Goal: Transaction & Acquisition: Purchase product/service

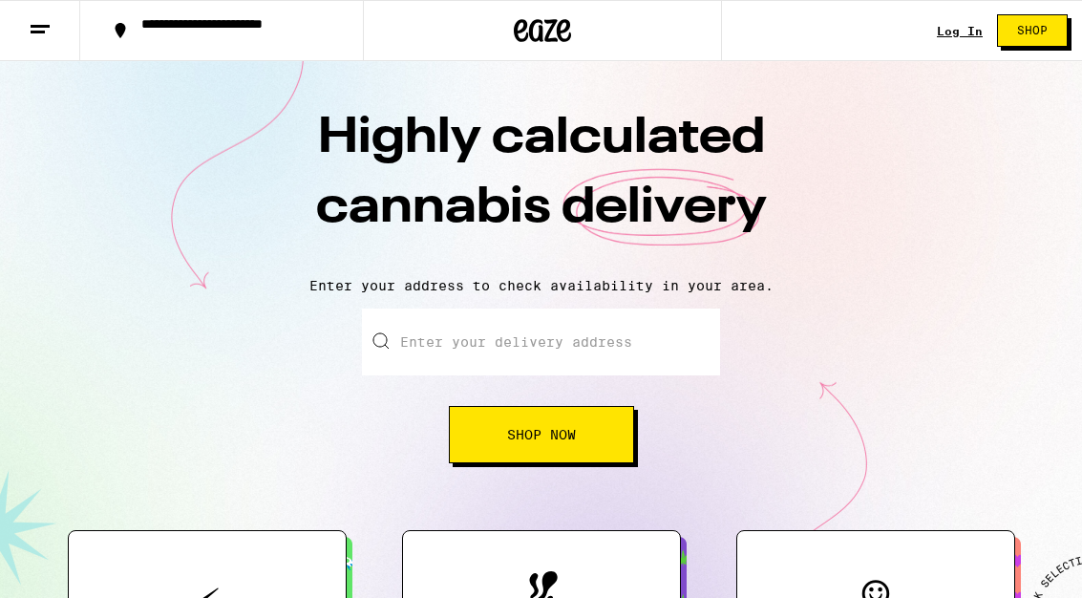
click at [531, 447] on button "Shop Now" at bounding box center [541, 434] width 185 height 57
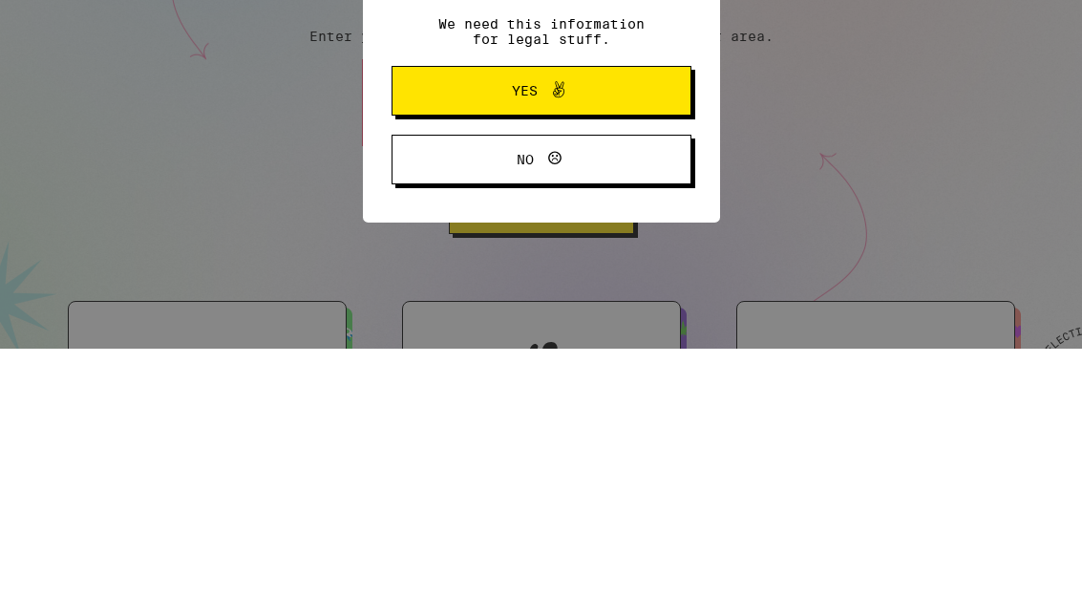
click at [498, 315] on button "Yes" at bounding box center [542, 340] width 300 height 50
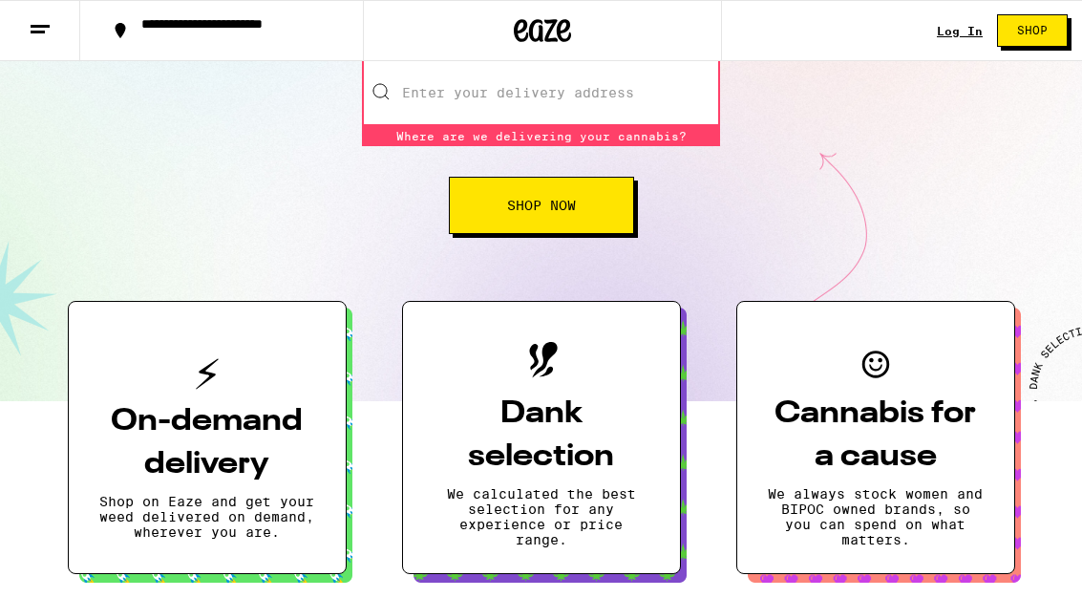
click at [469, 101] on input "Enter your delivery address" at bounding box center [541, 92] width 358 height 67
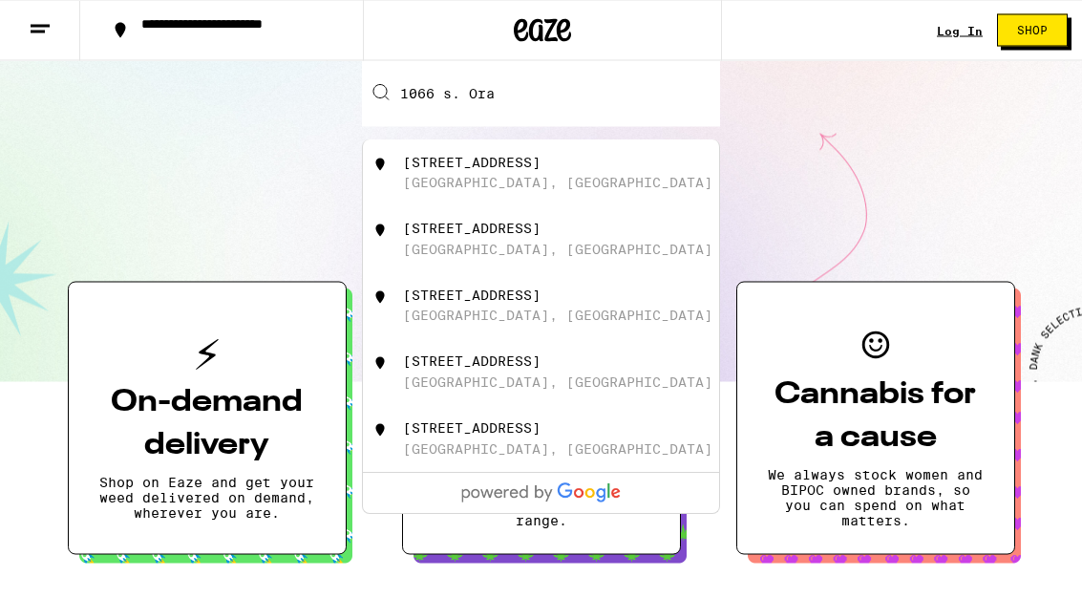
click at [476, 161] on div "1066 South Orange Grove Avenue" at bounding box center [472, 163] width 138 height 15
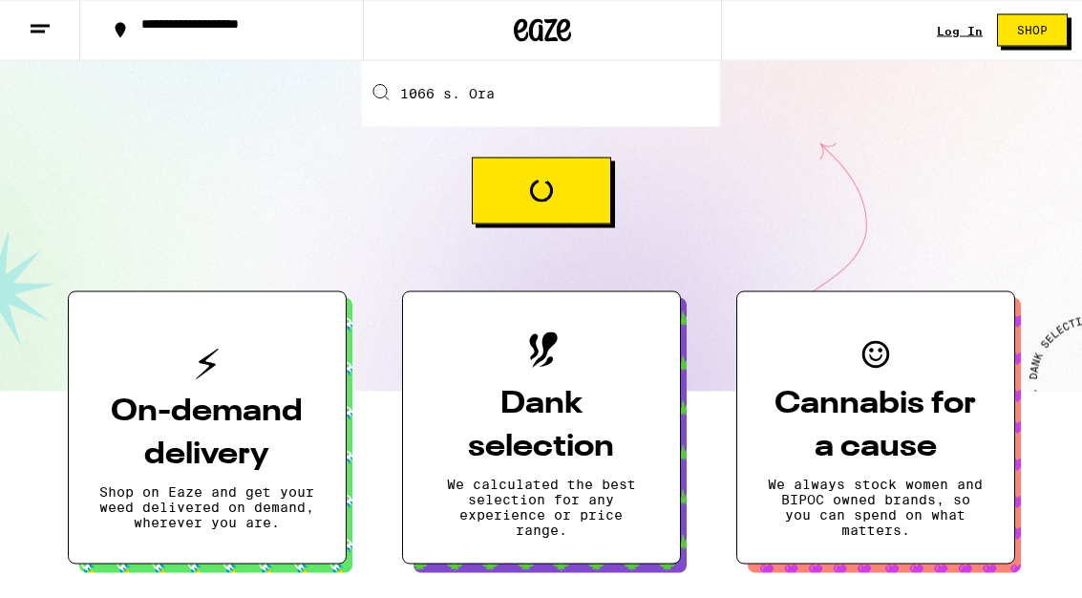
type input "1066 South Orange Grove Avenue, Los Angeles, CA"
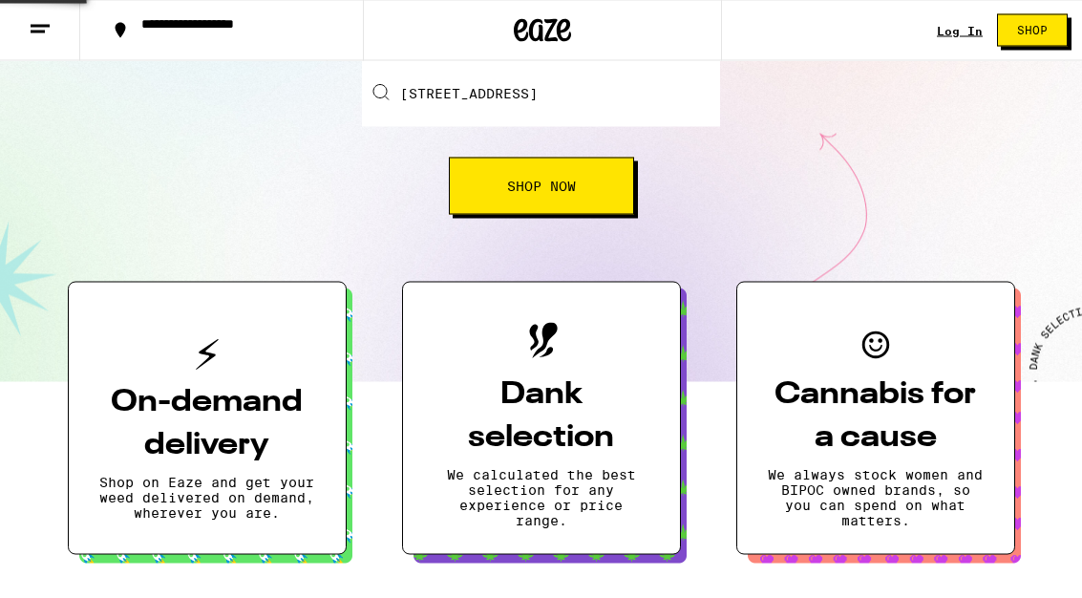
scroll to position [249, 0]
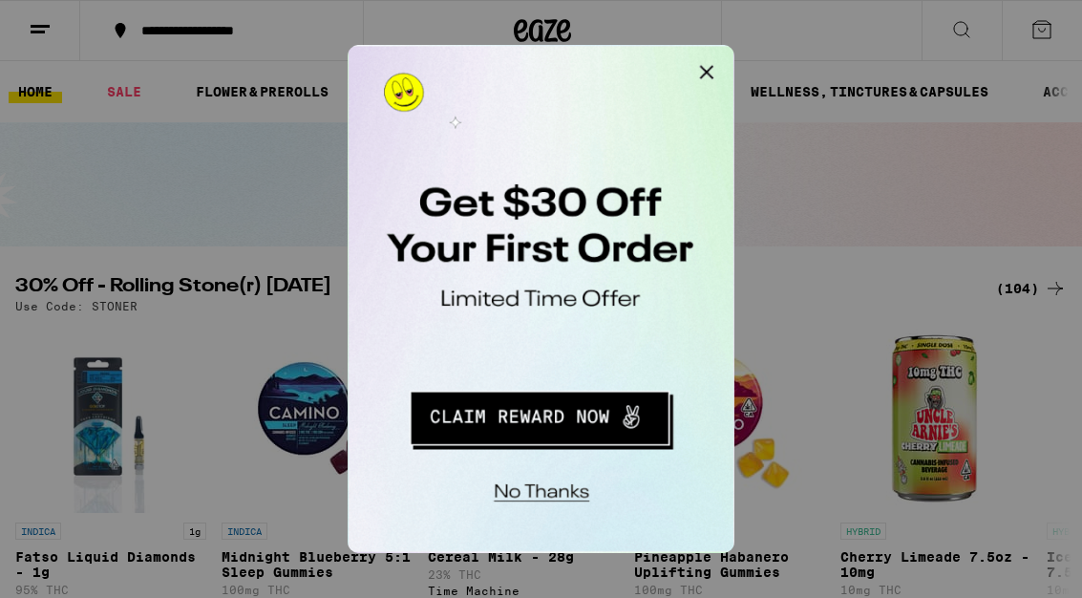
click at [462, 300] on button "Redirect to URL" at bounding box center [479, 299] width 237 height 49
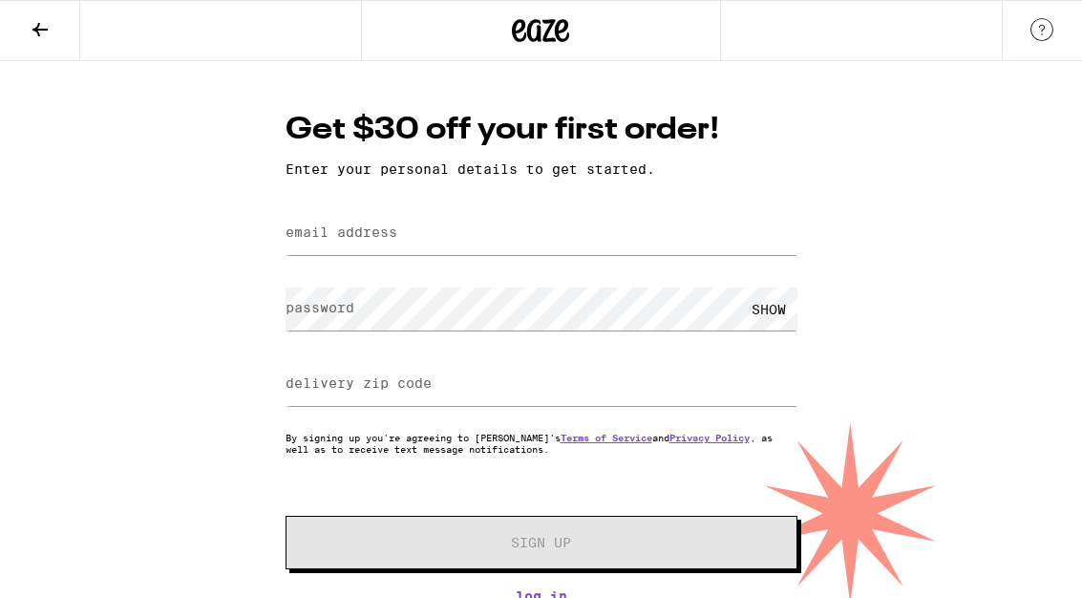
click at [334, 237] on label "email address" at bounding box center [342, 231] width 112 height 15
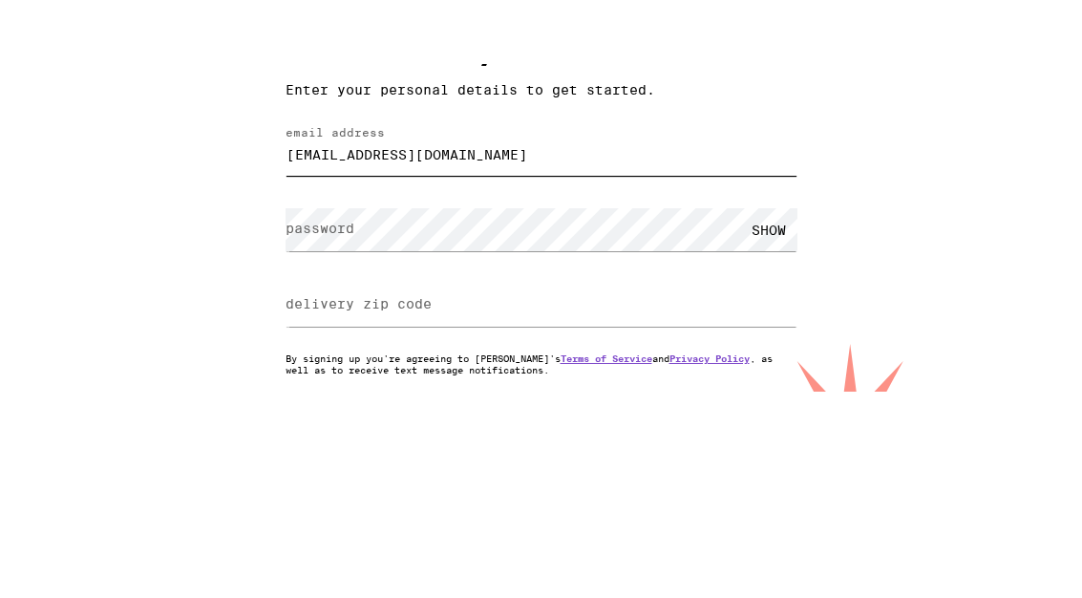
type input "[EMAIL_ADDRESS][DOMAIN_NAME]"
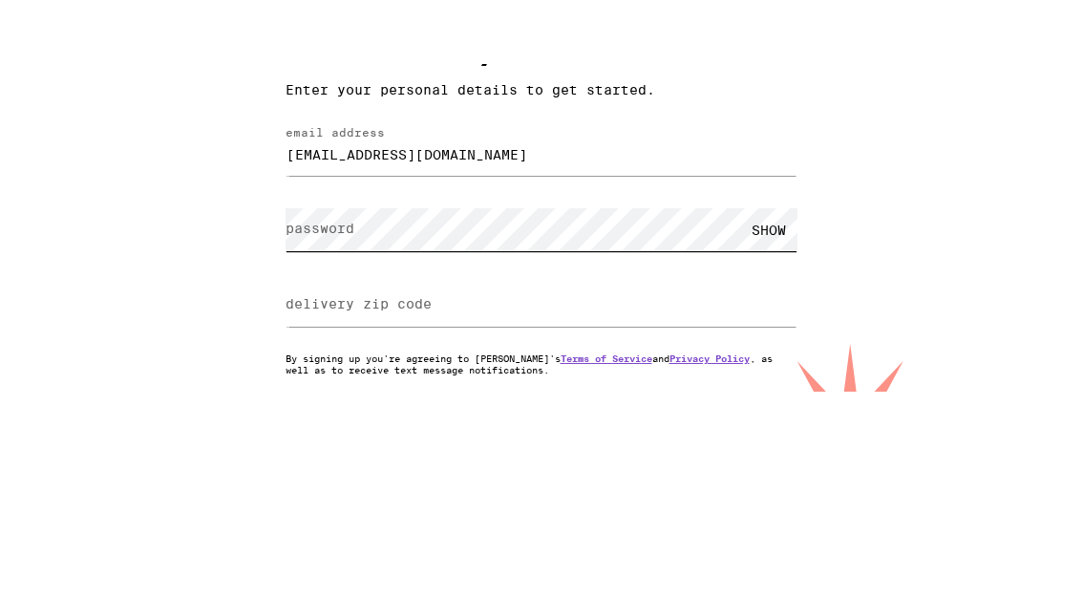
scroll to position [16, 0]
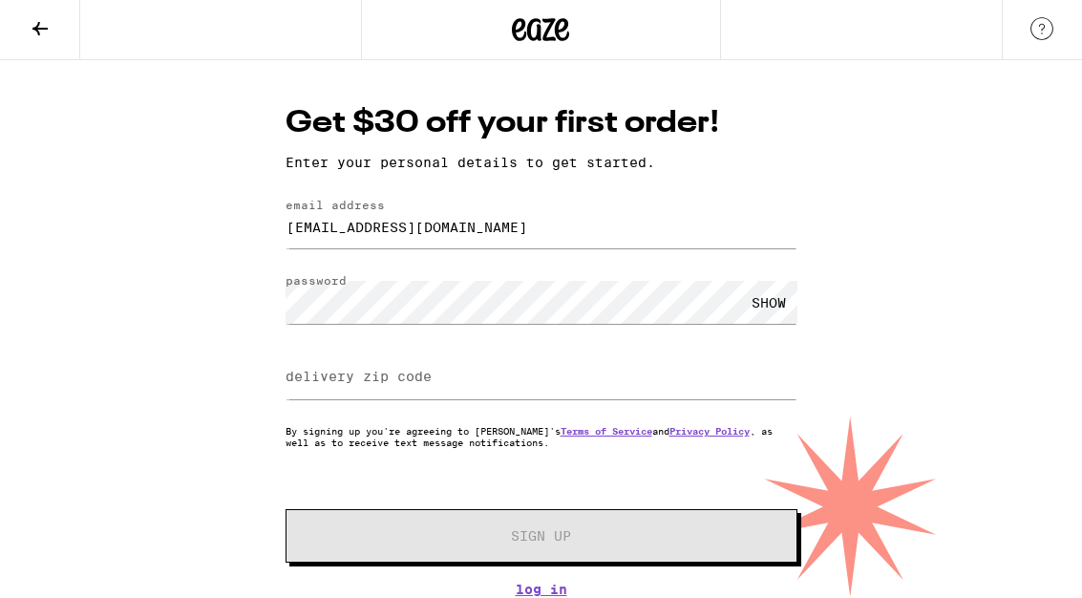
click at [330, 370] on label "delivery zip code" at bounding box center [359, 377] width 146 height 15
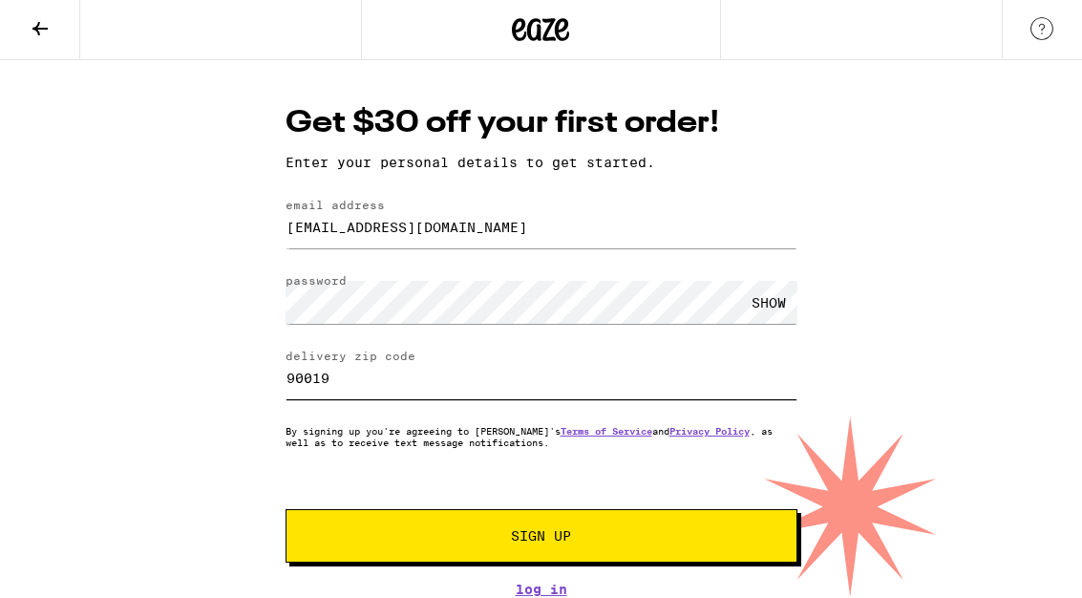
type input "90019"
click at [418, 518] on button "Sign Up" at bounding box center [542, 536] width 512 height 53
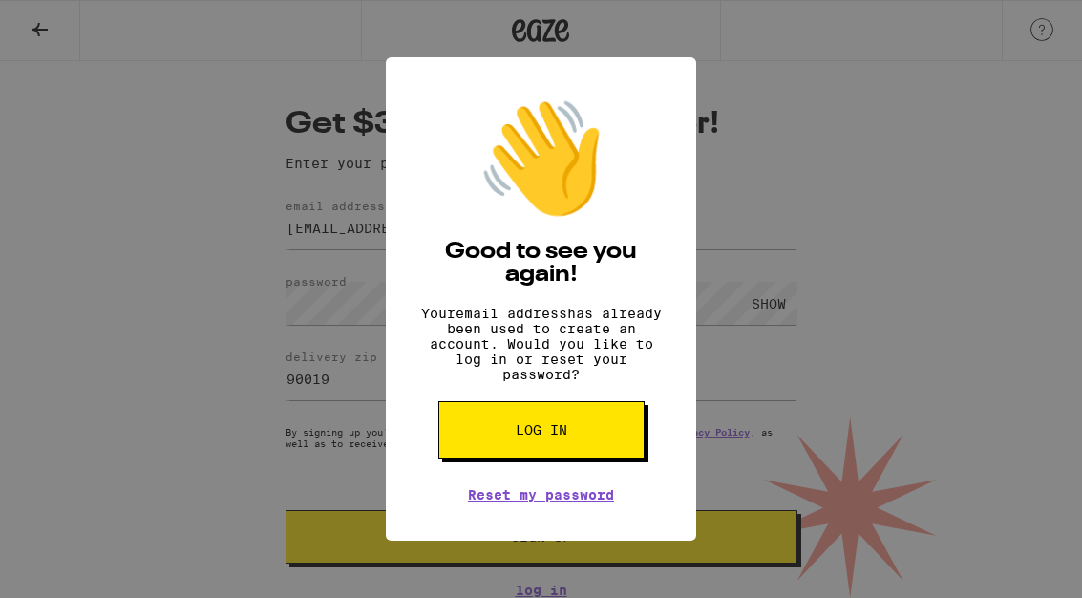
click at [517, 437] on span "Log in" at bounding box center [542, 429] width 52 height 13
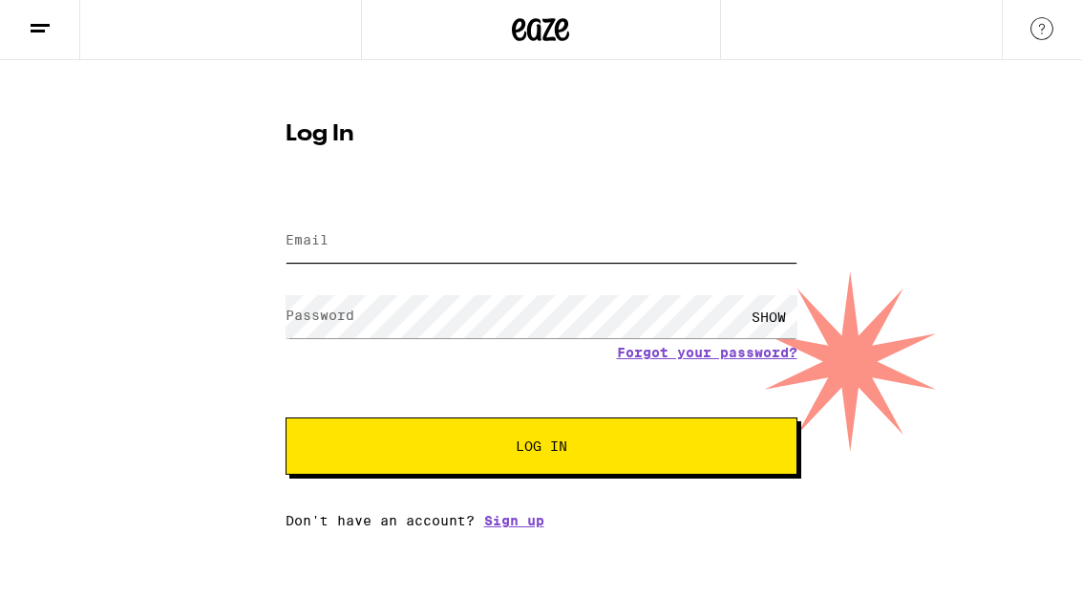
click at [297, 226] on input "Email" at bounding box center [542, 242] width 512 height 43
type input "[EMAIL_ADDRESS][DOMAIN_NAME]"
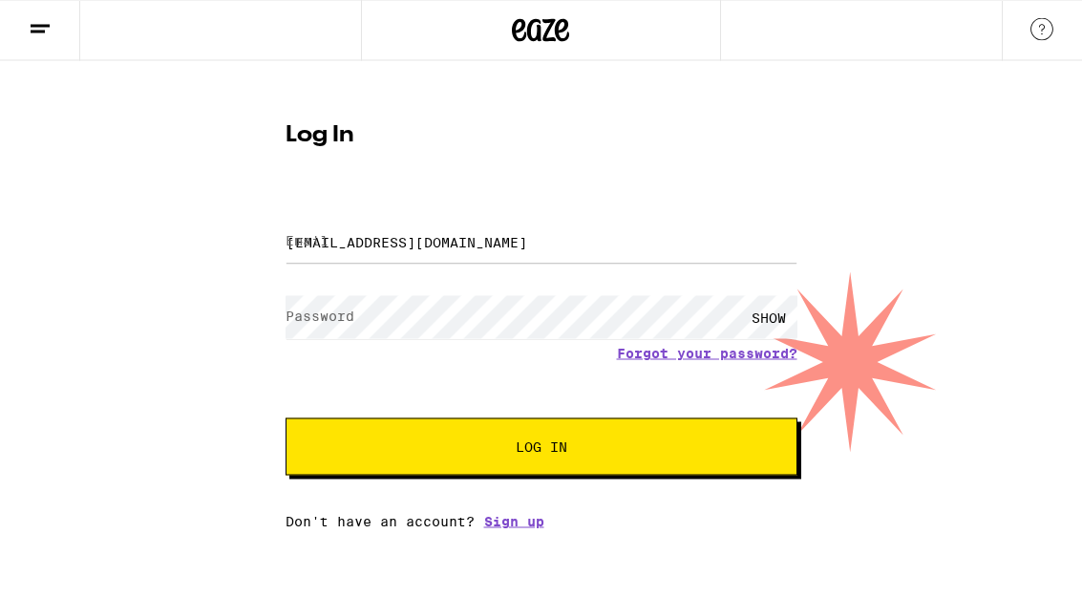
click at [541, 449] on button "Log In" at bounding box center [542, 446] width 512 height 57
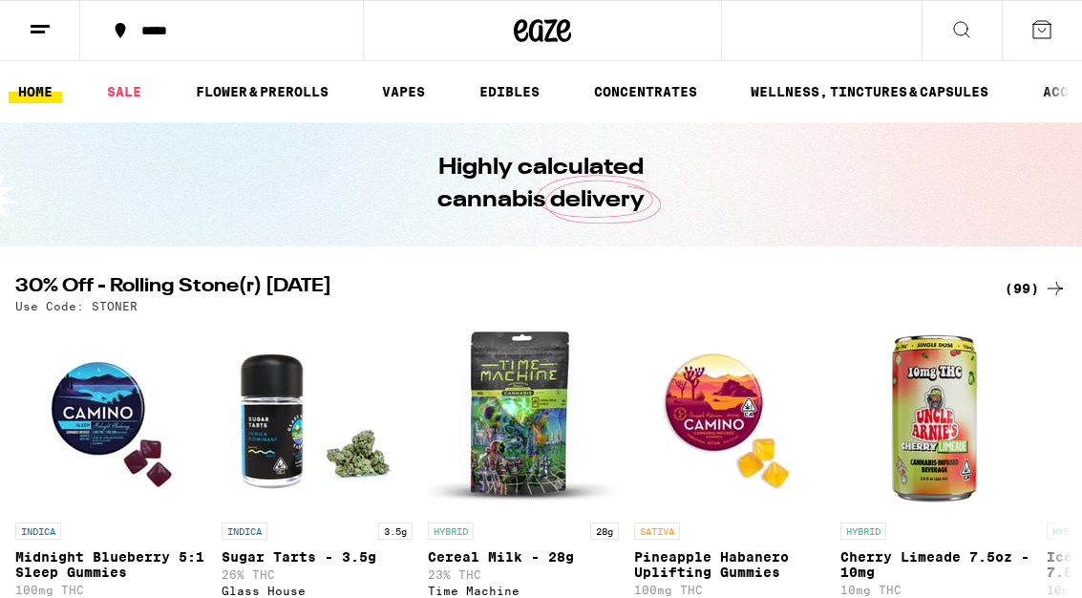
click at [407, 101] on link "VAPES" at bounding box center [404, 91] width 62 height 23
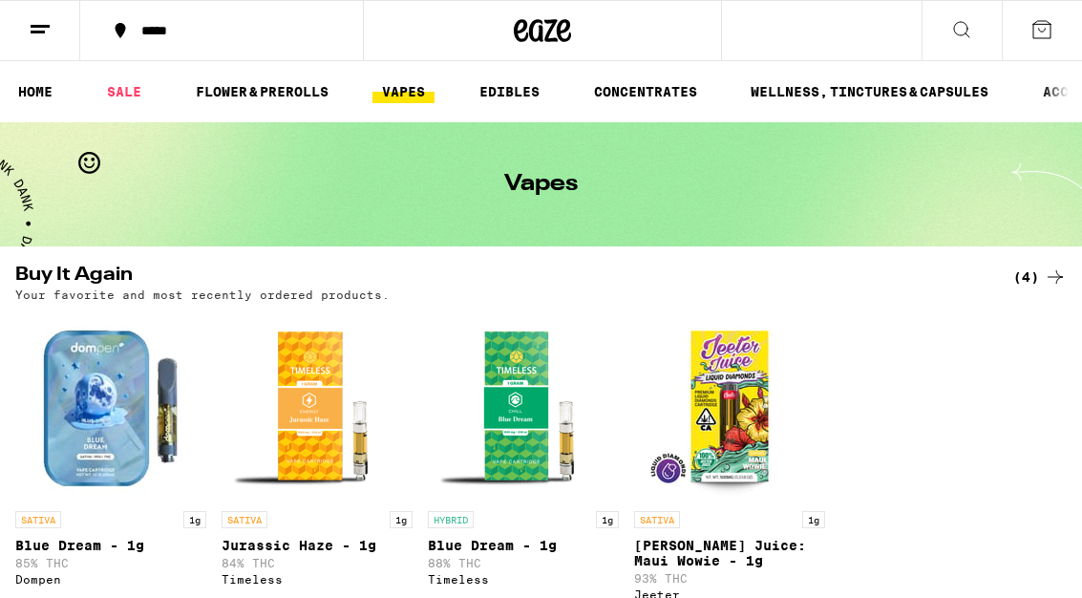
click at [1042, 267] on div "(4)" at bounding box center [1039, 277] width 53 height 23
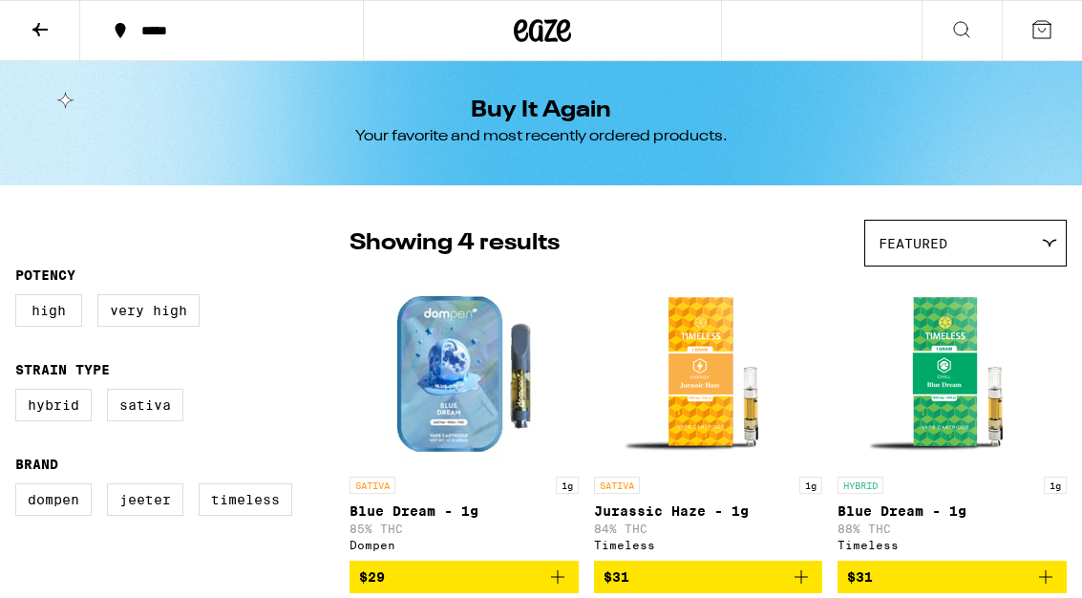
click at [1023, 240] on div "Featured" at bounding box center [965, 243] width 201 height 45
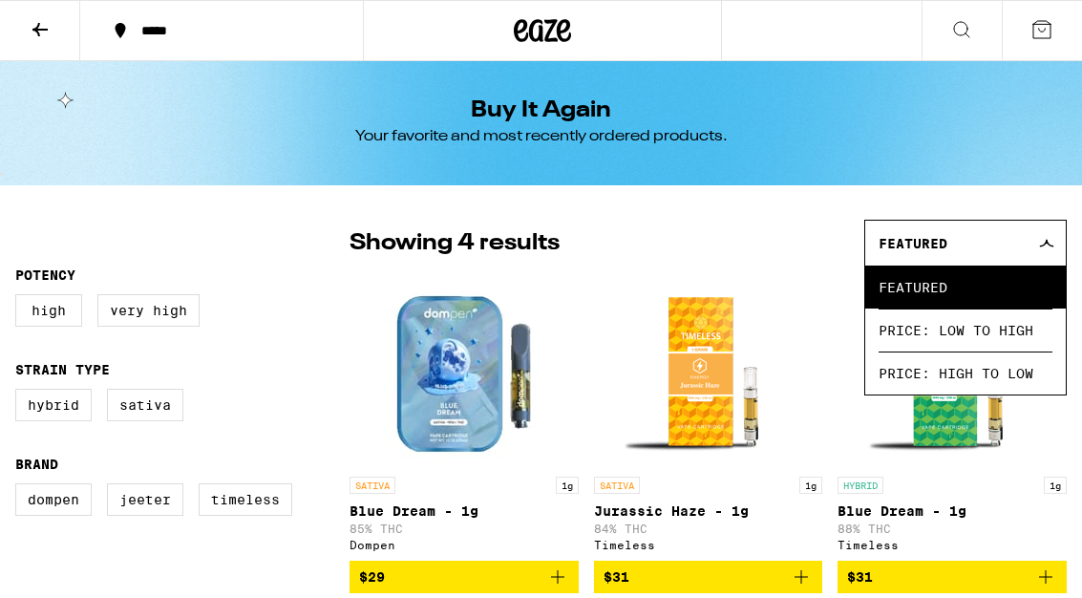
click at [932, 336] on span "Price: Low to High" at bounding box center [966, 330] width 174 height 43
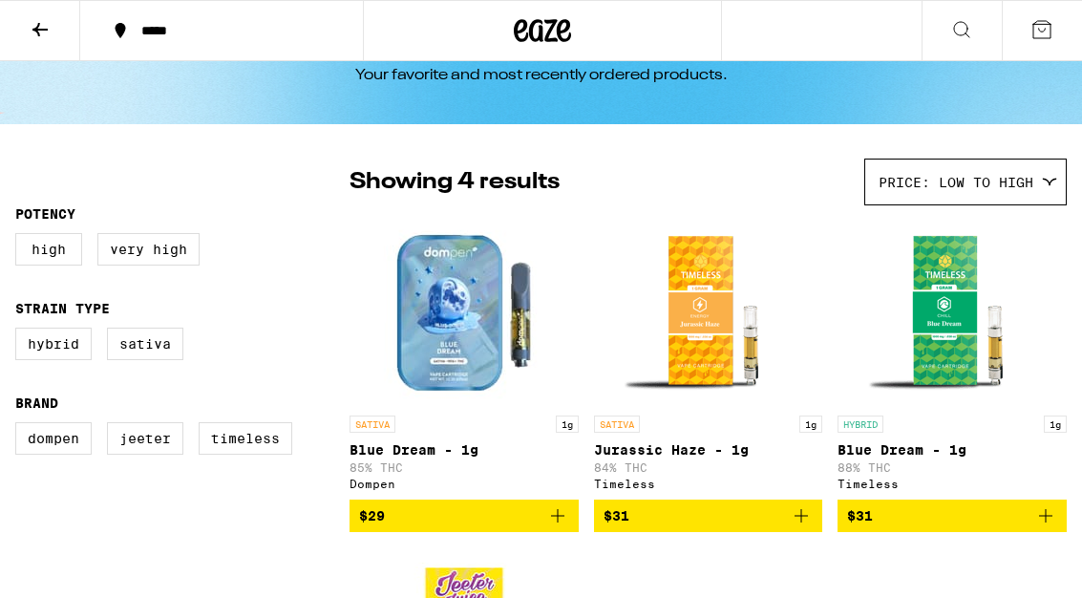
scroll to position [60, 0]
click at [59, 35] on button at bounding box center [40, 31] width 80 height 60
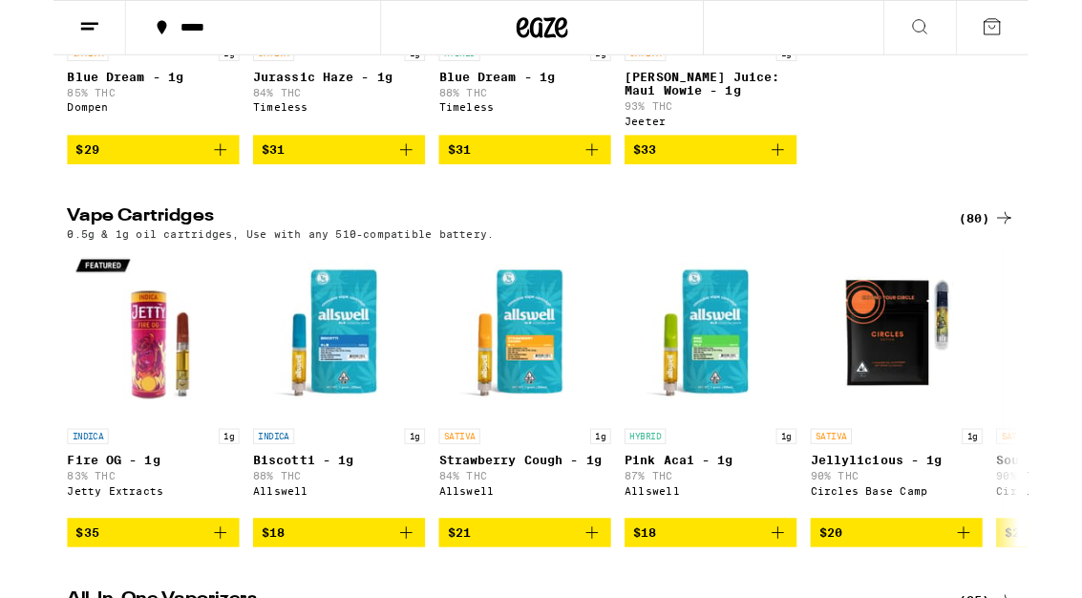
scroll to position [485, 0]
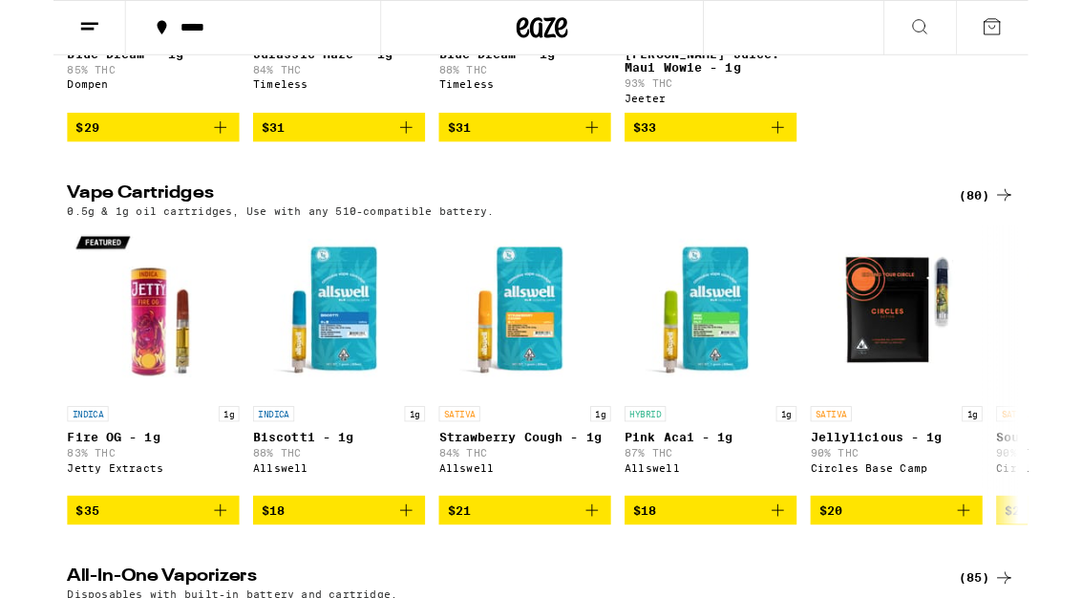
click at [1043, 228] on div "(80)" at bounding box center [1036, 216] width 62 height 23
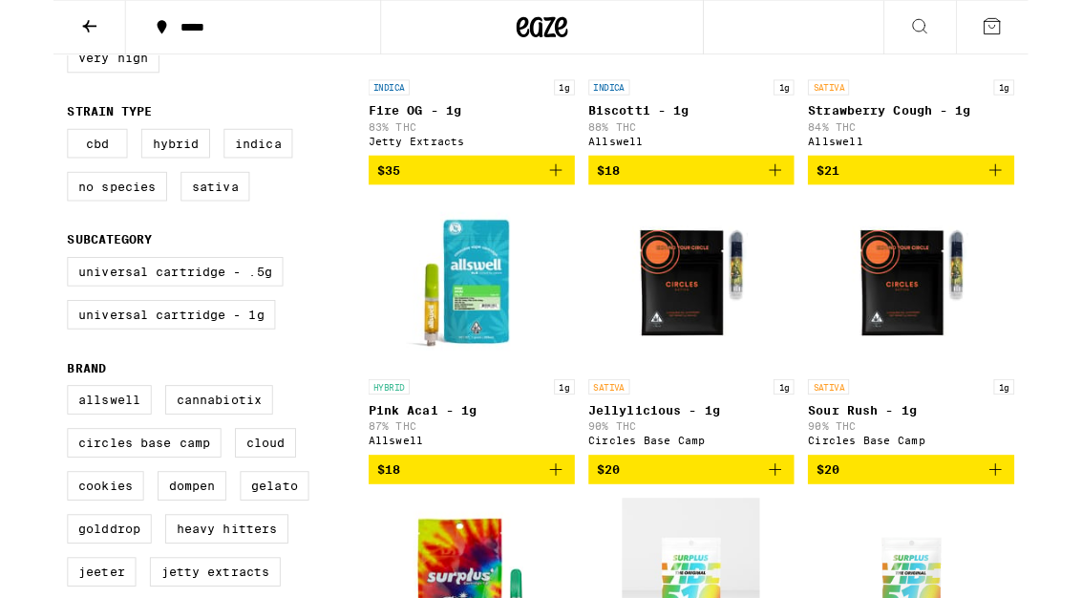
scroll to position [389, 0]
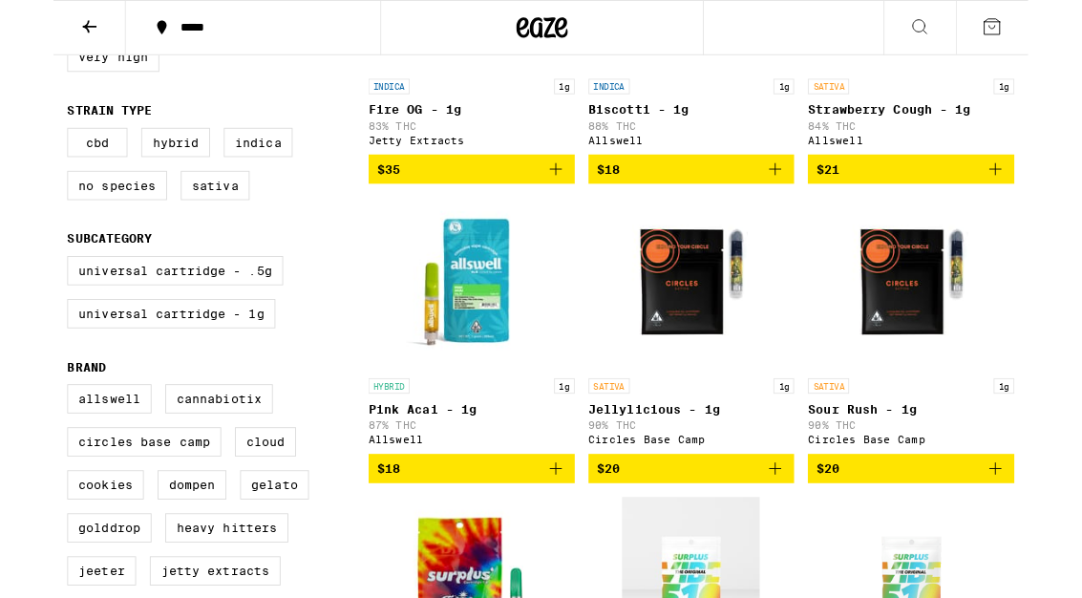
click at [198, 365] on label "Universal Cartridge - 1g" at bounding box center [130, 348] width 231 height 32
click at [20, 288] on input "Universal Cartridge - 1g" at bounding box center [19, 288] width 1 height 1
checkbox input "true"
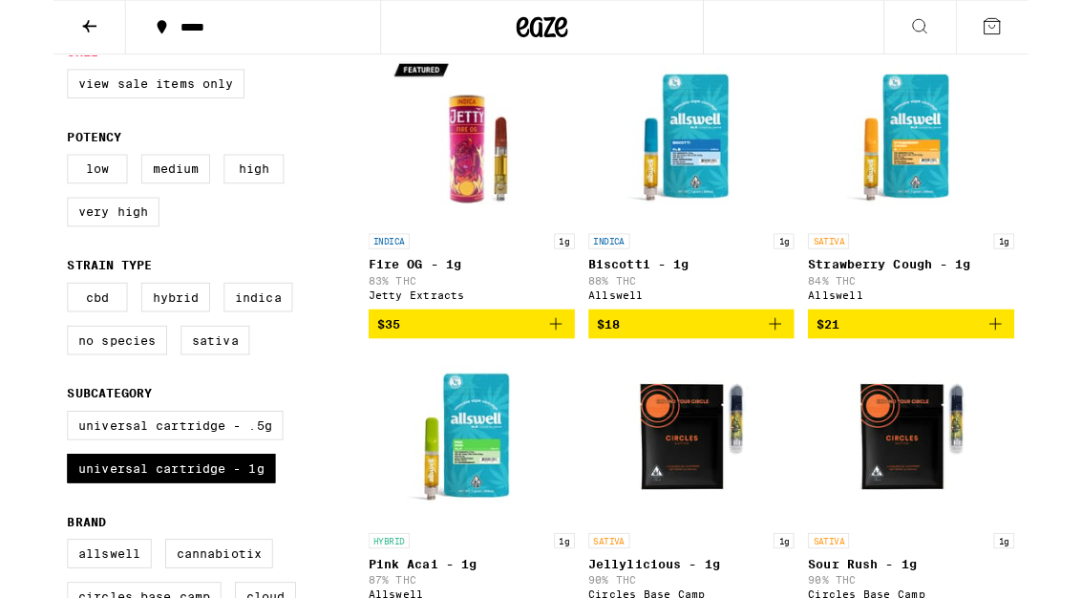
scroll to position [218, 0]
click at [178, 394] on label "Sativa" at bounding box center [179, 377] width 76 height 32
click at [20, 317] on input "Sativa" at bounding box center [19, 316] width 1 height 1
checkbox input "true"
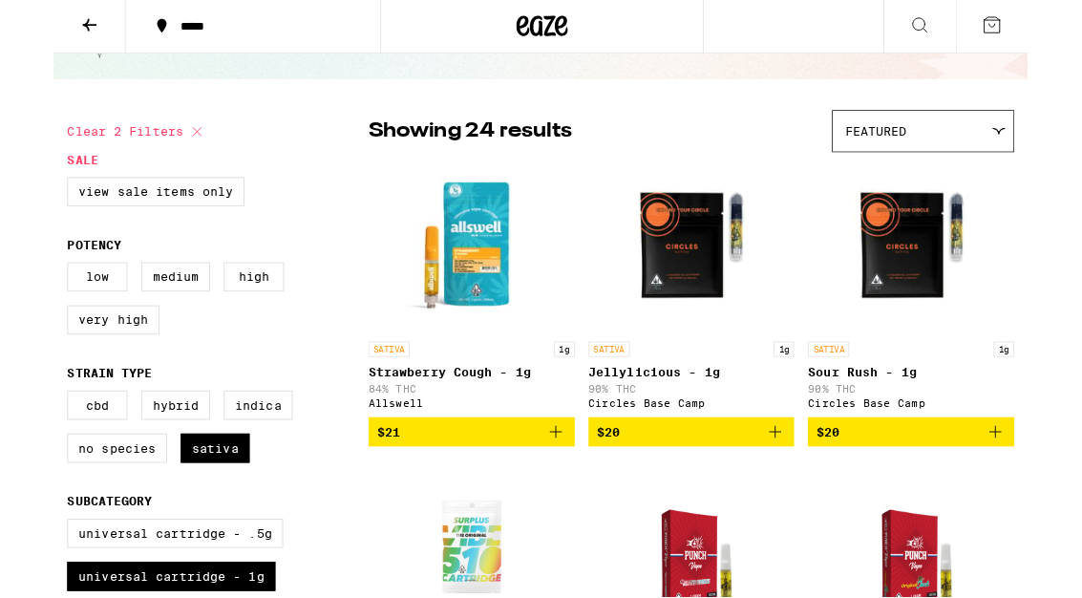
scroll to position [97, 0]
click at [236, 314] on label "High" at bounding box center [222, 307] width 67 height 32
click at [20, 295] on input "High" at bounding box center [19, 294] width 1 height 1
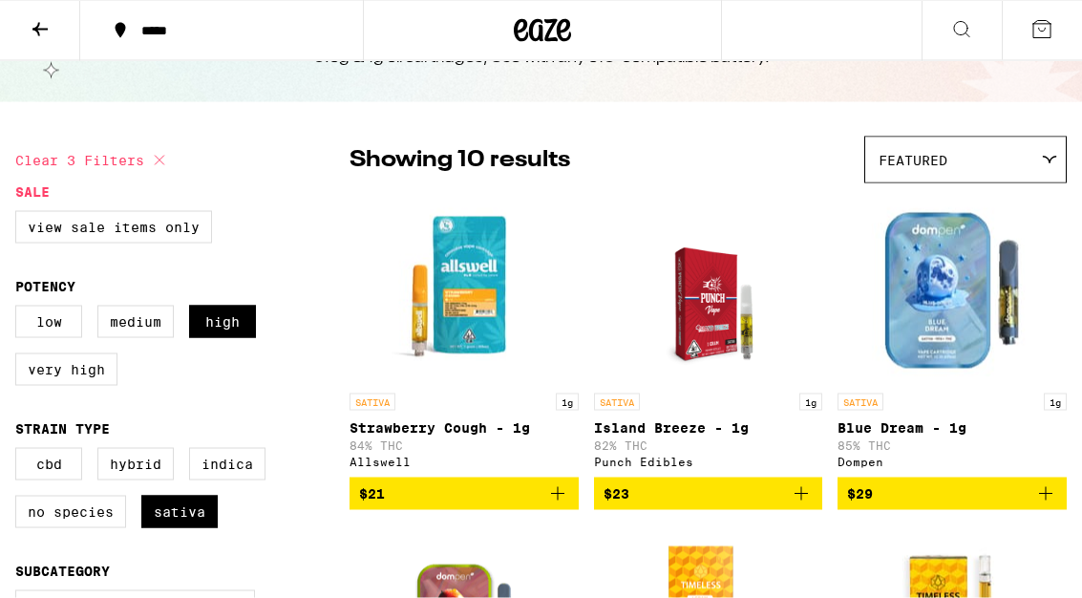
scroll to position [83, 0]
click at [223, 338] on label "High" at bounding box center [222, 322] width 67 height 32
click at [20, 309] on input "High" at bounding box center [19, 309] width 1 height 1
checkbox input "false"
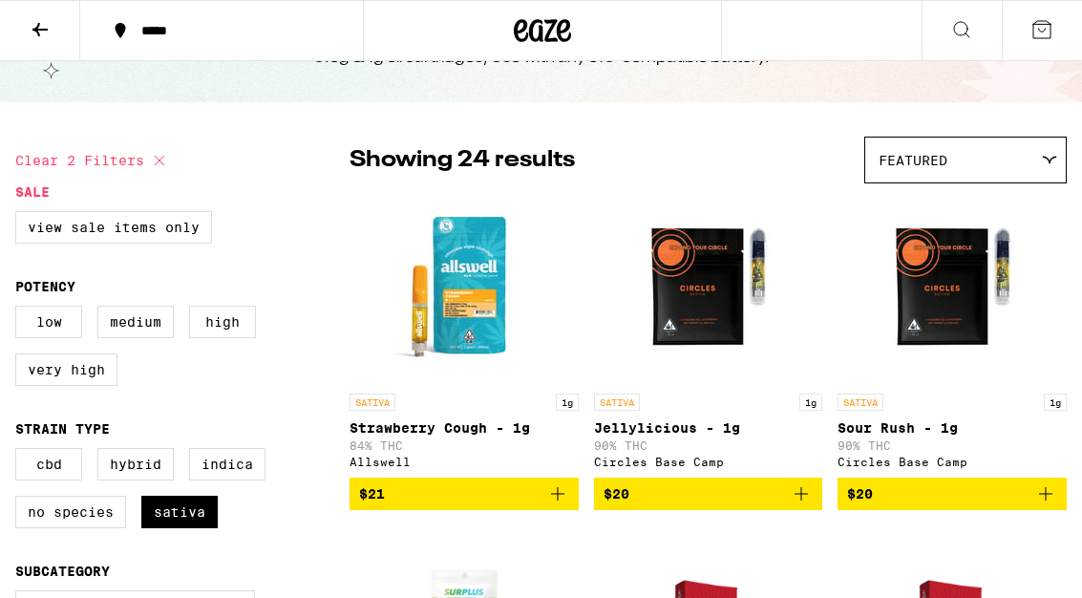
click at [145, 479] on label "Hybrid" at bounding box center [135, 464] width 76 height 32
click at [20, 452] on input "Hybrid" at bounding box center [19, 451] width 1 height 1
checkbox input "true"
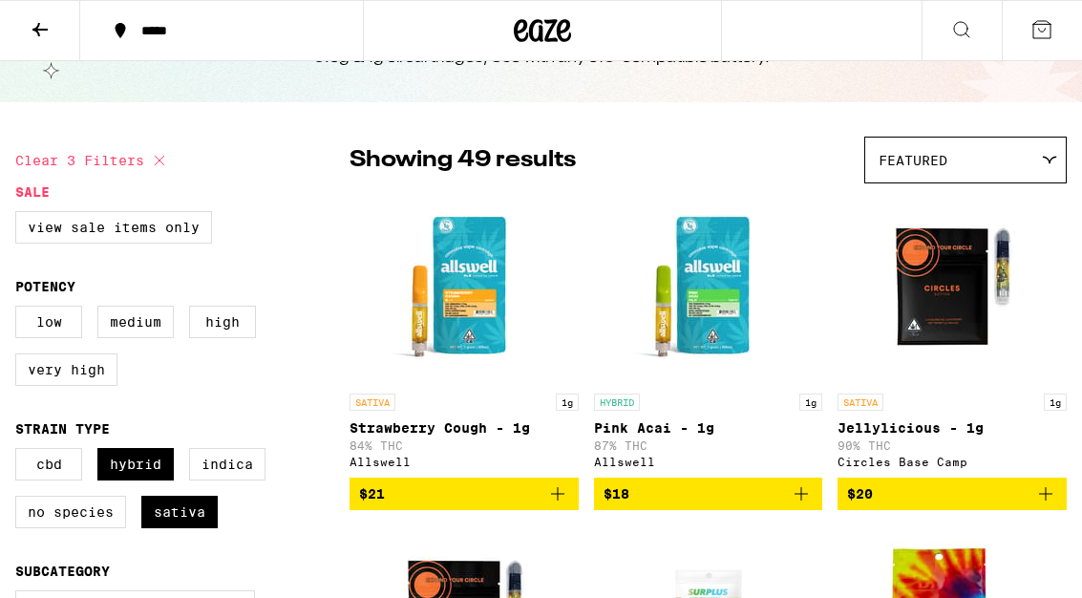
click at [173, 528] on label "Sativa" at bounding box center [179, 512] width 76 height 32
click at [20, 452] on input "Sativa" at bounding box center [19, 451] width 1 height 1
checkbox input "false"
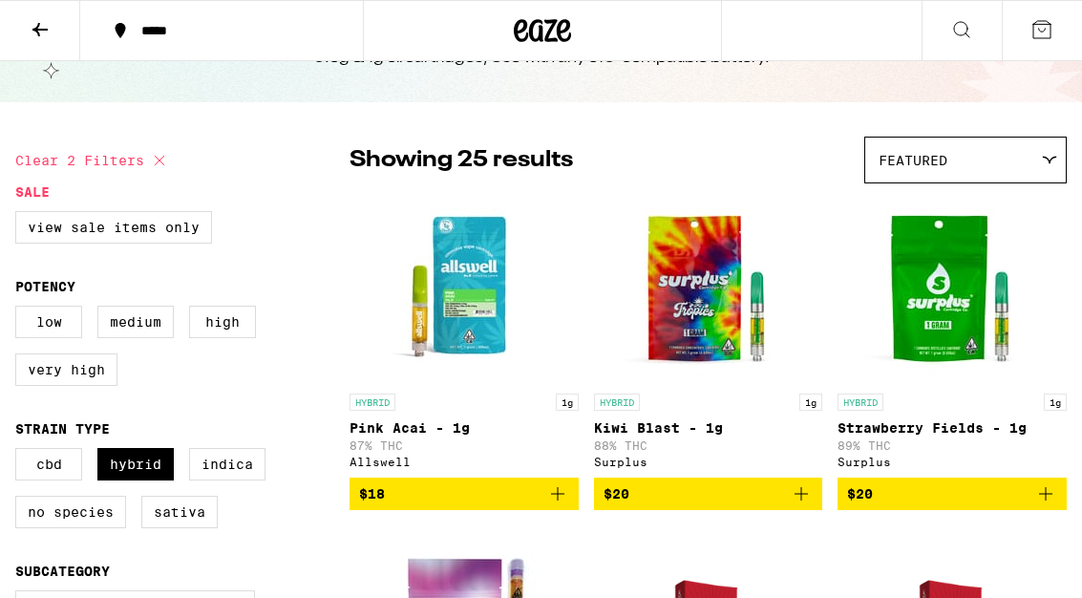
click at [235, 338] on label "High" at bounding box center [222, 322] width 67 height 32
click at [20, 309] on input "High" at bounding box center [19, 309] width 1 height 1
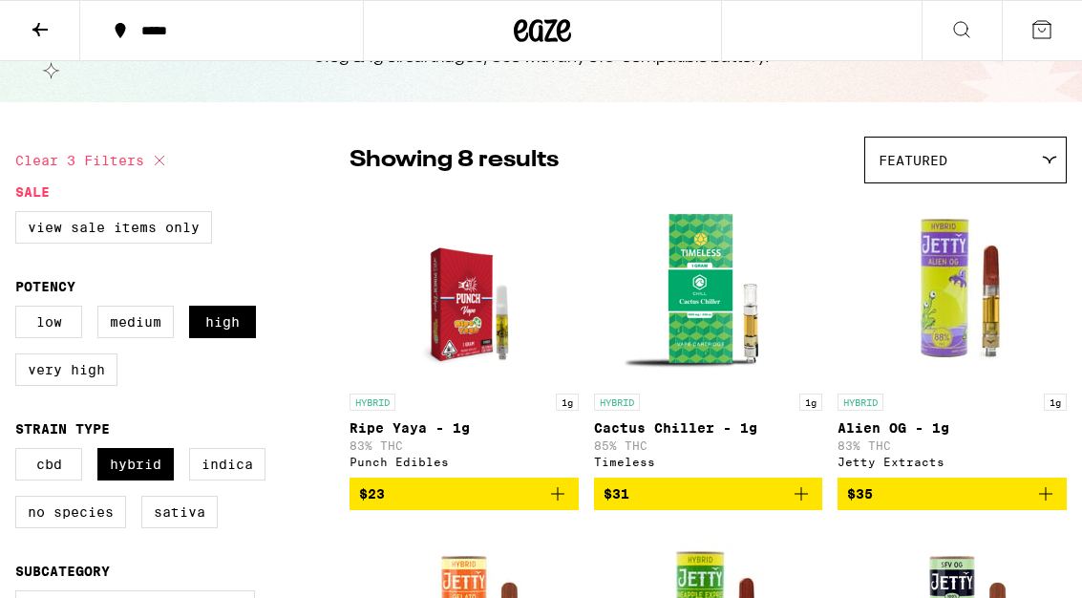
click at [242, 332] on label "High" at bounding box center [222, 322] width 67 height 32
click at [20, 309] on input "High" at bounding box center [19, 309] width 1 height 1
checkbox input "false"
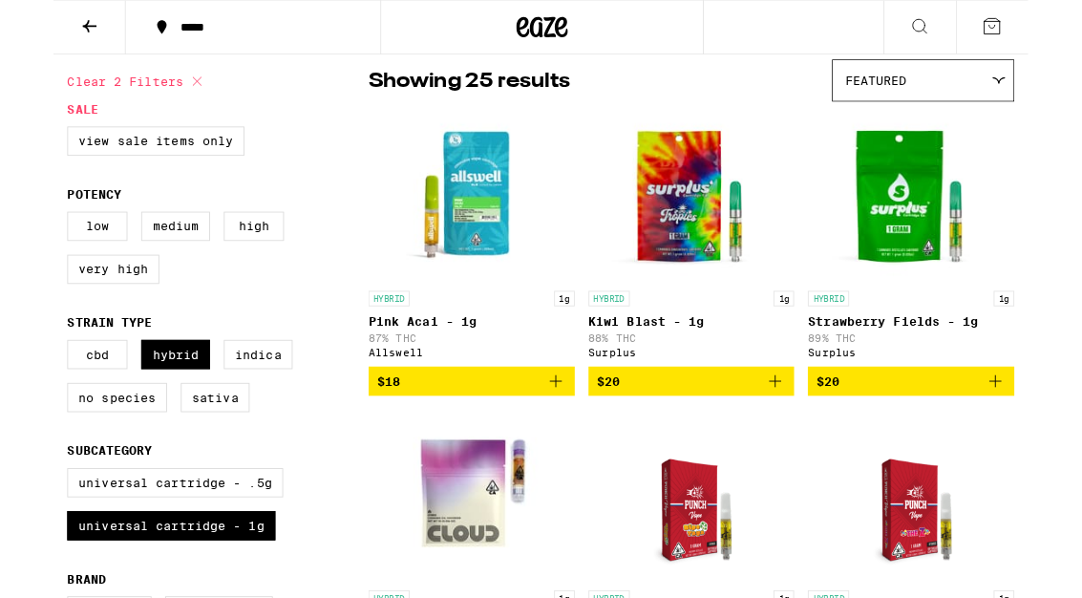
scroll to position [154, 0]
click at [140, 410] on label "Hybrid" at bounding box center [135, 393] width 76 height 32
click at [20, 381] on input "Hybrid" at bounding box center [19, 380] width 1 height 1
checkbox input "false"
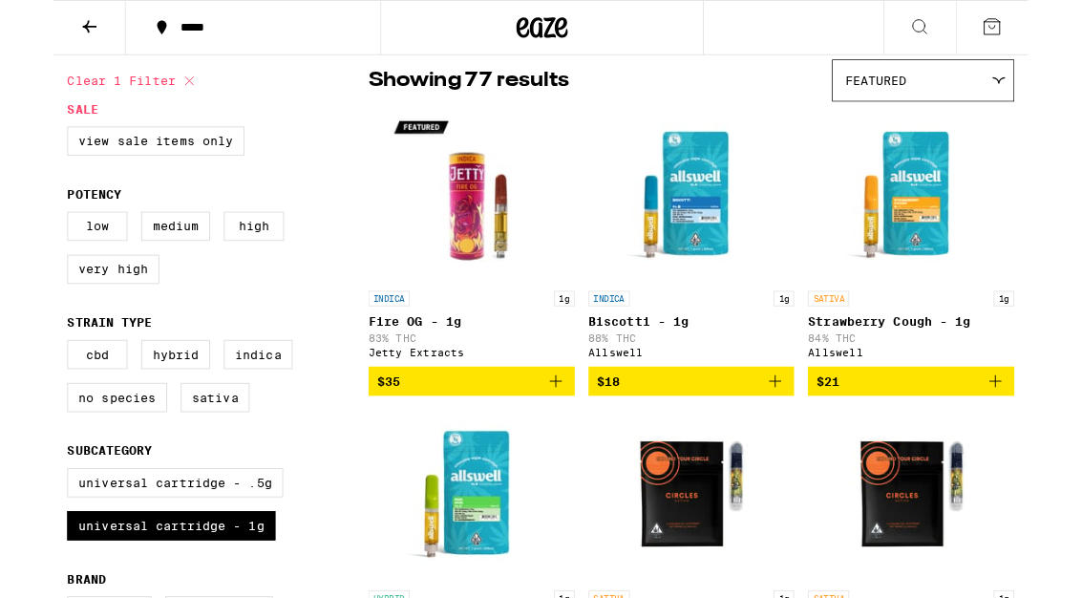
click at [192, 458] on label "Sativa" at bounding box center [179, 441] width 76 height 32
click at [20, 381] on input "Sativa" at bounding box center [19, 380] width 1 height 1
checkbox input "true"
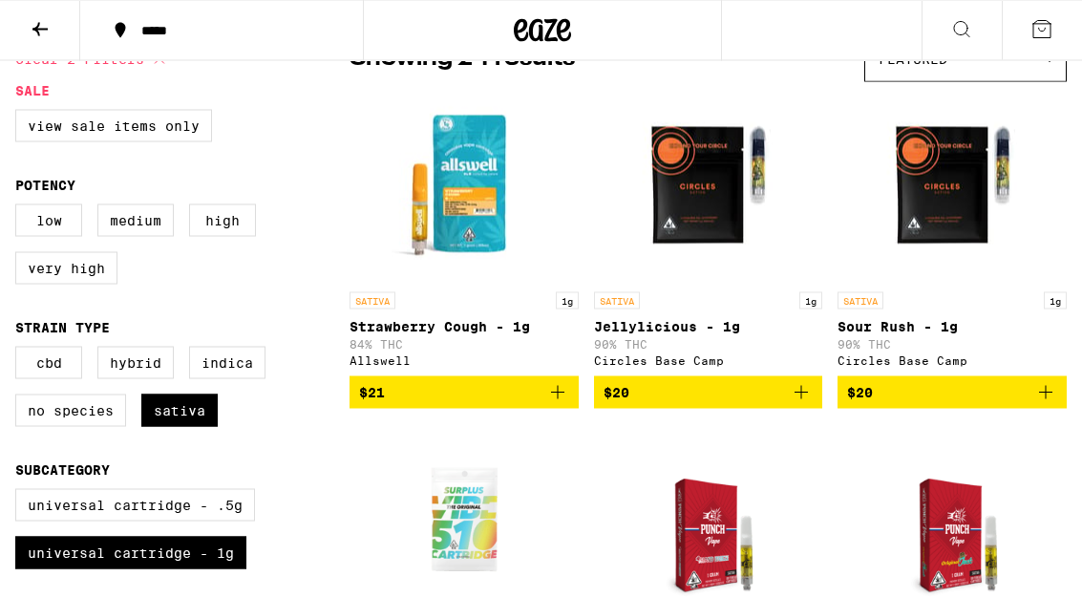
scroll to position [179, 0]
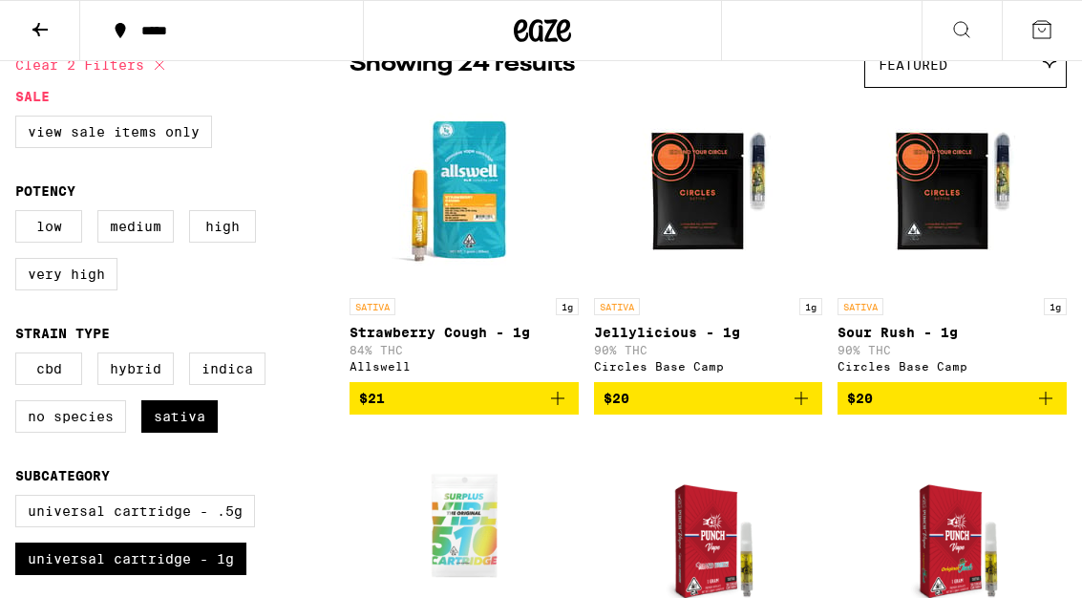
click at [137, 236] on label "Medium" at bounding box center [135, 226] width 76 height 32
click at [20, 214] on input "Medium" at bounding box center [19, 213] width 1 height 1
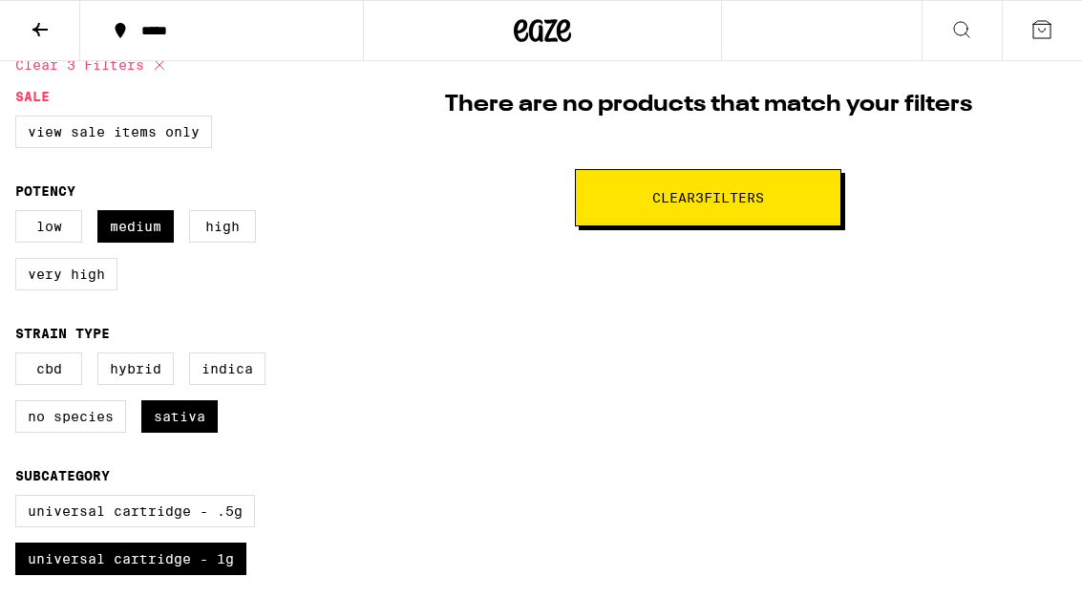
click at [146, 240] on label "Medium" at bounding box center [135, 226] width 76 height 32
click at [20, 214] on input "Medium" at bounding box center [19, 213] width 1 height 1
checkbox input "false"
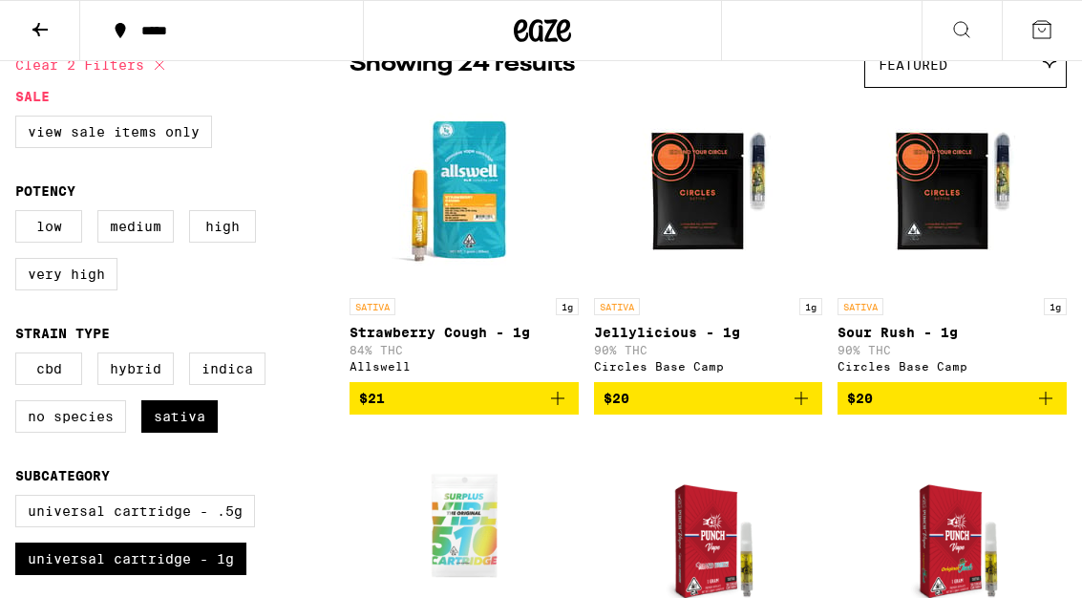
click at [43, 239] on label "Low" at bounding box center [48, 226] width 67 height 32
click at [20, 214] on input "Low" at bounding box center [19, 213] width 1 height 1
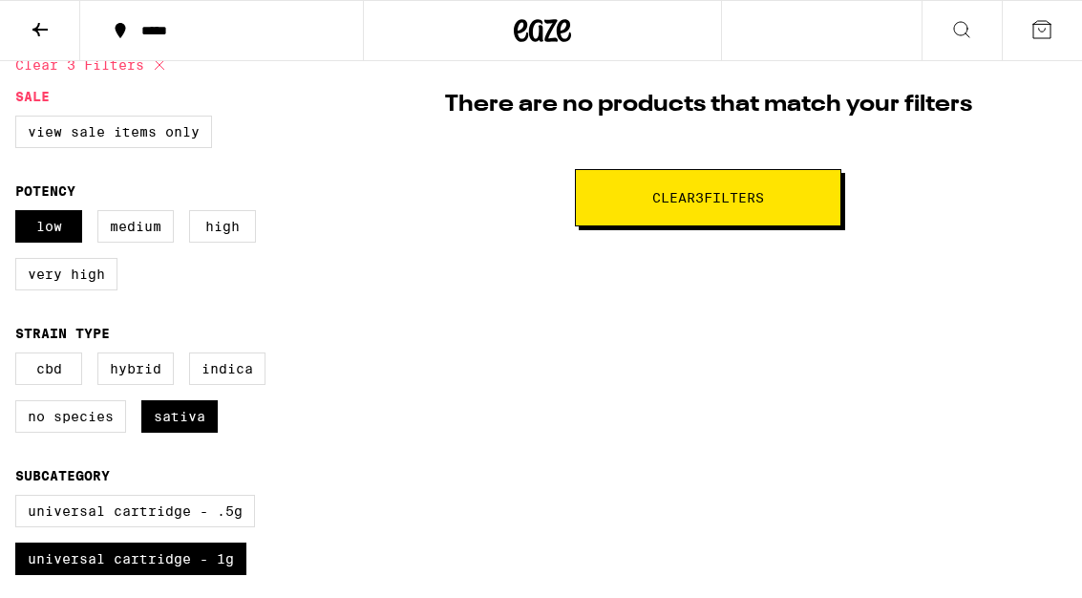
click at [52, 231] on label "Low" at bounding box center [48, 226] width 67 height 32
click at [20, 214] on input "Low" at bounding box center [19, 213] width 1 height 1
checkbox input "false"
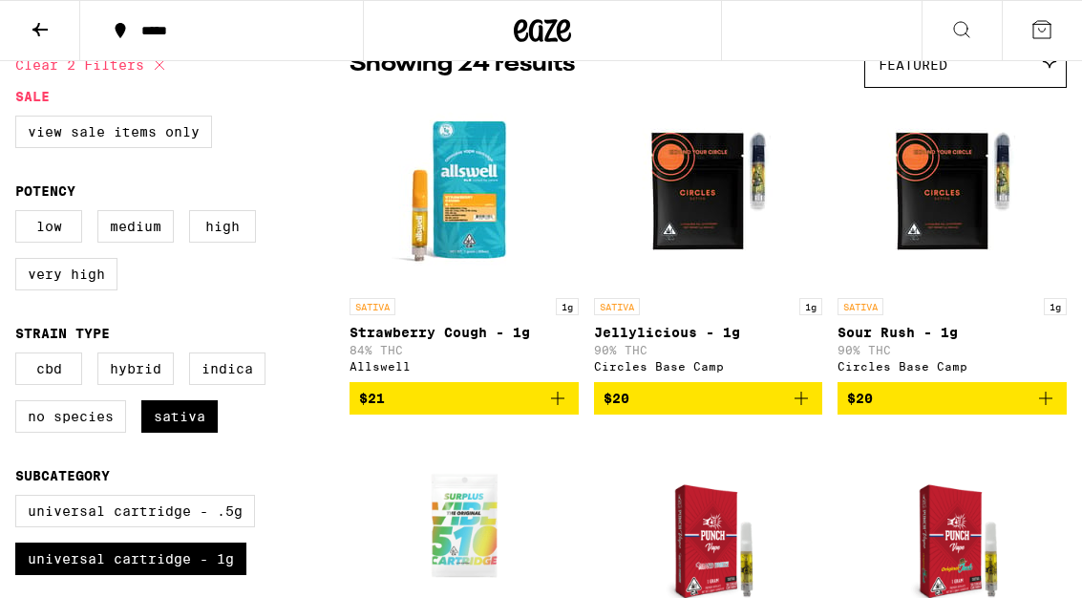
click at [241, 243] on label "High" at bounding box center [222, 226] width 67 height 32
click at [20, 214] on input "High" at bounding box center [19, 213] width 1 height 1
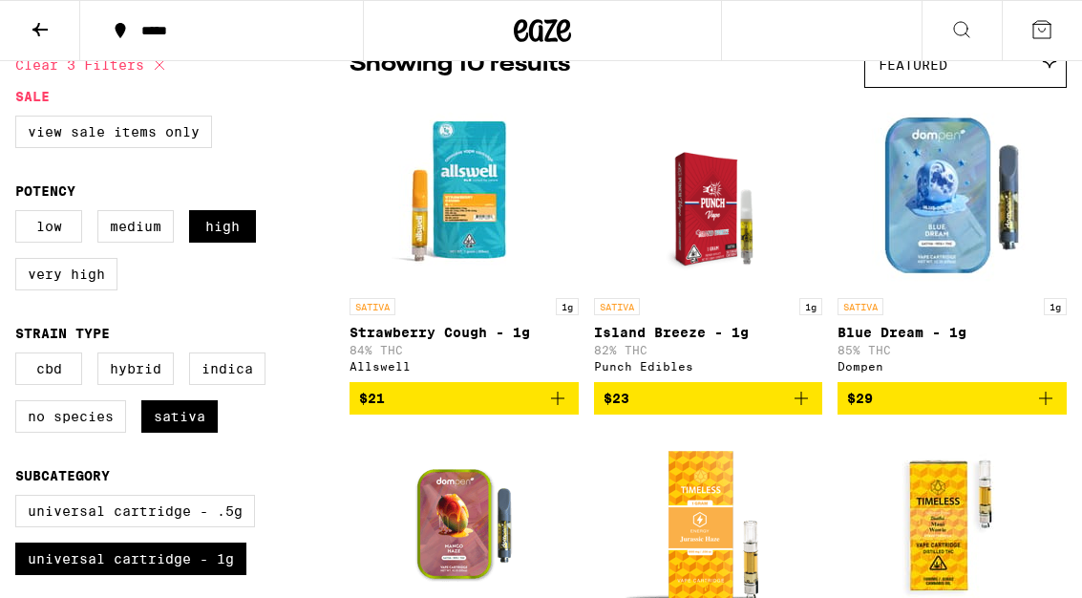
click at [227, 228] on label "High" at bounding box center [222, 226] width 67 height 32
click at [20, 214] on input "High" at bounding box center [19, 213] width 1 height 1
checkbox input "false"
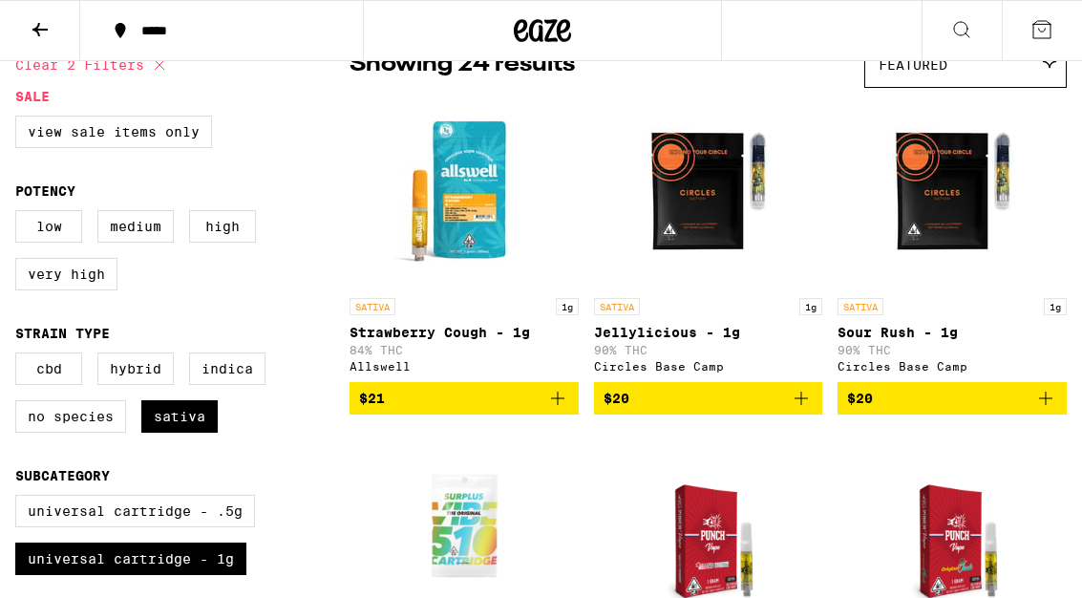
click at [62, 286] on label "Very High" at bounding box center [66, 274] width 102 height 32
click at [20, 214] on input "Very High" at bounding box center [19, 213] width 1 height 1
checkbox input "true"
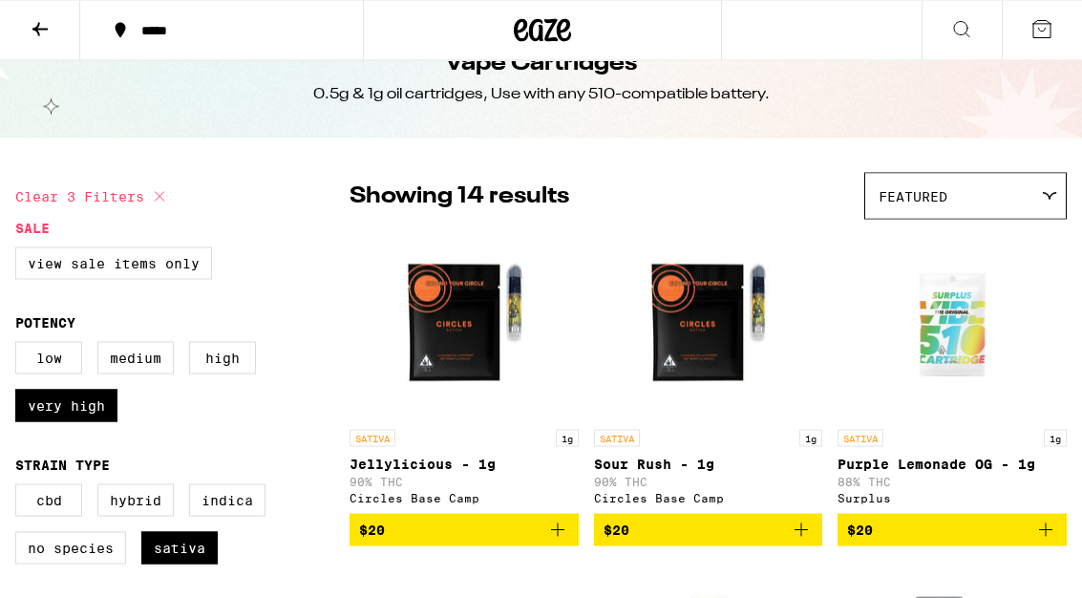
scroll to position [44, 0]
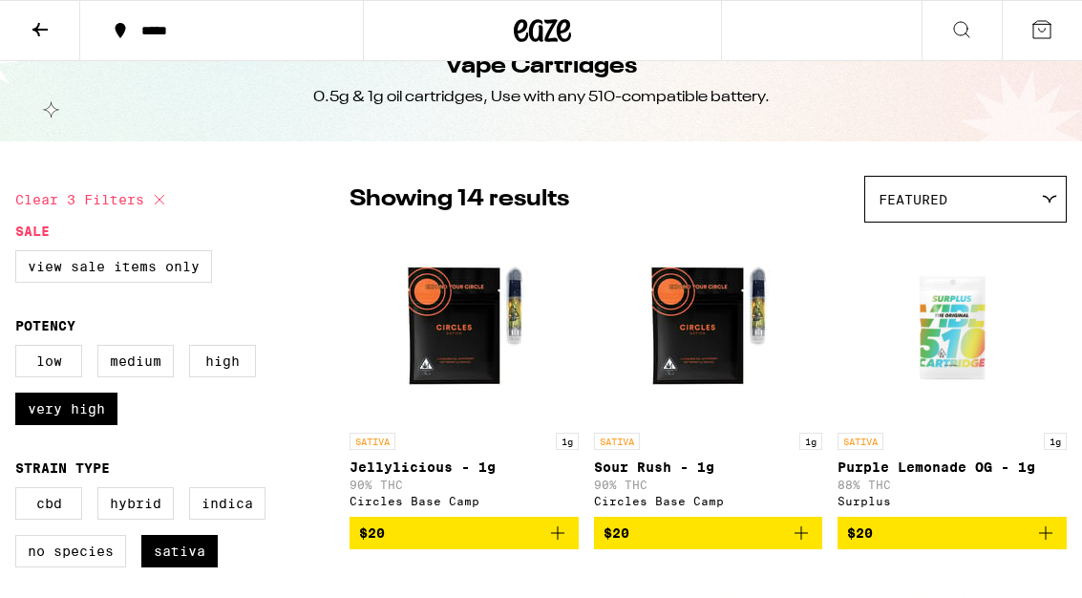
click at [136, 260] on label "View Sale Items Only" at bounding box center [113, 266] width 197 height 32
click at [20, 254] on input "View Sale Items Only" at bounding box center [19, 253] width 1 height 1
checkbox input "true"
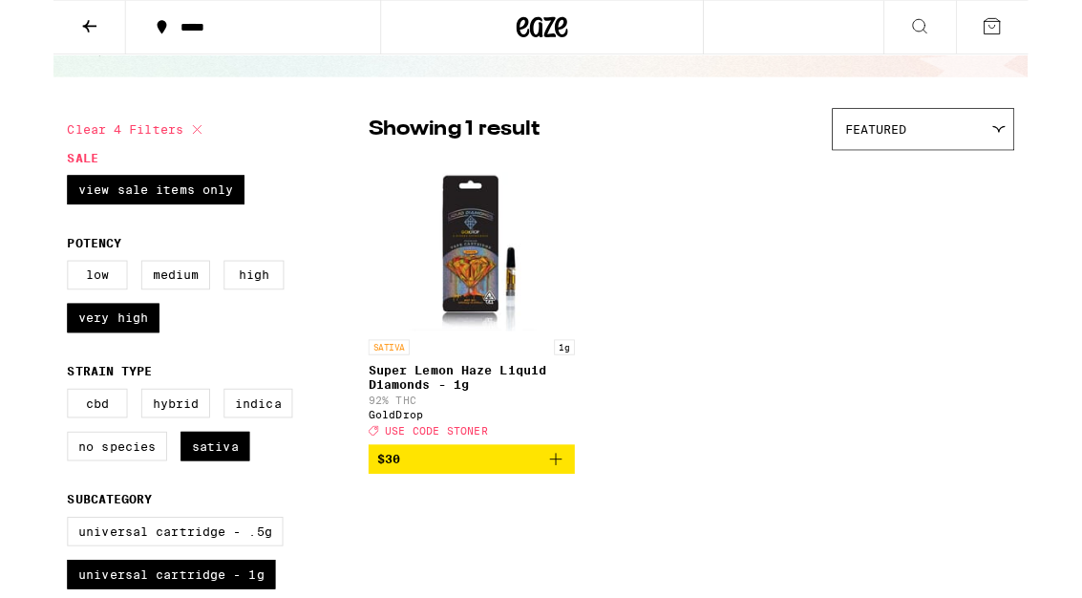
scroll to position [100, 0]
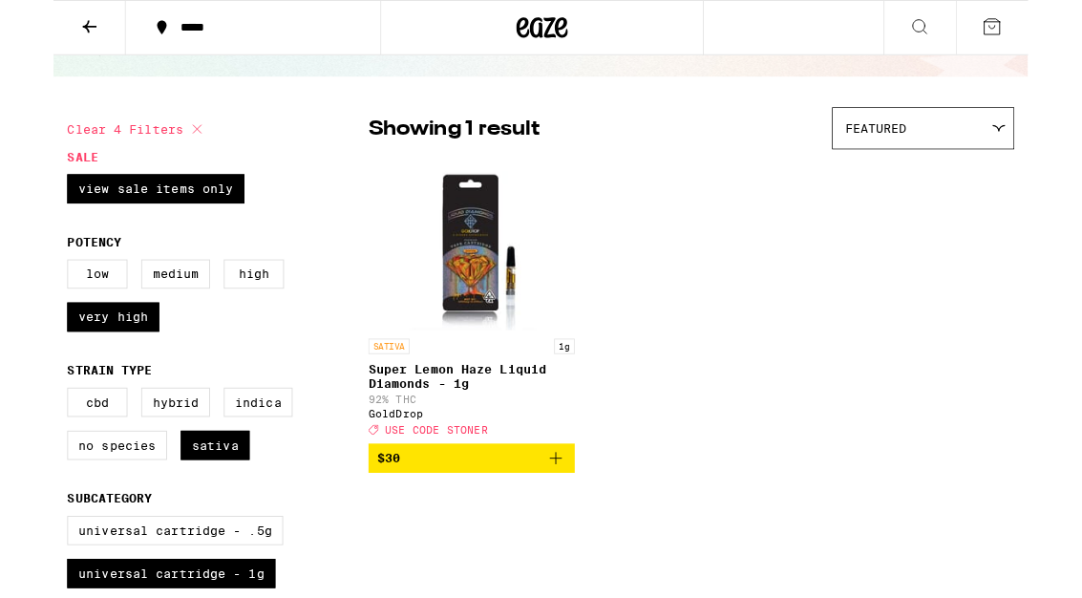
click at [472, 311] on img "Open page for Super Lemon Haze Liquid Diamonds - 1g from GoldDrop" at bounding box center [463, 271] width 181 height 191
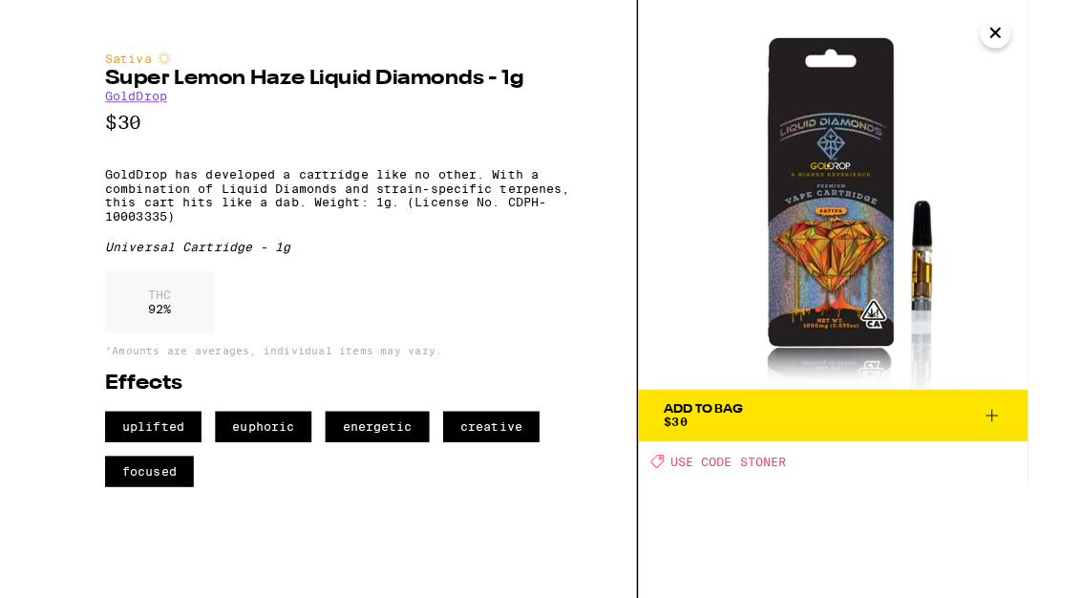
click at [1034, 452] on icon at bounding box center [1042, 461] width 23 height 23
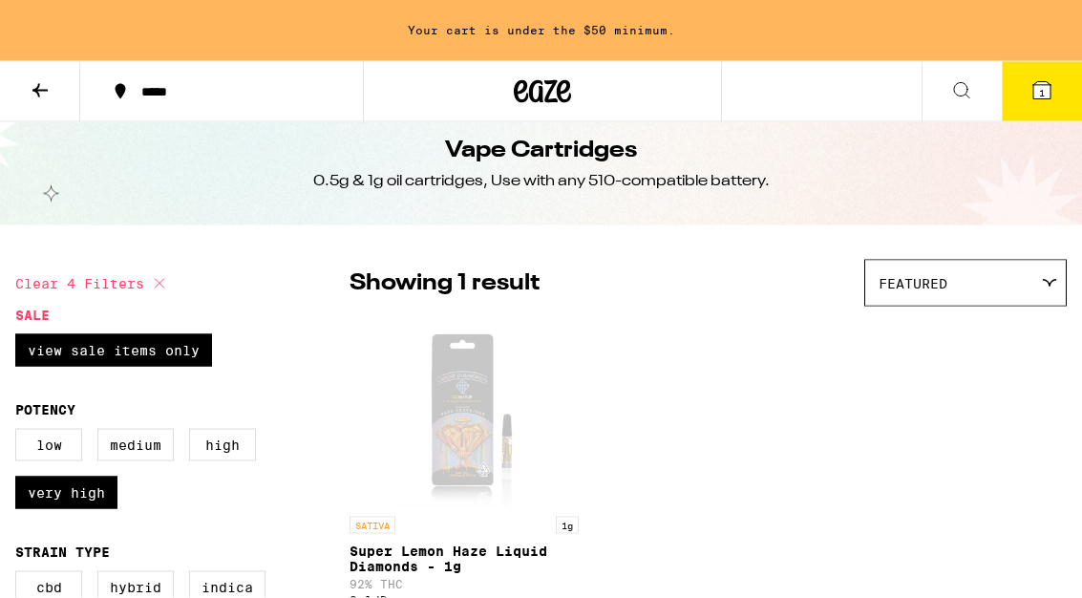
scroll to position [22, 0]
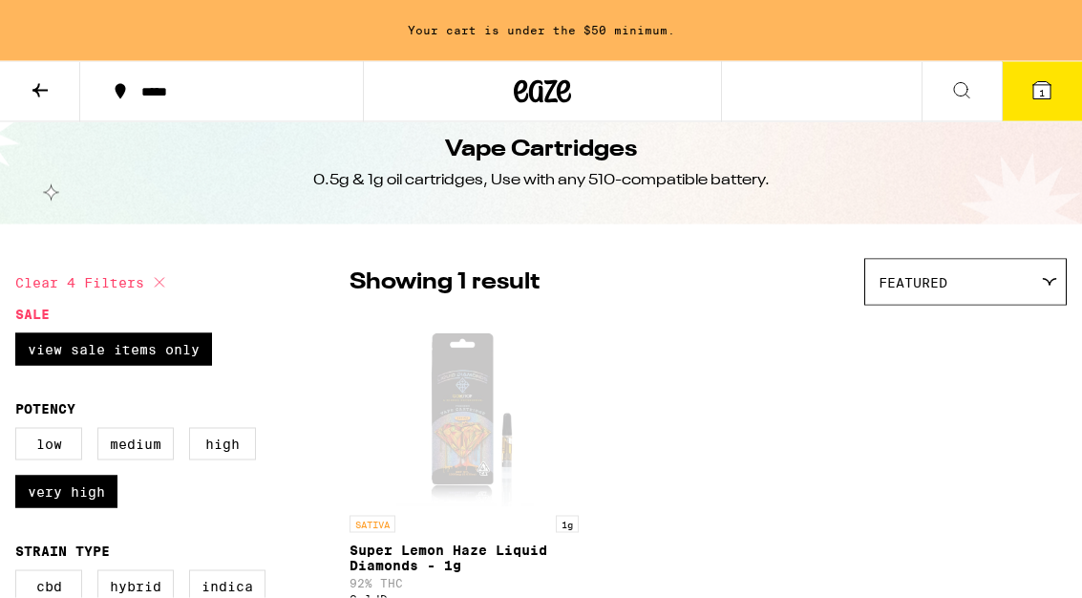
click at [1043, 94] on span "1" at bounding box center [1042, 92] width 6 height 11
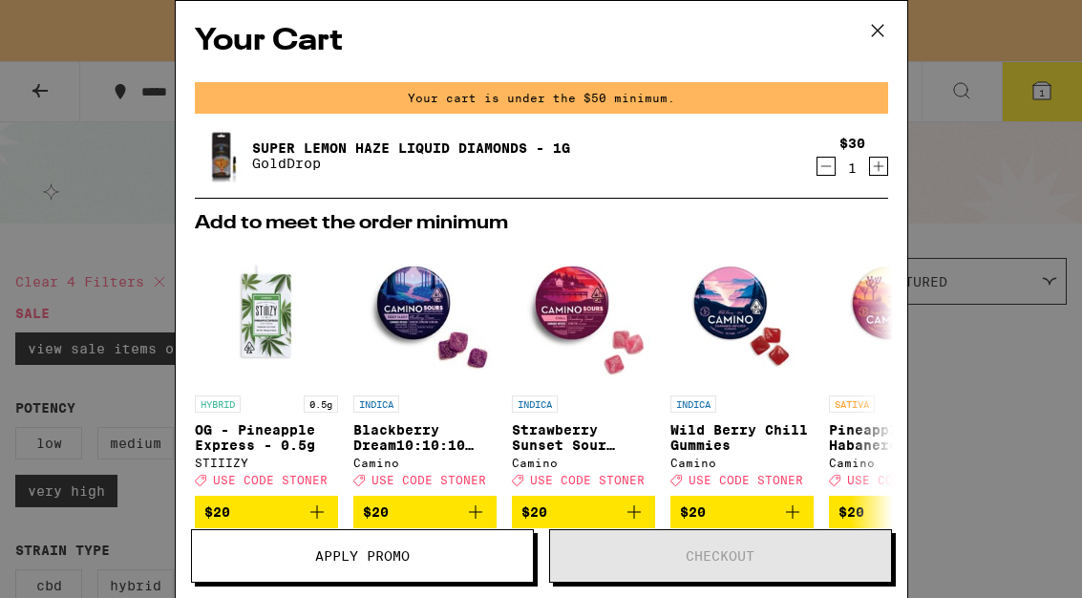
click at [383, 549] on span "Apply Promo" at bounding box center [362, 555] width 95 height 13
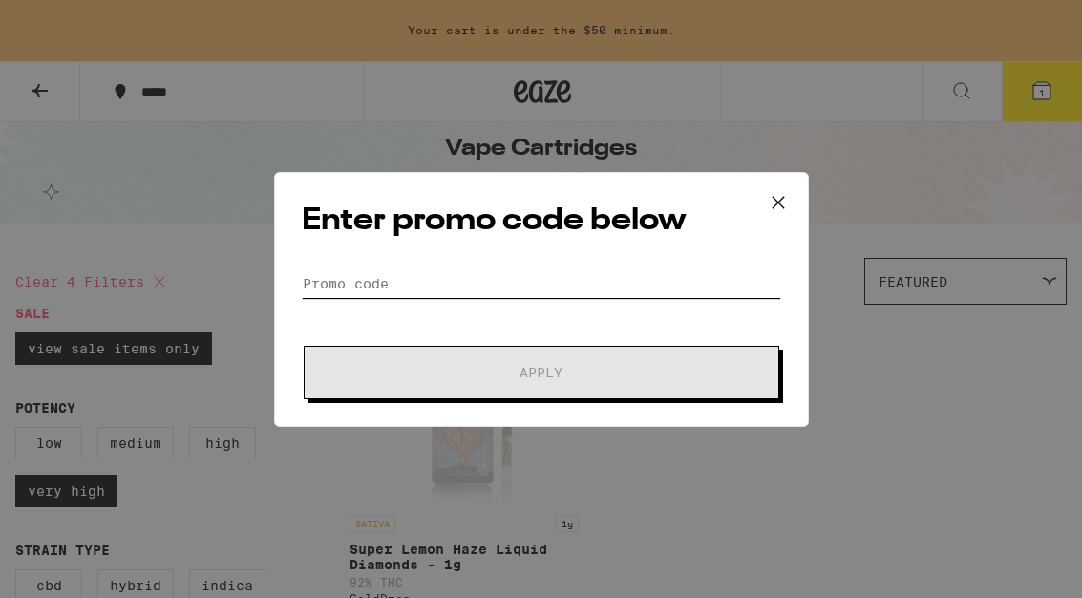
click at [354, 281] on input "Promo Code" at bounding box center [541, 283] width 479 height 29
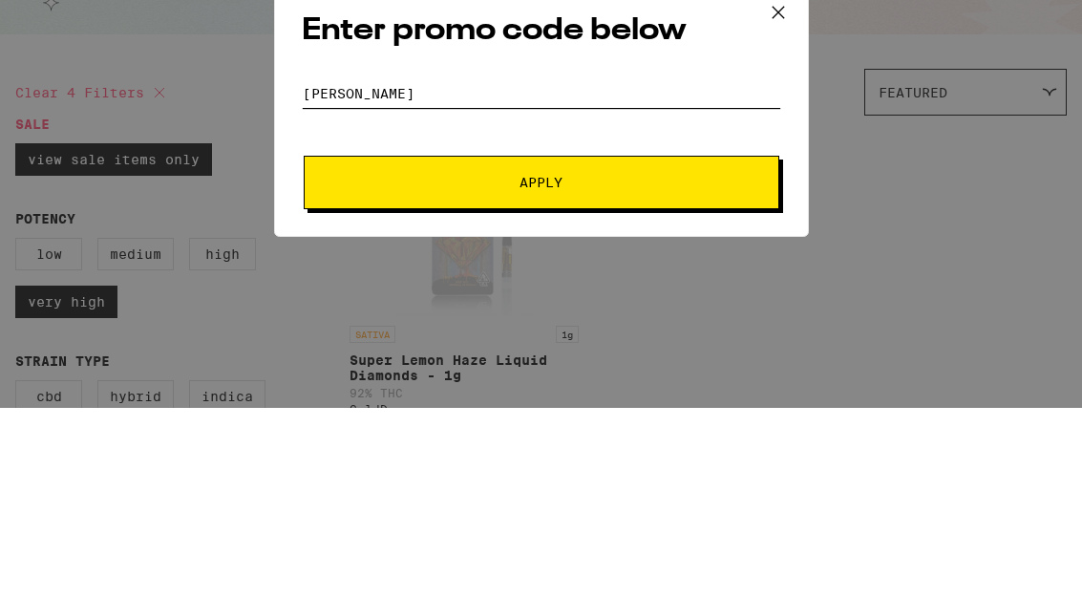
type input "[PERSON_NAME]"
click at [477, 346] on button "Apply" at bounding box center [542, 372] width 476 height 53
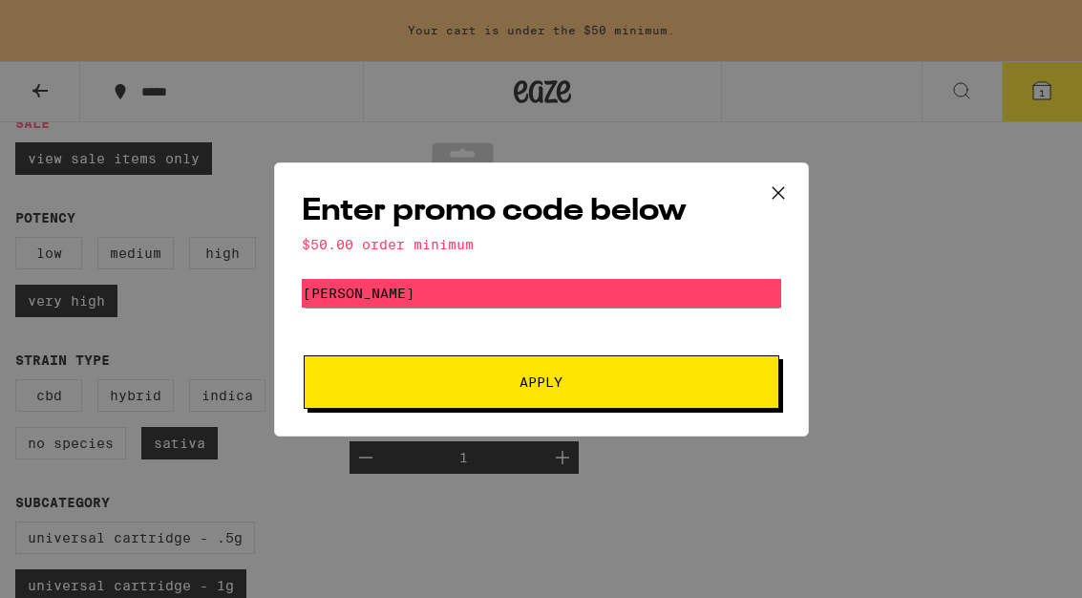
click at [941, 284] on div "Enter promo code below $50.00 order minimum Promo Code [PERSON_NAME] Apply" at bounding box center [541, 299] width 1082 height 598
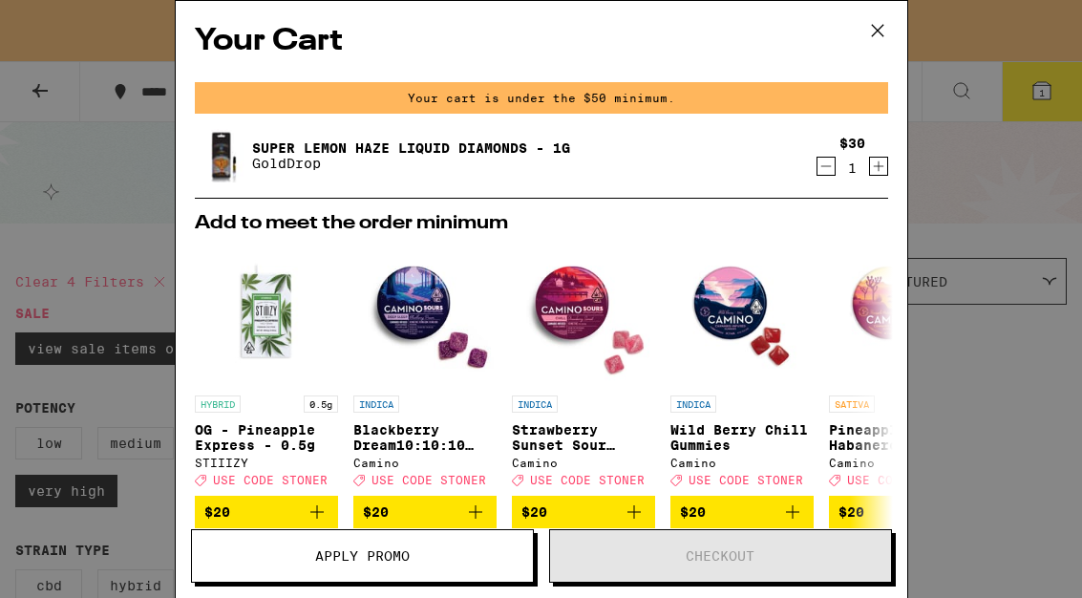
click at [978, 51] on div "Your Cart Your cart is under the $50 minimum. Super Lemon Haze Liquid Diamonds …" at bounding box center [541, 299] width 1082 height 598
click at [883, 20] on icon at bounding box center [877, 30] width 29 height 29
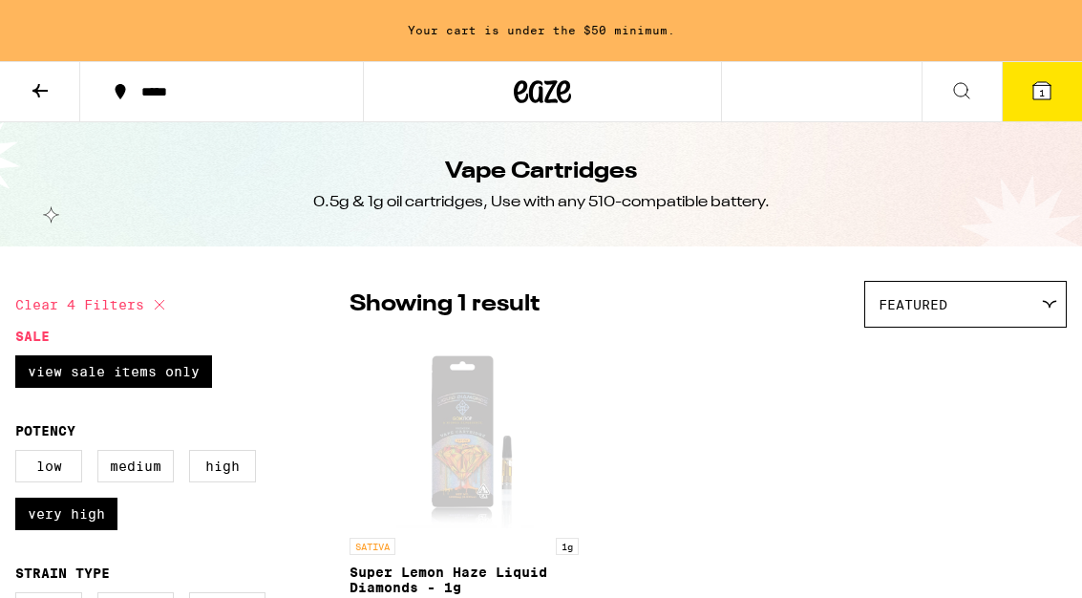
click at [53, 102] on button at bounding box center [40, 92] width 80 height 60
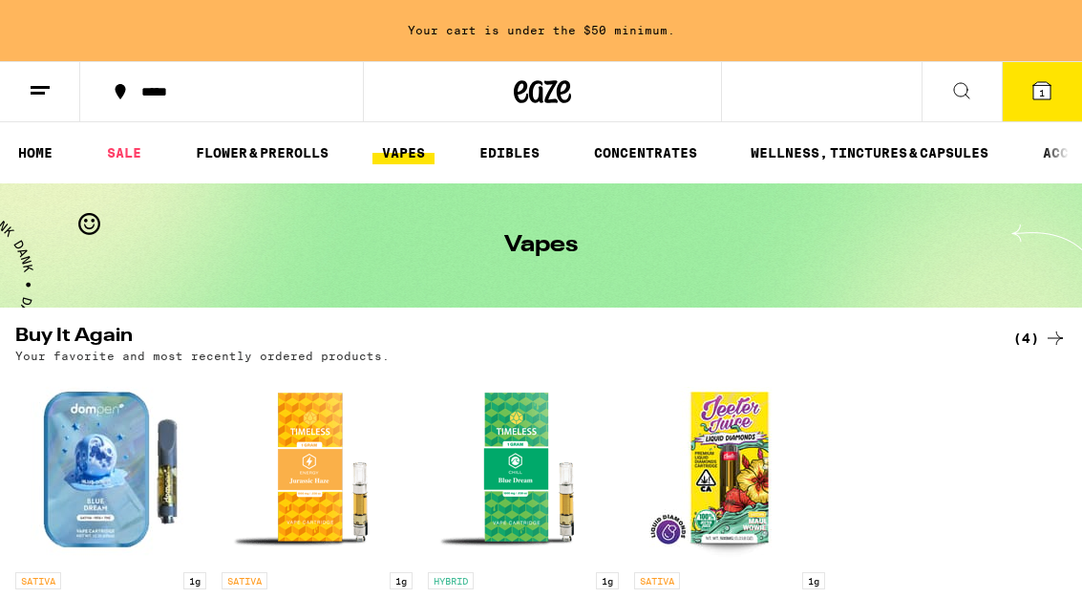
click at [408, 160] on link "VAPES" at bounding box center [404, 152] width 62 height 23
click at [404, 150] on link "VAPES" at bounding box center [404, 152] width 62 height 23
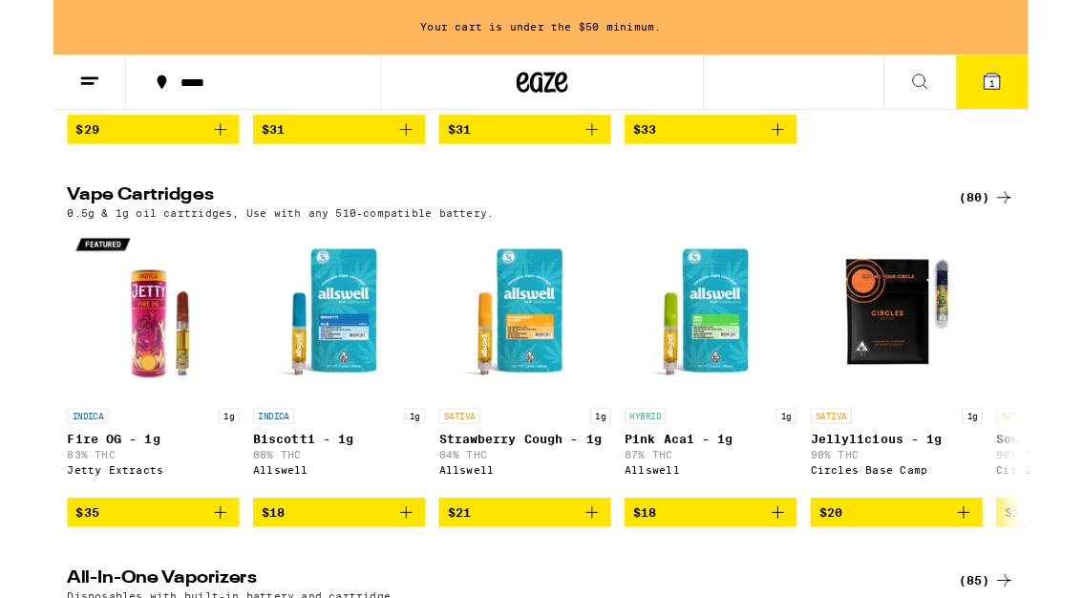
scroll to position [554, 0]
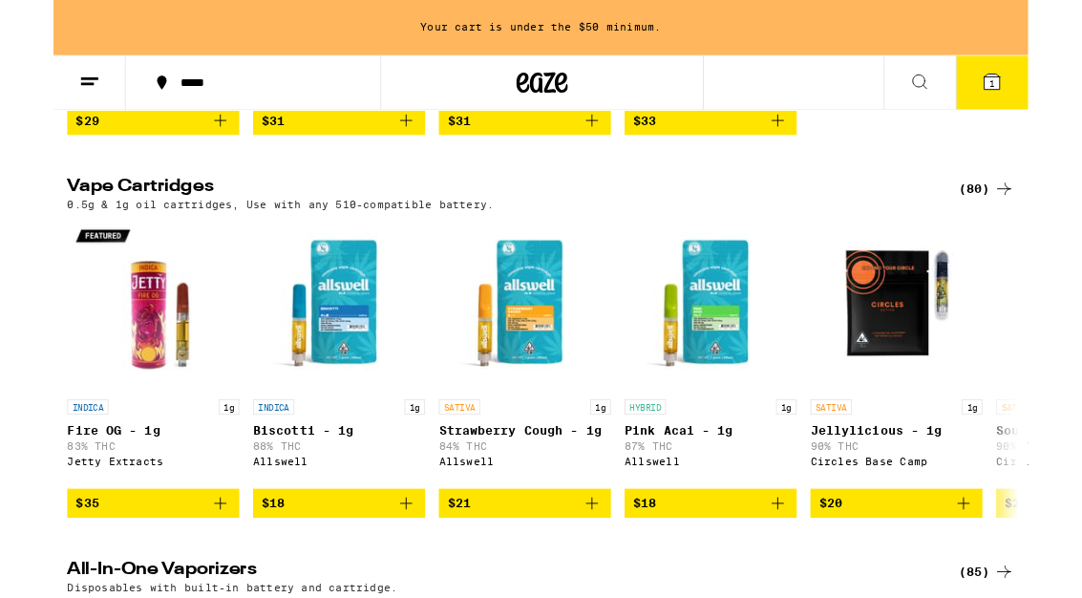
click at [1050, 220] on icon at bounding box center [1055, 209] width 23 height 23
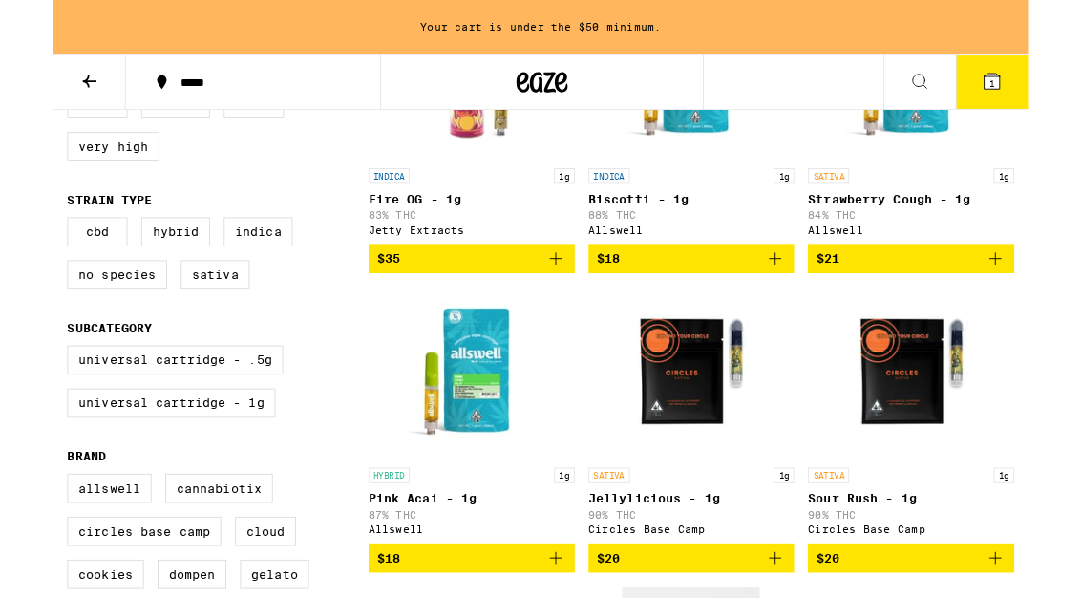
scroll to position [352, 0]
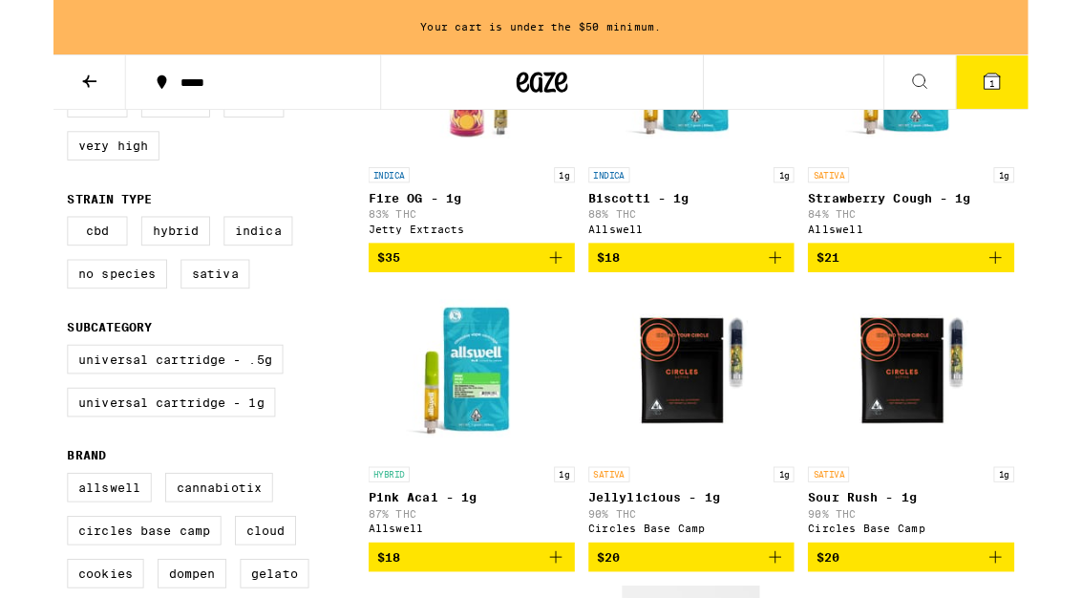
click at [735, 432] on img "Open page for Jellylicious - 1g from Circles Base Camp" at bounding box center [707, 413] width 191 height 191
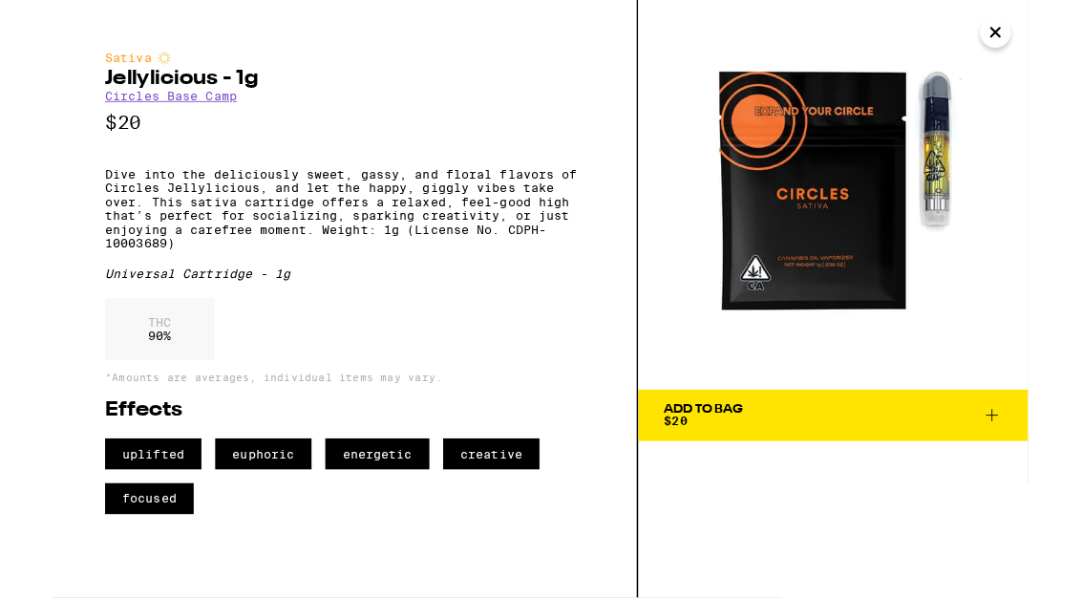
scroll to position [352, 0]
click at [1039, 467] on icon at bounding box center [1042, 461] width 23 height 23
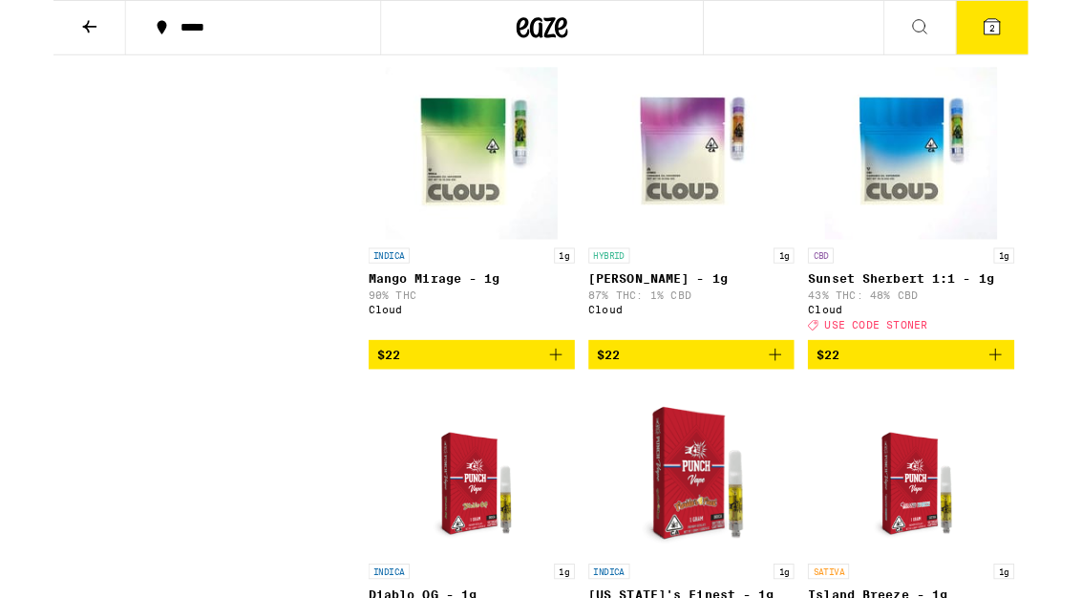
scroll to position [1547, 0]
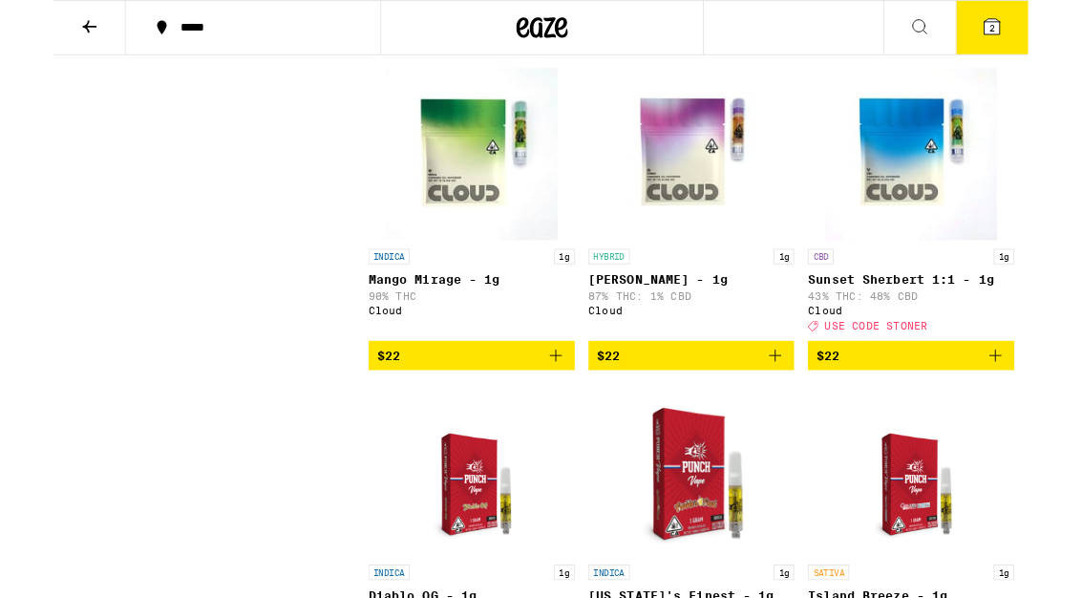
click at [706, 226] on img "Open page for Runtz - 1g from Cloud" at bounding box center [707, 170] width 191 height 191
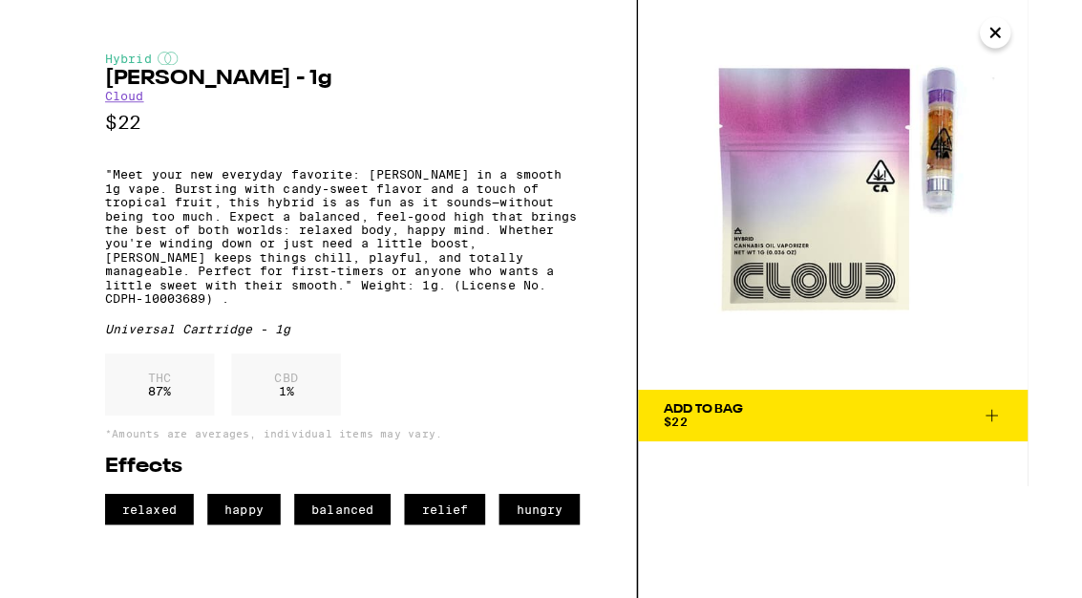
click at [1031, 462] on icon at bounding box center [1042, 461] width 23 height 23
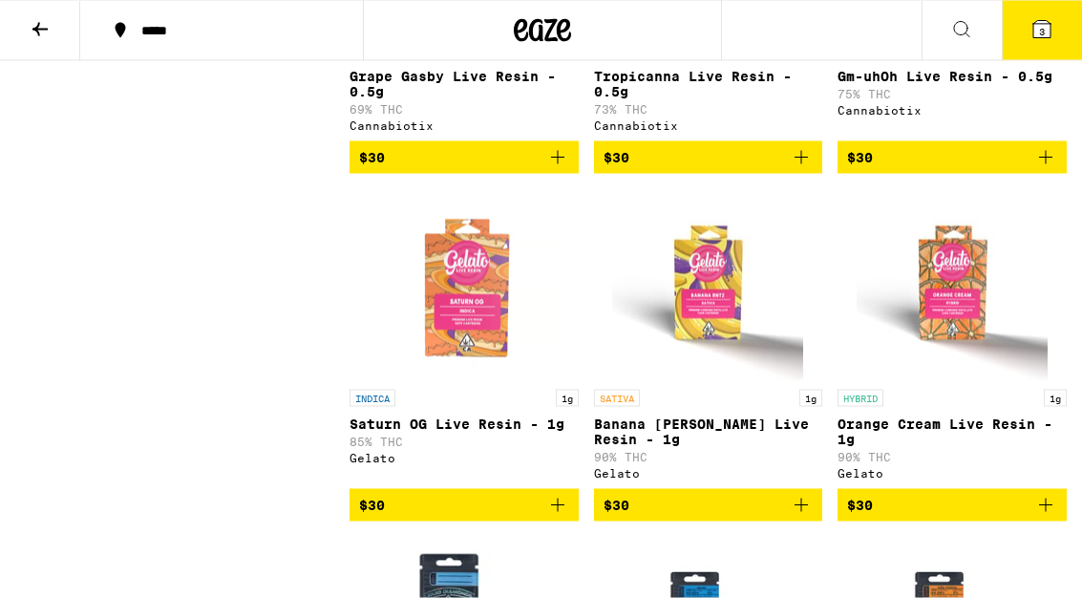
scroll to position [3437, 0]
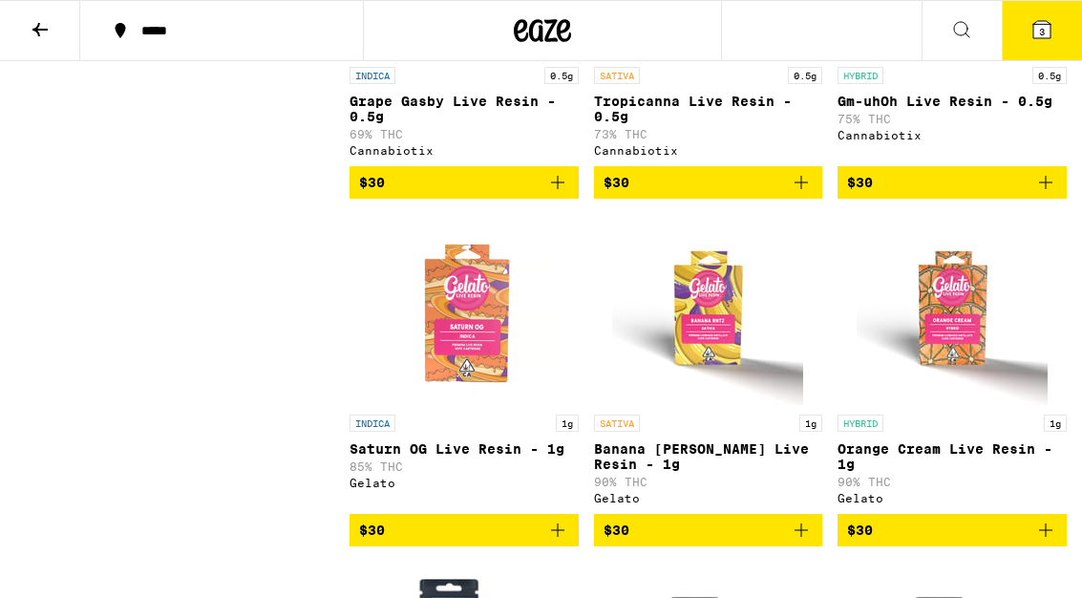
click at [1043, 29] on span "3" at bounding box center [1042, 31] width 6 height 11
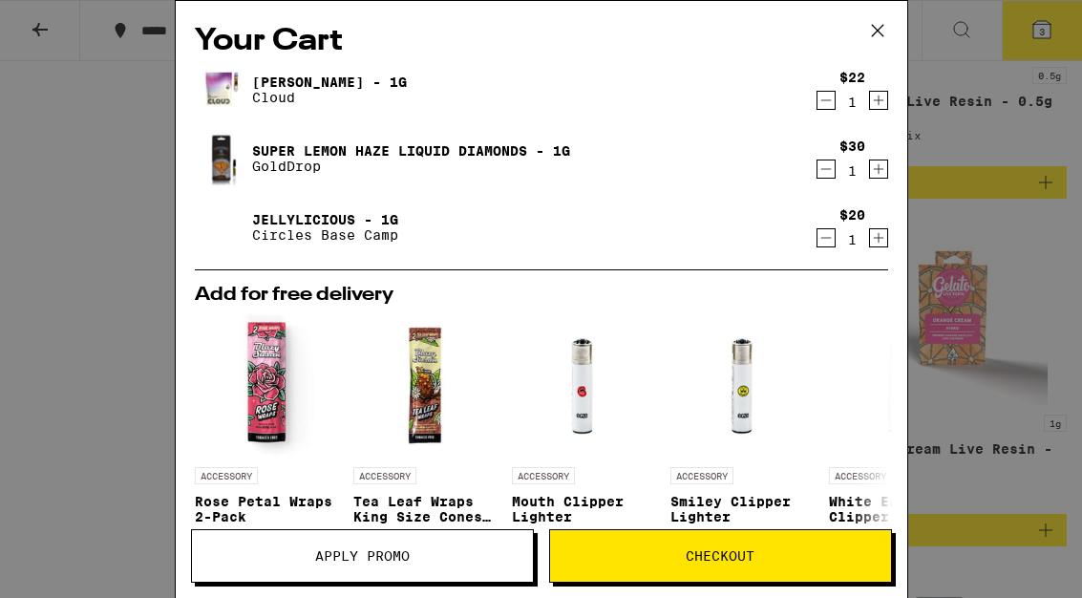
click at [378, 549] on span "Apply Promo" at bounding box center [362, 555] width 95 height 13
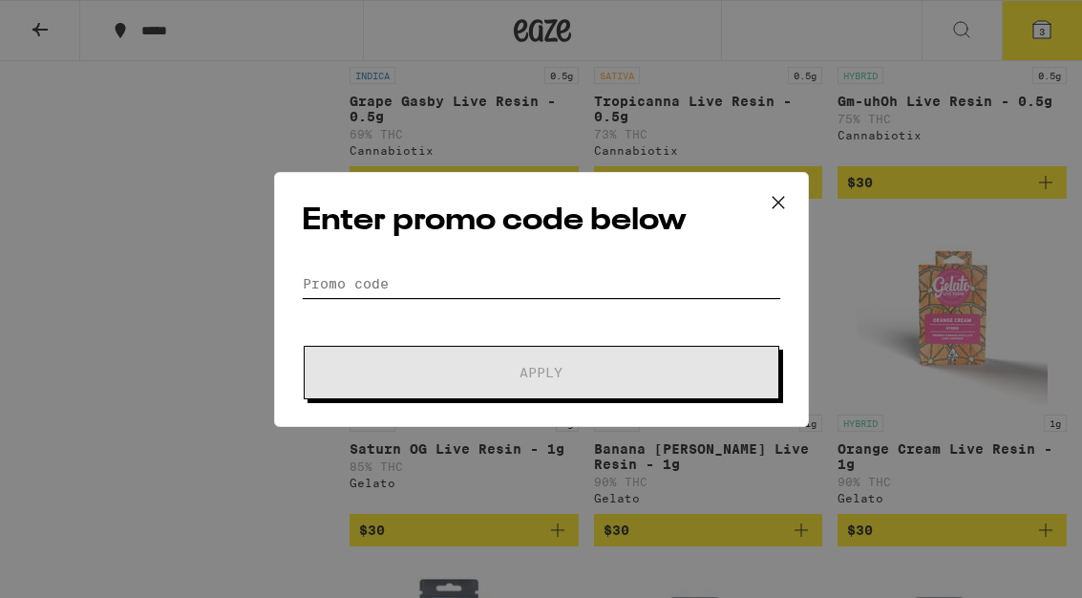
click at [353, 298] on input "Promo Code" at bounding box center [541, 283] width 479 height 29
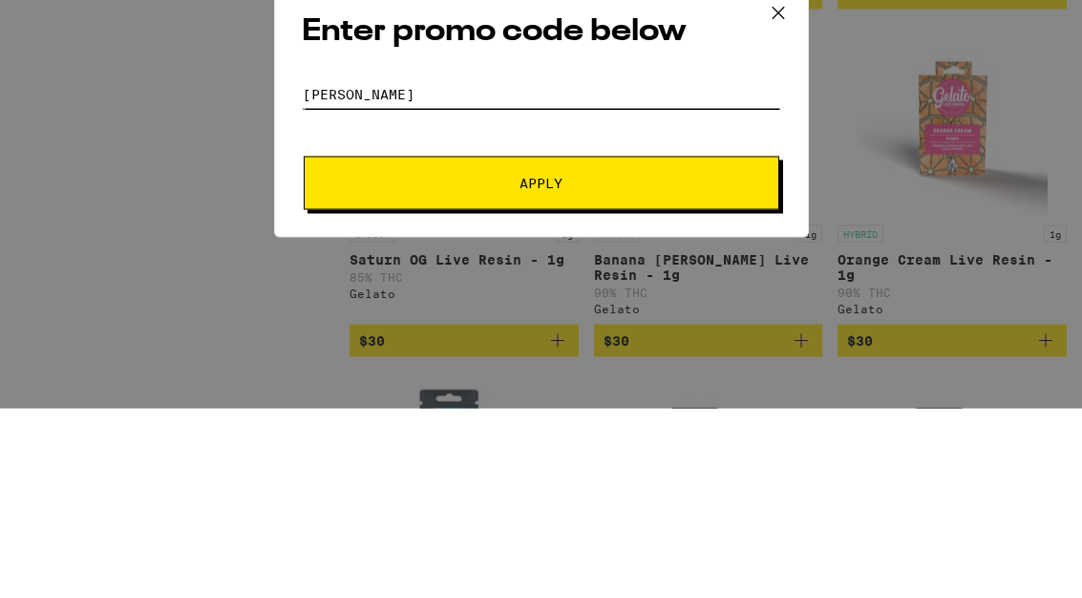
type input "[PERSON_NAME]"
click at [462, 346] on button "Apply" at bounding box center [542, 372] width 476 height 53
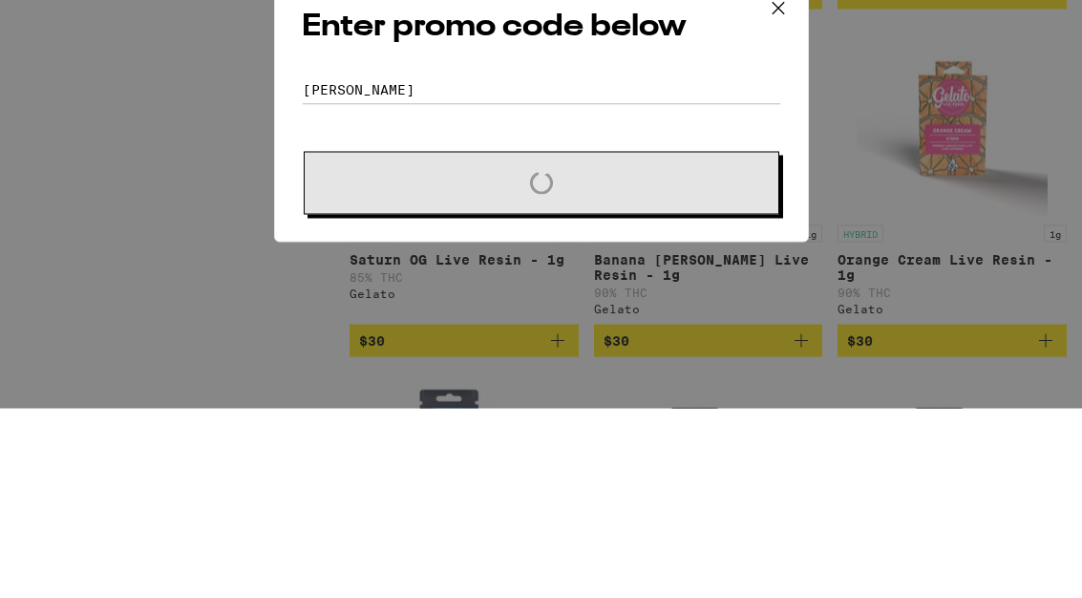
scroll to position [3627, 0]
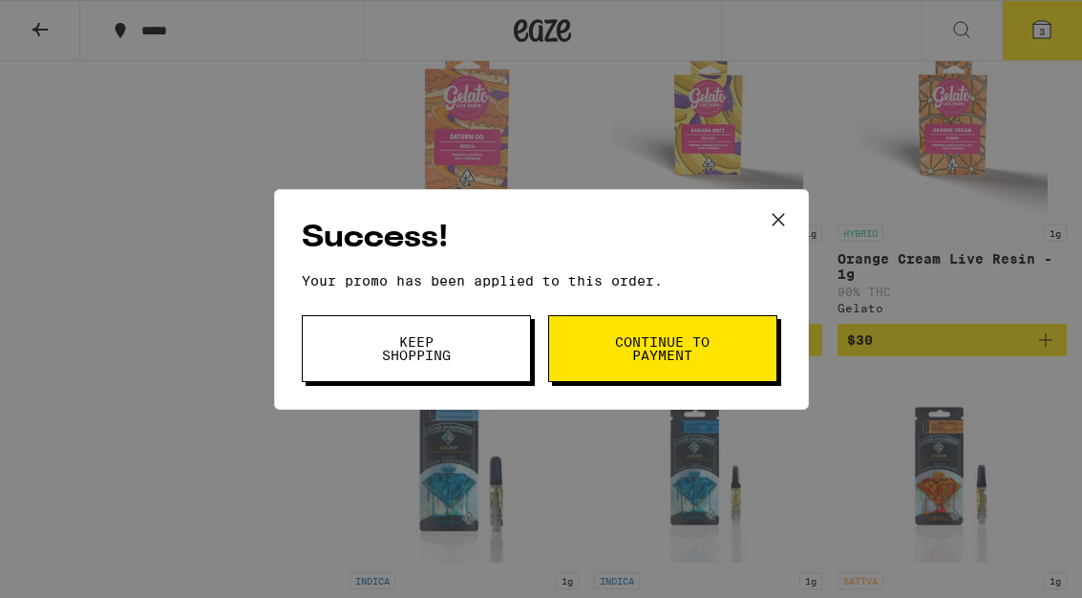
click at [411, 344] on span "Keep Shopping" at bounding box center [416, 348] width 97 height 27
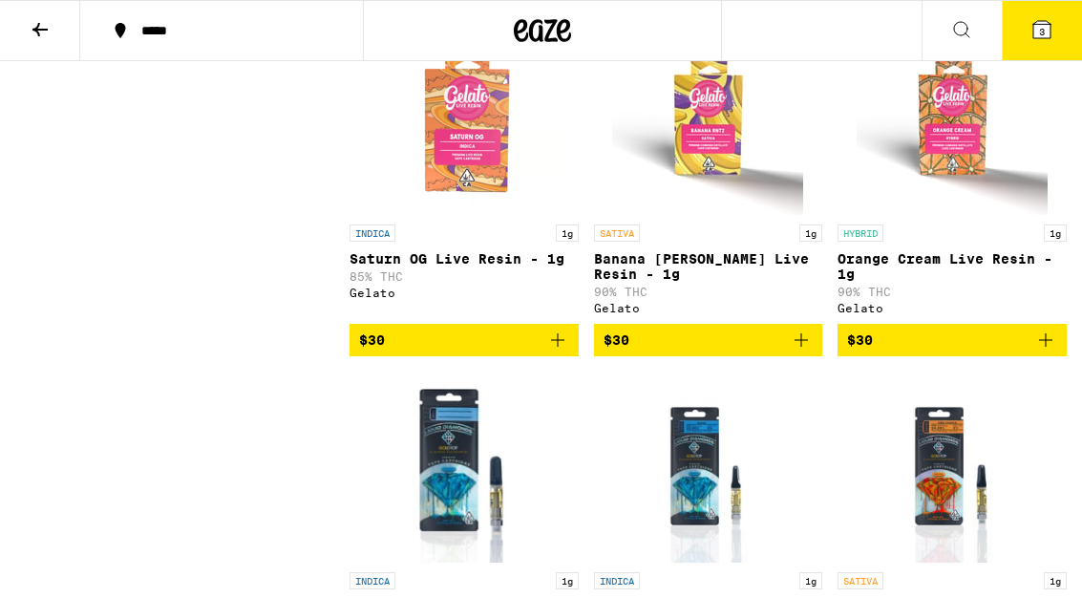
click at [1030, 28] on button "3" at bounding box center [1042, 30] width 80 height 59
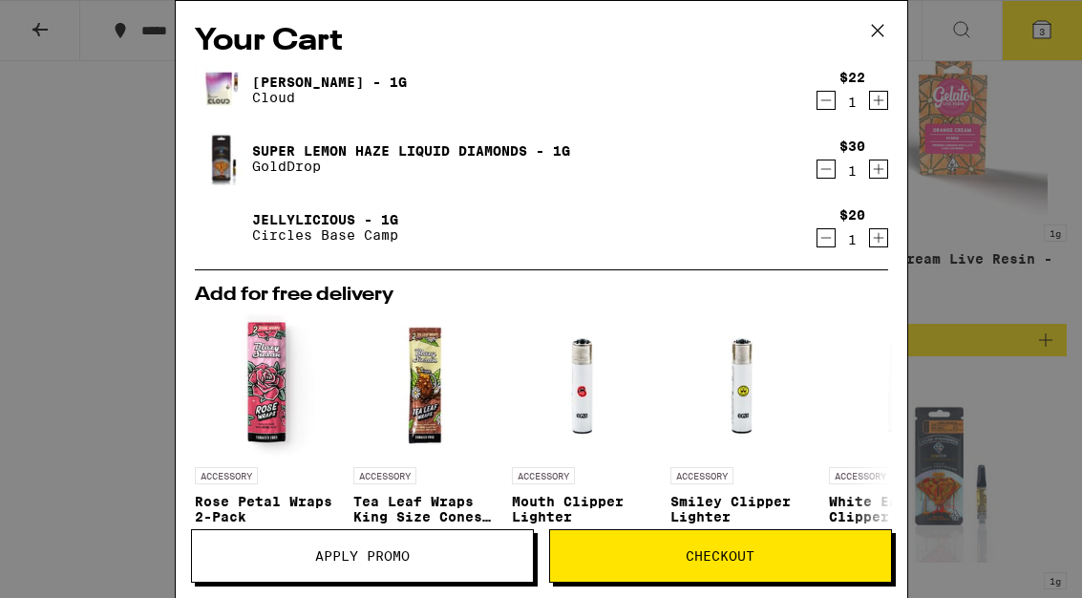
click at [324, 224] on link "Jellylicious - 1g" at bounding box center [325, 219] width 146 height 15
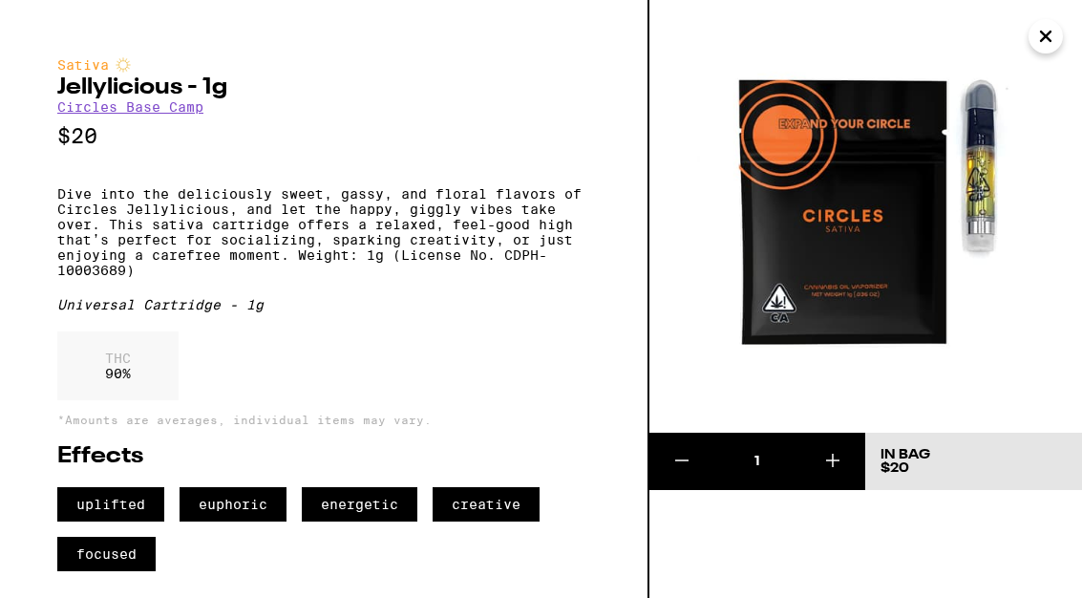
scroll to position [3627, 0]
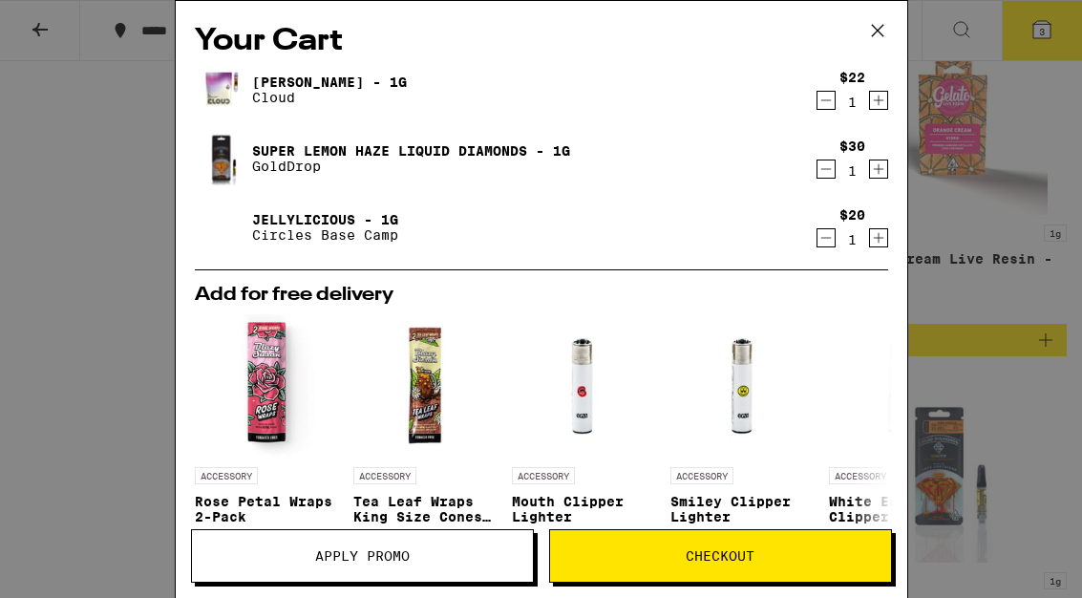
click at [265, 159] on link "Super Lemon Haze Liquid Diamonds - 1g" at bounding box center [411, 150] width 318 height 15
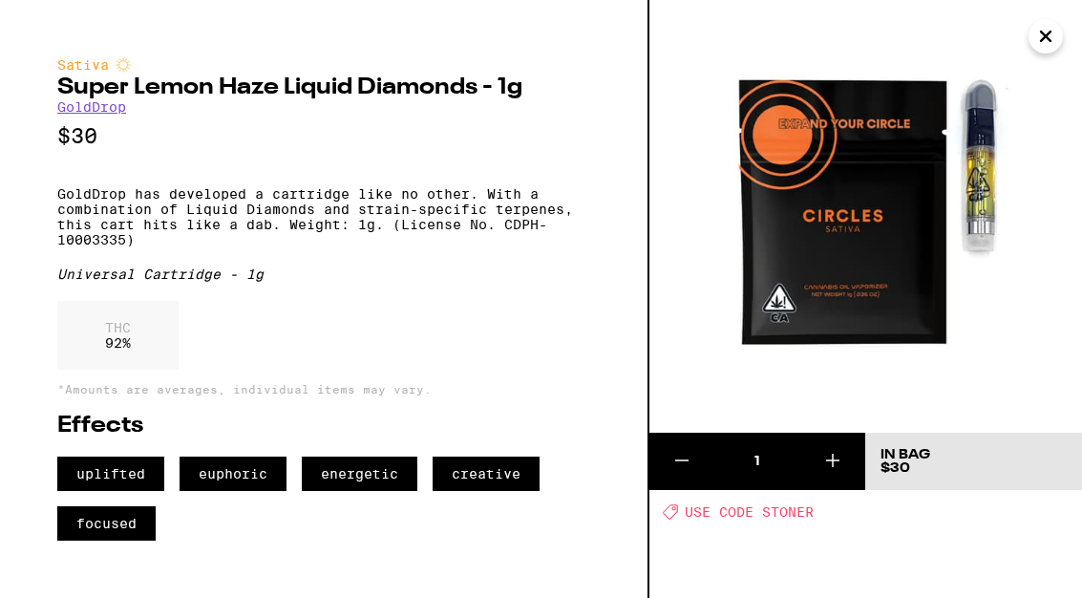
scroll to position [3627, 0]
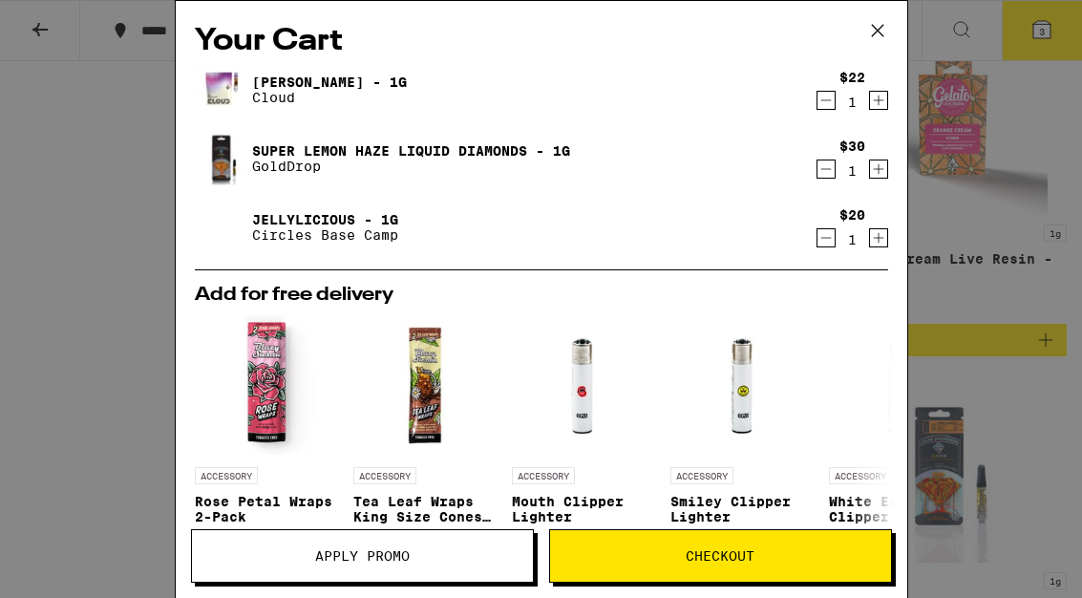
click at [269, 77] on link "[PERSON_NAME] - 1g" at bounding box center [329, 82] width 155 height 15
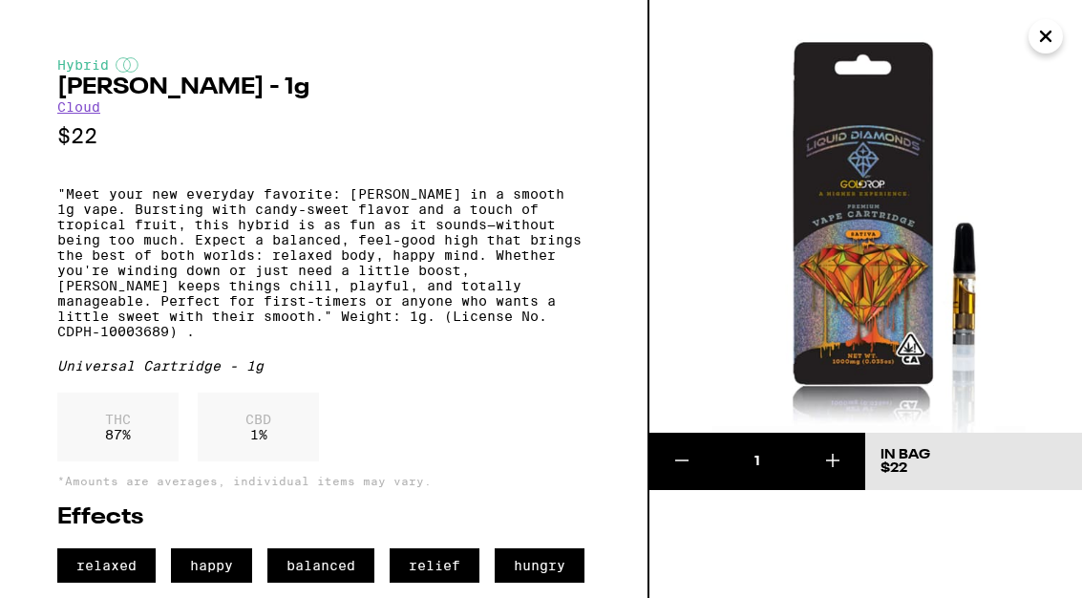
scroll to position [3627, 0]
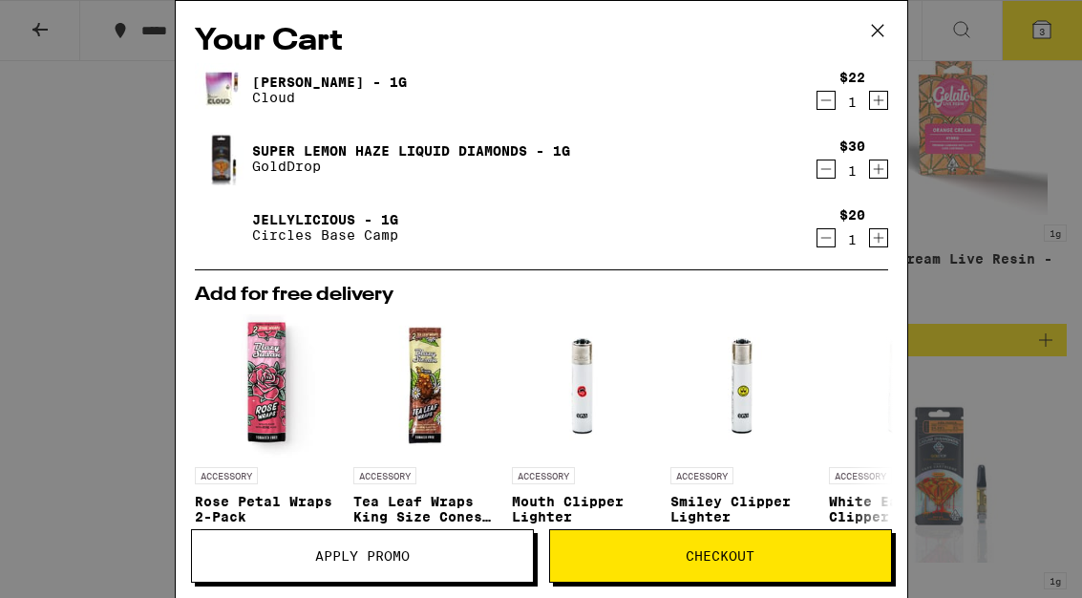
click at [264, 224] on link "Jellylicious - 1g" at bounding box center [325, 219] width 146 height 15
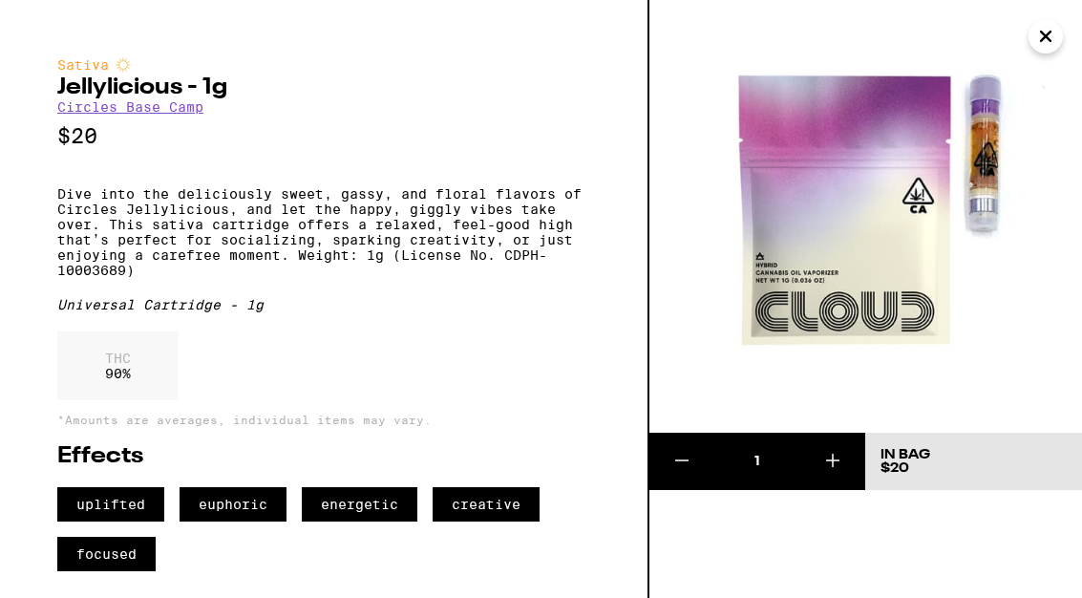
scroll to position [3627, 0]
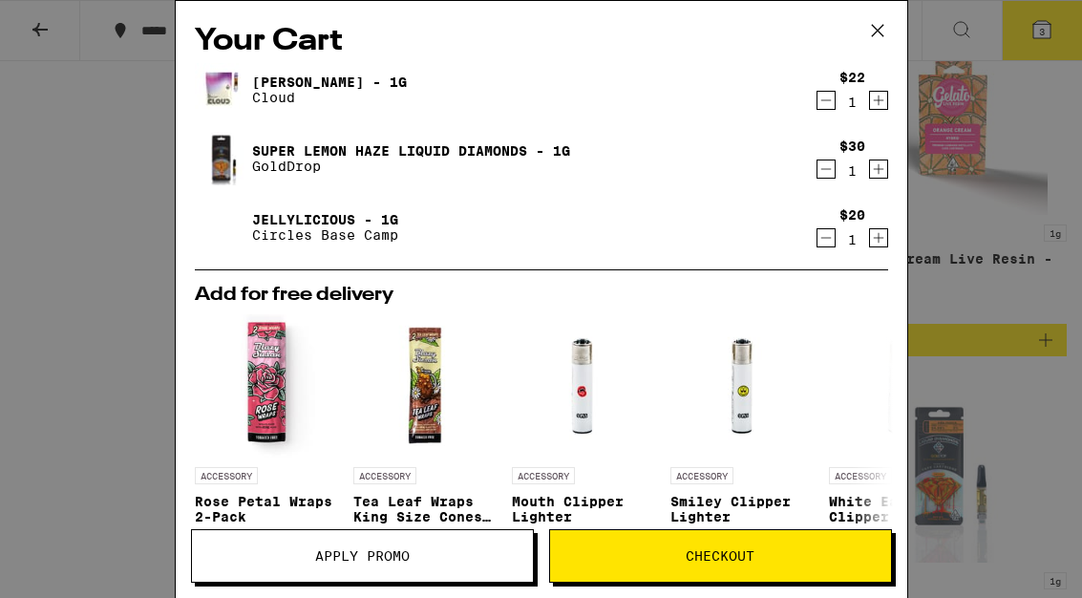
click at [265, 241] on p "Circles Base Camp" at bounding box center [325, 234] width 146 height 15
click at [260, 226] on link "Jellylicious - 1g" at bounding box center [325, 219] width 146 height 15
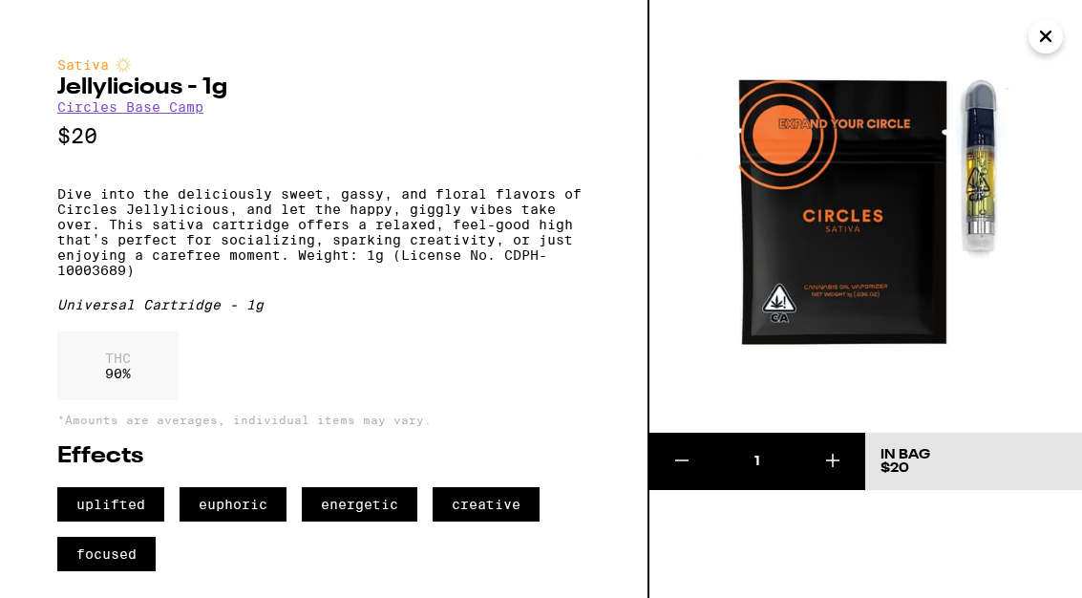
scroll to position [3627, 0]
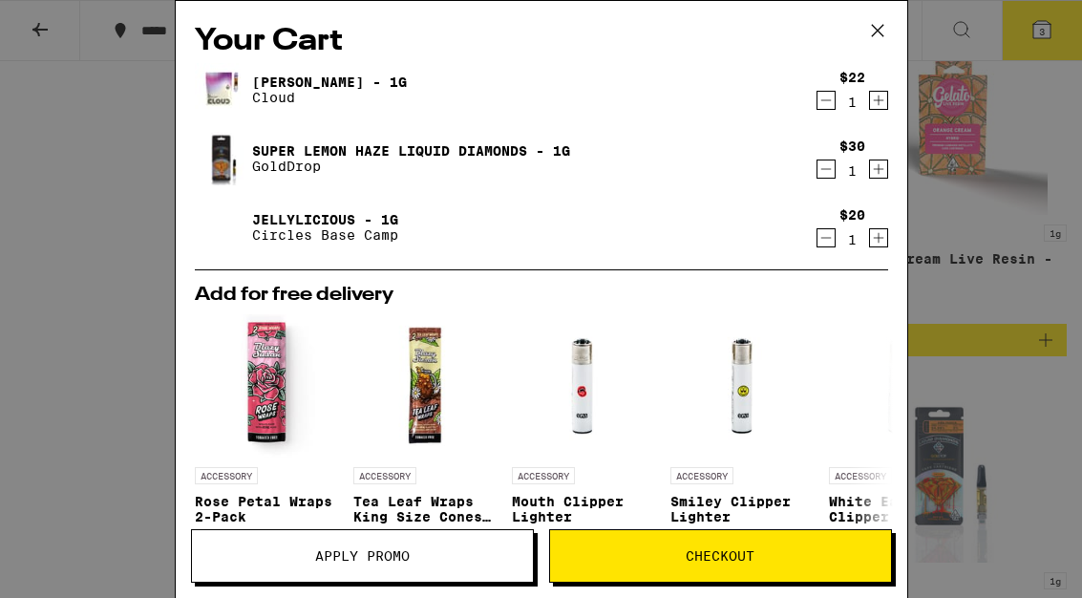
click at [828, 107] on icon "Decrement" at bounding box center [826, 100] width 17 height 23
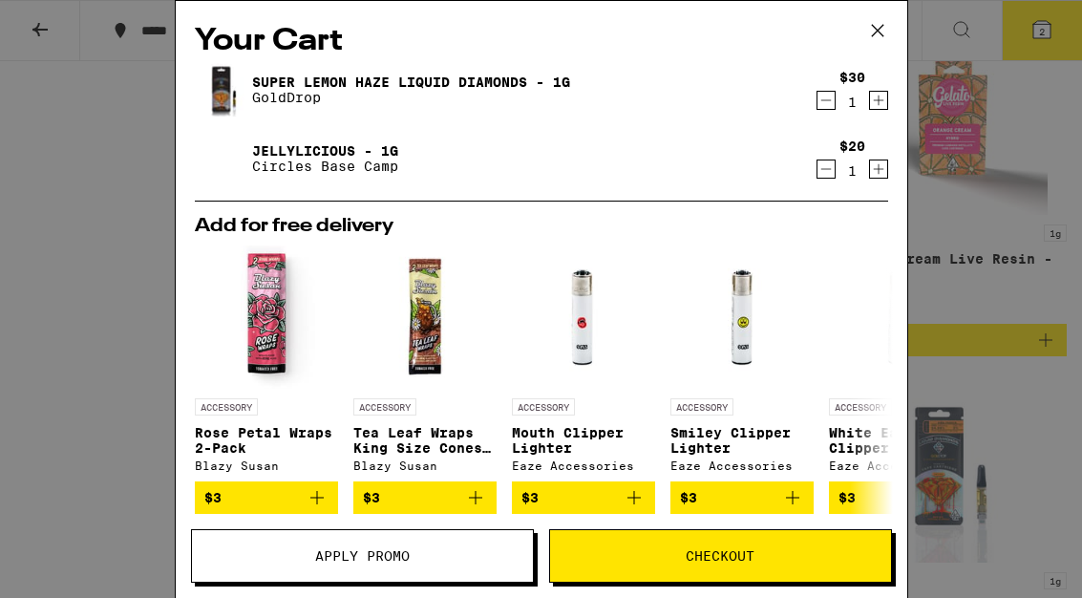
scroll to position [0, 0]
click at [323, 81] on link "Super Lemon Haze Liquid Diamonds - 1g" at bounding box center [411, 82] width 318 height 15
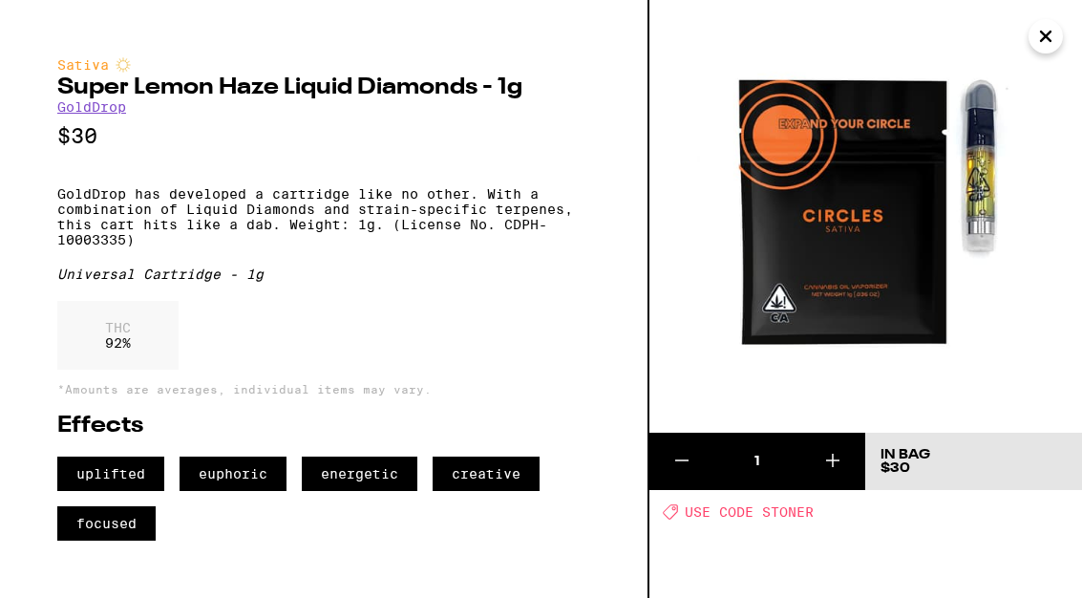
scroll to position [3627, 0]
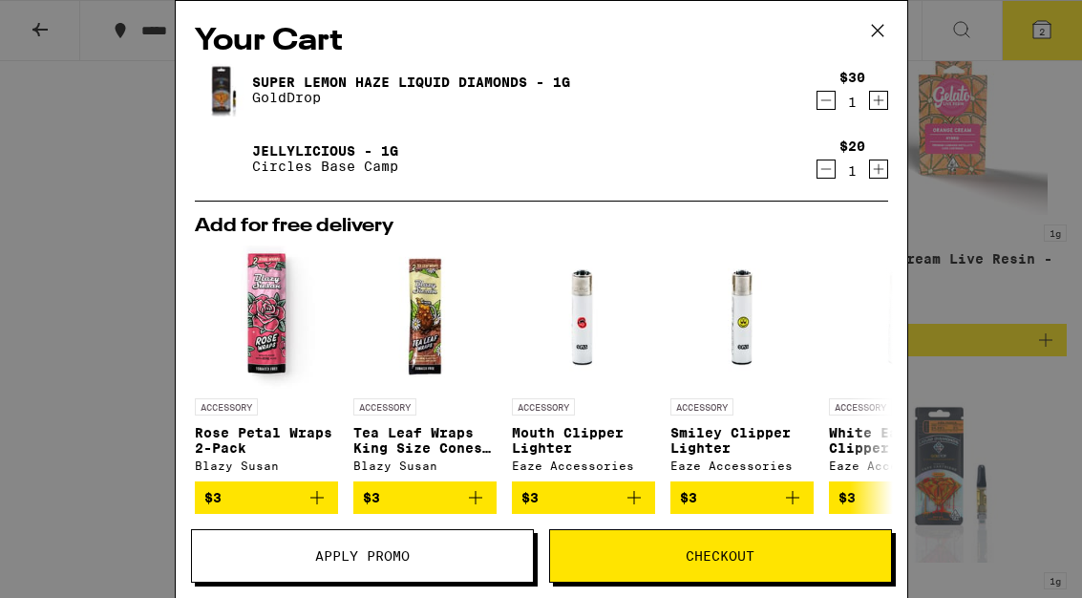
click at [296, 155] on link "Jellylicious - 1g" at bounding box center [325, 150] width 146 height 15
click at [872, 24] on icon at bounding box center [877, 30] width 29 height 29
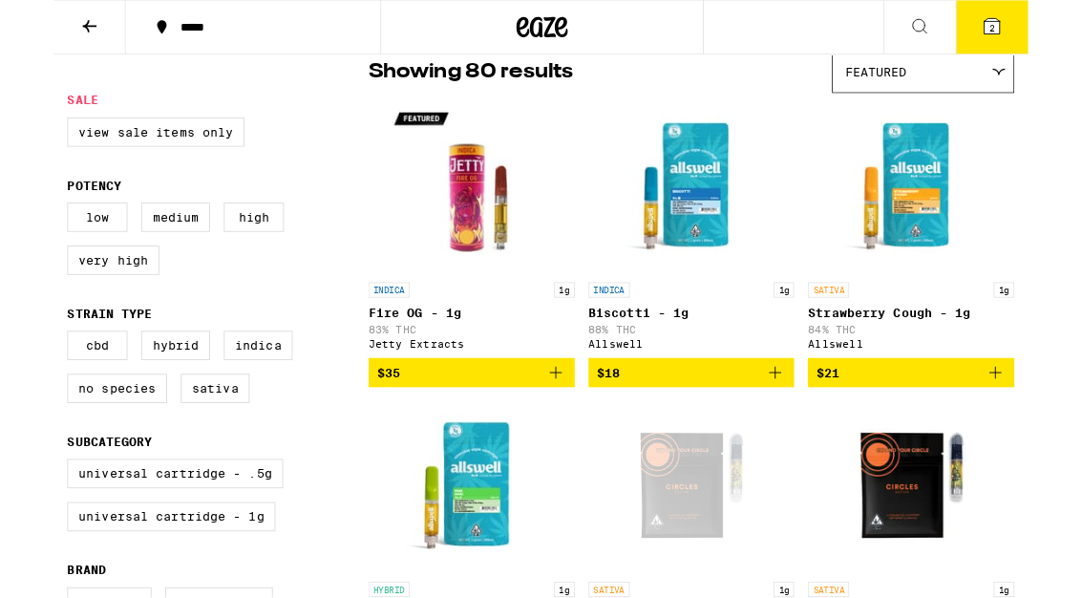
scroll to position [164, 0]
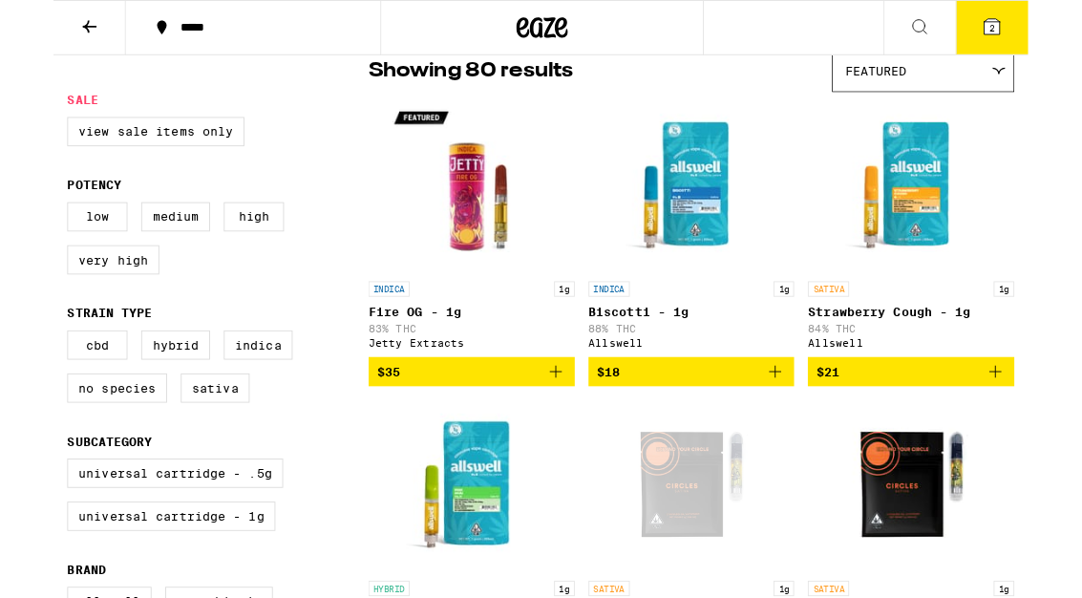
click at [186, 443] on label "Sativa" at bounding box center [179, 431] width 76 height 32
click at [20, 371] on input "Sativa" at bounding box center [19, 370] width 1 height 1
checkbox input "true"
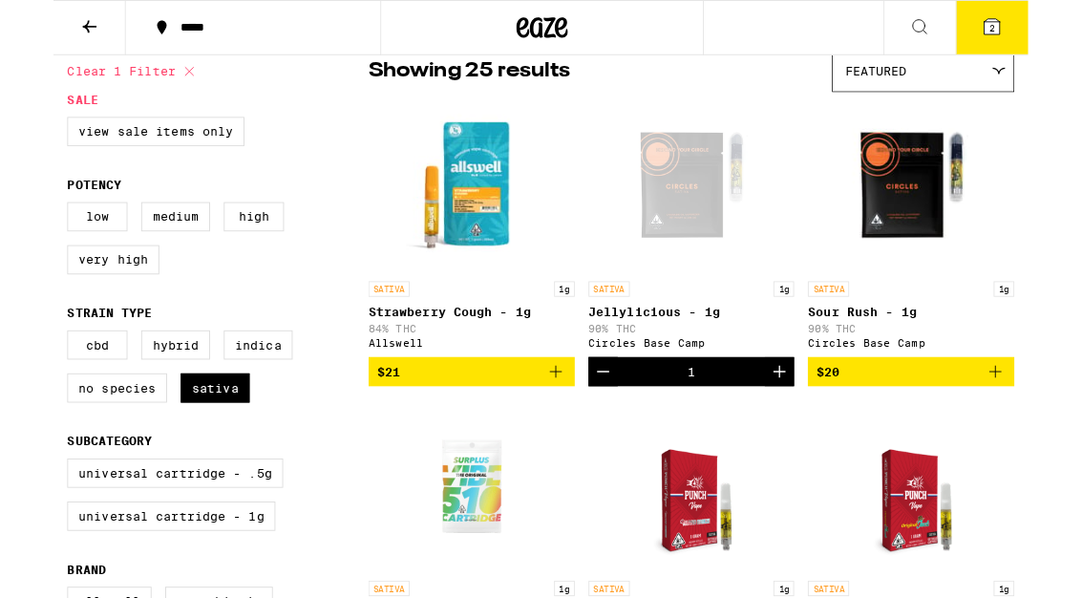
click at [135, 398] on label "Hybrid" at bounding box center [135, 383] width 76 height 32
click at [20, 371] on input "Hybrid" at bounding box center [19, 370] width 1 height 1
checkbox input "true"
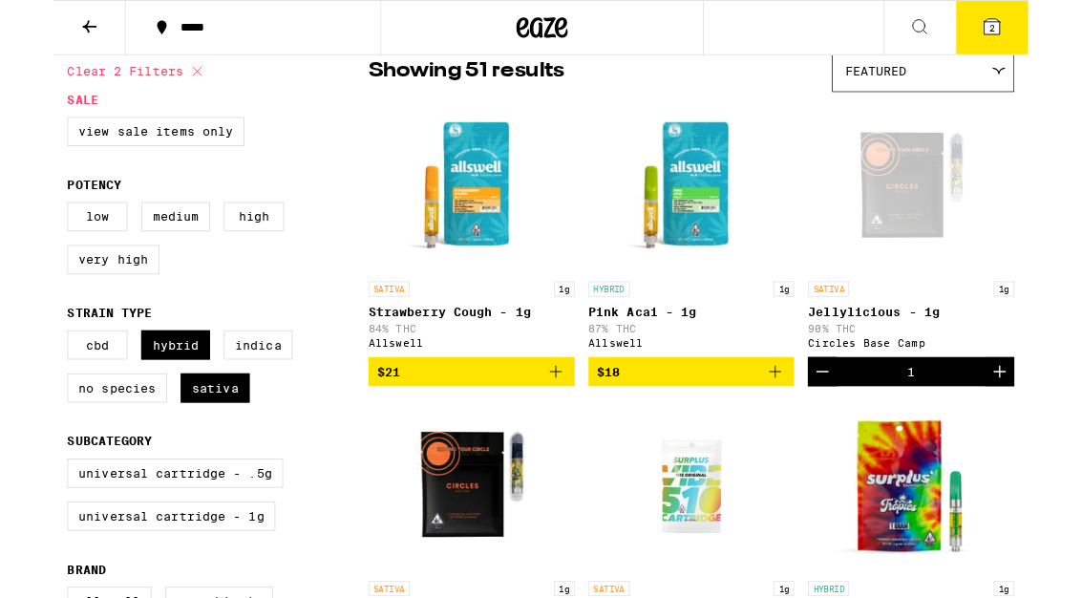
click at [223, 252] on label "High" at bounding box center [222, 240] width 67 height 32
click at [20, 228] on input "High" at bounding box center [19, 227] width 1 height 1
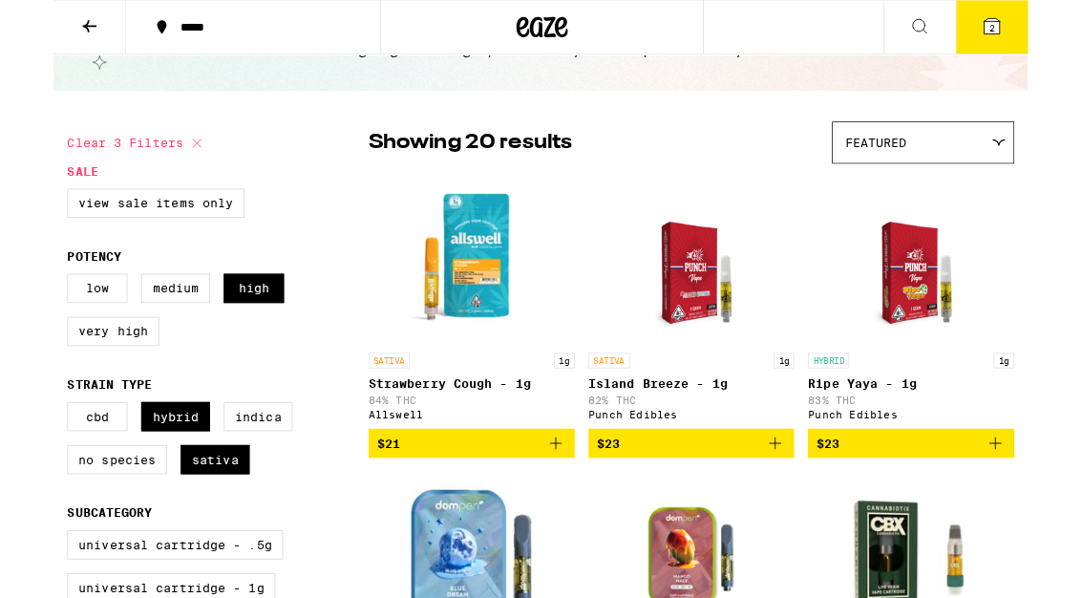
scroll to position [94, 0]
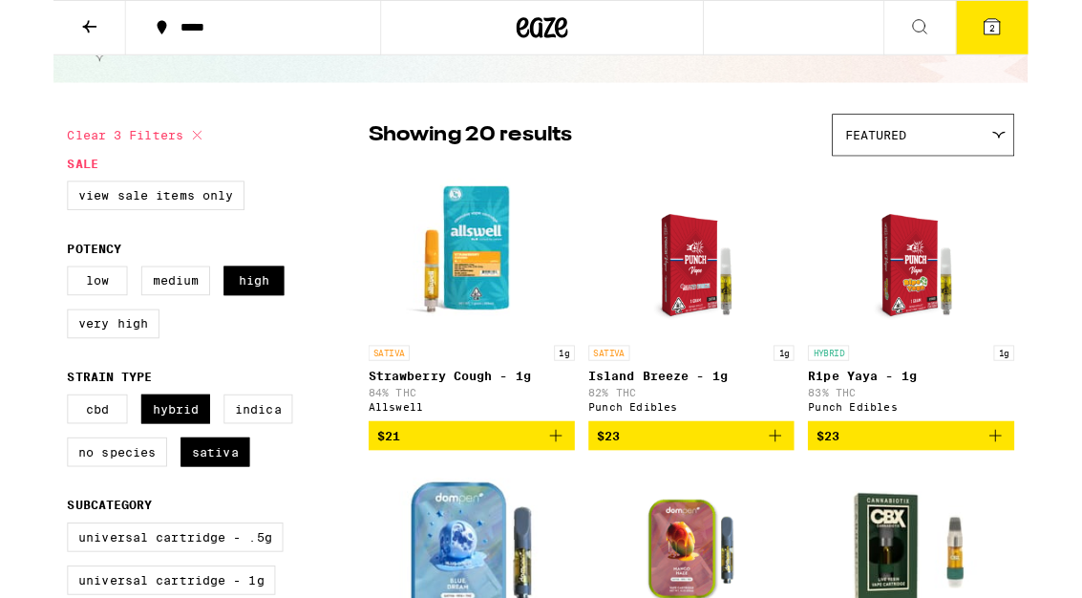
click at [227, 308] on label "High" at bounding box center [222, 311] width 67 height 32
click at [20, 299] on input "High" at bounding box center [19, 298] width 1 height 1
checkbox input "false"
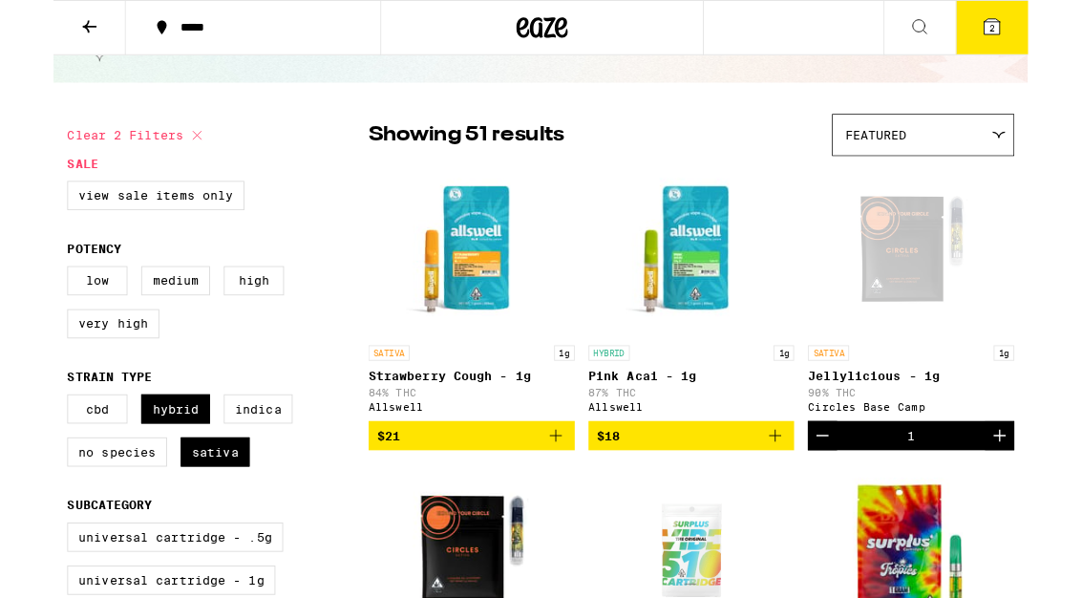
click at [66, 362] on label "Very High" at bounding box center [66, 359] width 102 height 32
click at [20, 299] on input "Very High" at bounding box center [19, 298] width 1 height 1
checkbox input "true"
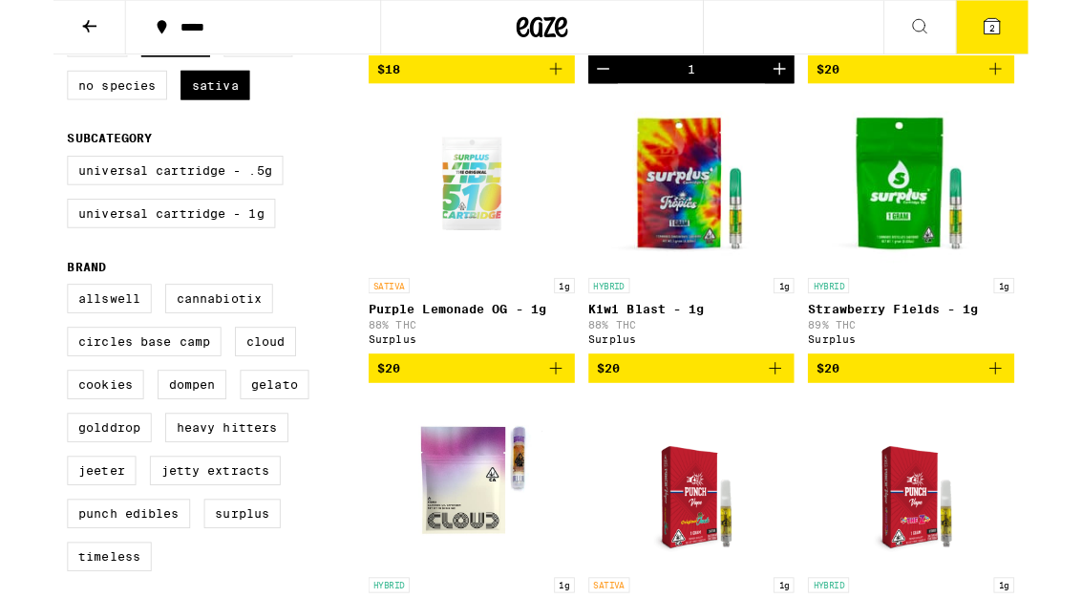
scroll to position [502, 0]
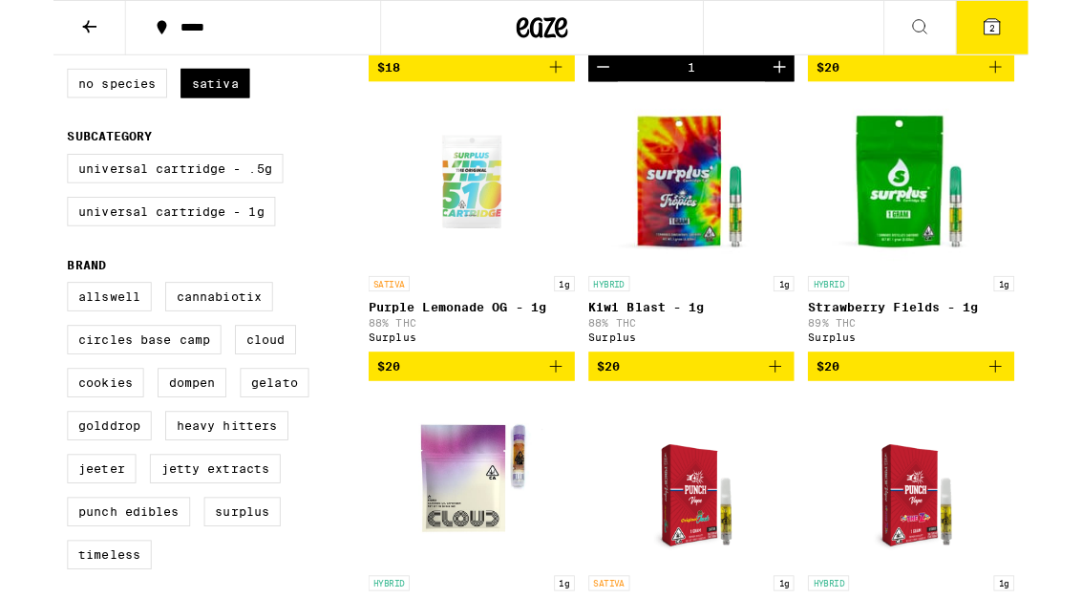
click at [122, 251] on label "Universal Cartridge - 1g" at bounding box center [130, 235] width 231 height 32
click at [20, 175] on input "Universal Cartridge - 1g" at bounding box center [19, 174] width 1 height 1
checkbox input "true"
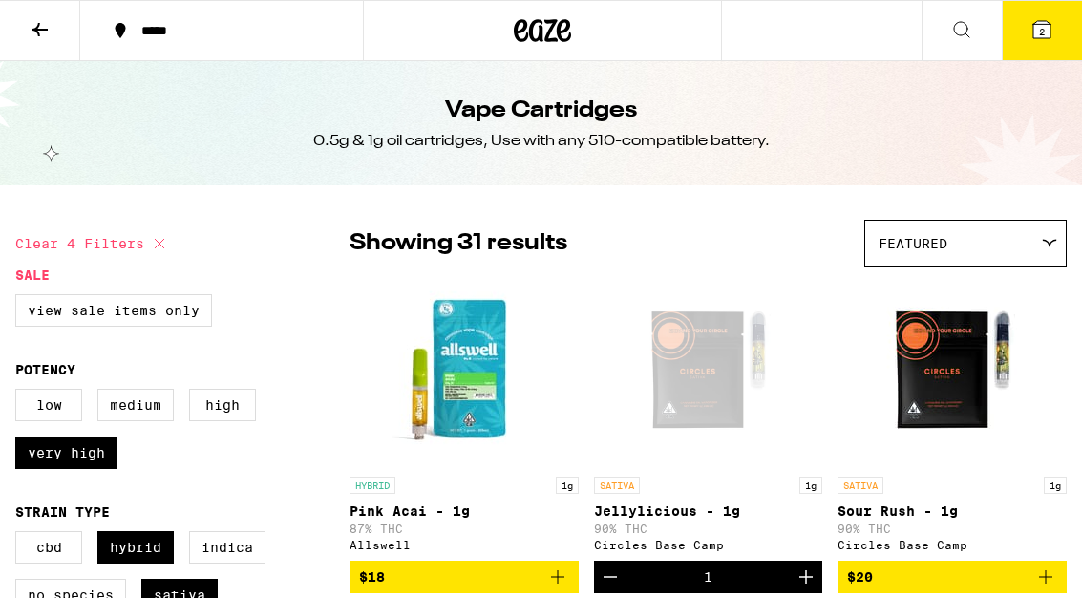
click at [710, 365] on div "Open page for Jellylicious - 1g from Circles Base Camp" at bounding box center [707, 371] width 191 height 191
click at [1041, 37] on span "2" at bounding box center [1042, 31] width 6 height 11
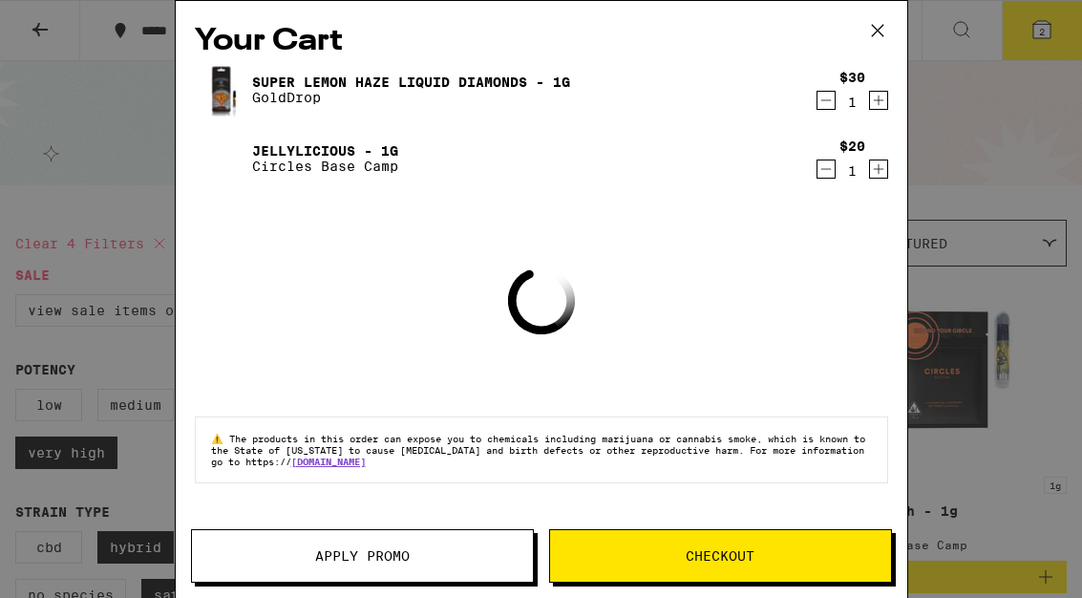
click at [286, 85] on link "Super Lemon Haze Liquid Diamonds - 1g" at bounding box center [411, 82] width 318 height 15
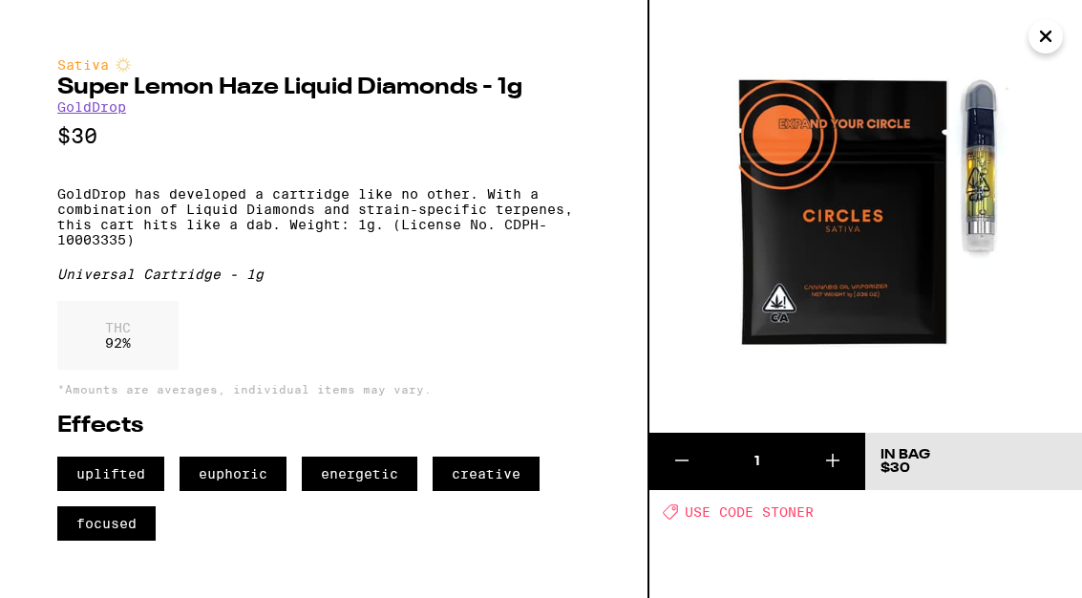
click at [1043, 50] on icon "Close" at bounding box center [1045, 36] width 23 height 29
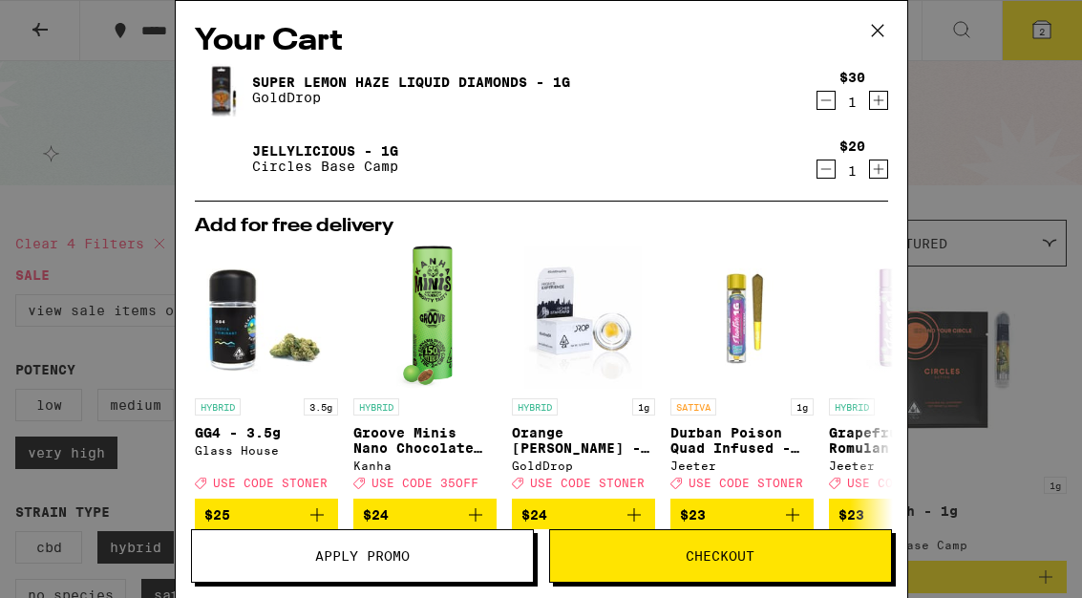
click at [239, 75] on img at bounding box center [221, 89] width 53 height 57
click at [275, 77] on link "Super Lemon Haze Liquid Diamonds - 1g" at bounding box center [411, 82] width 318 height 15
click at [877, 28] on icon at bounding box center [877, 30] width 29 height 29
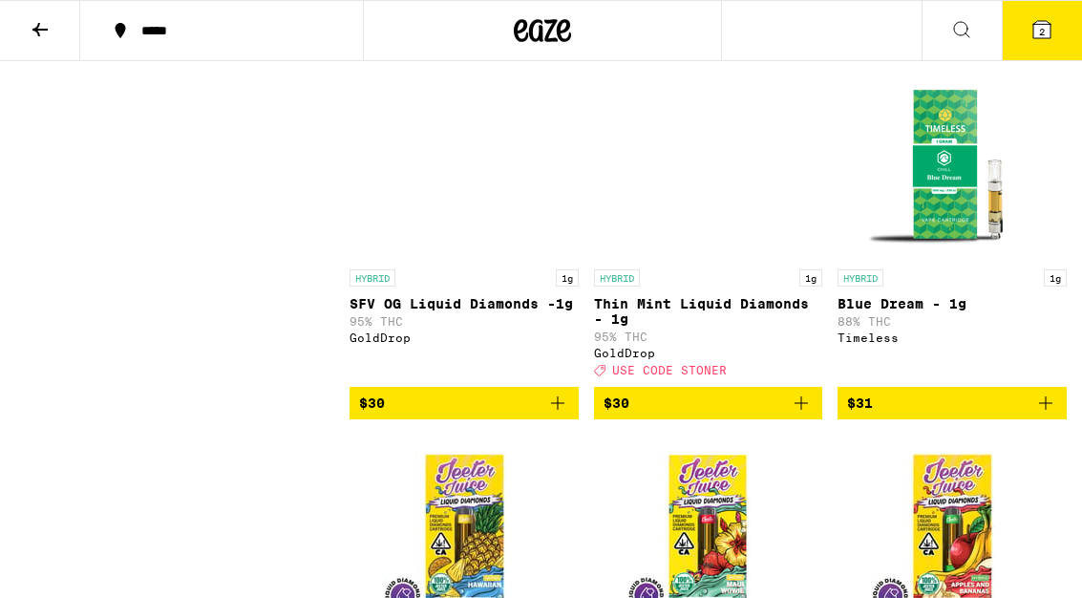
scroll to position [1915, 0]
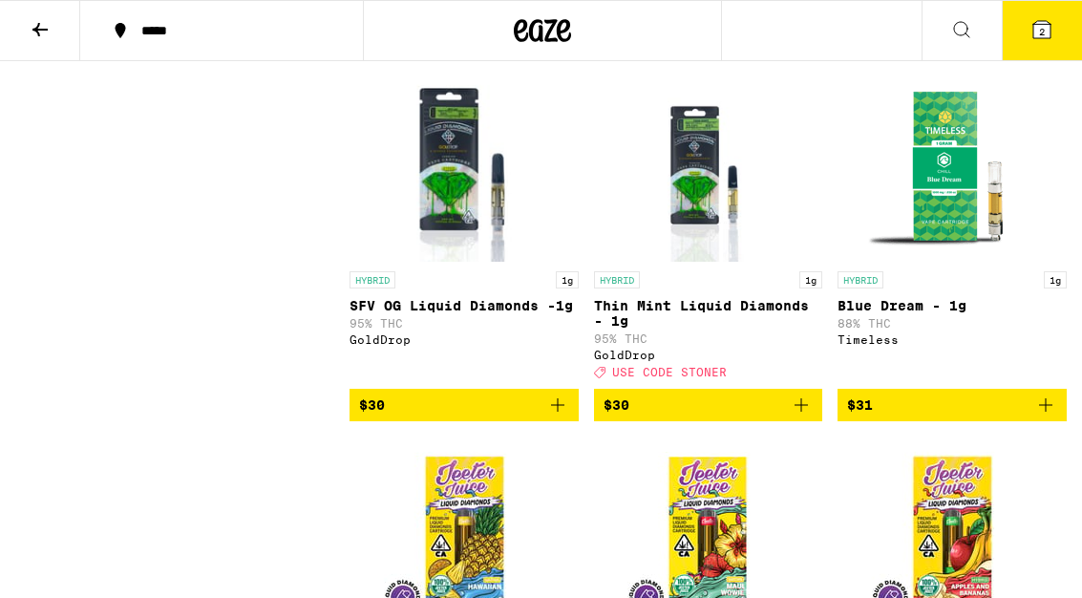
click at [701, 262] on img "Open page for Thin Mint Liquid Diamonds - 1g from GoldDrop" at bounding box center [707, 166] width 153 height 191
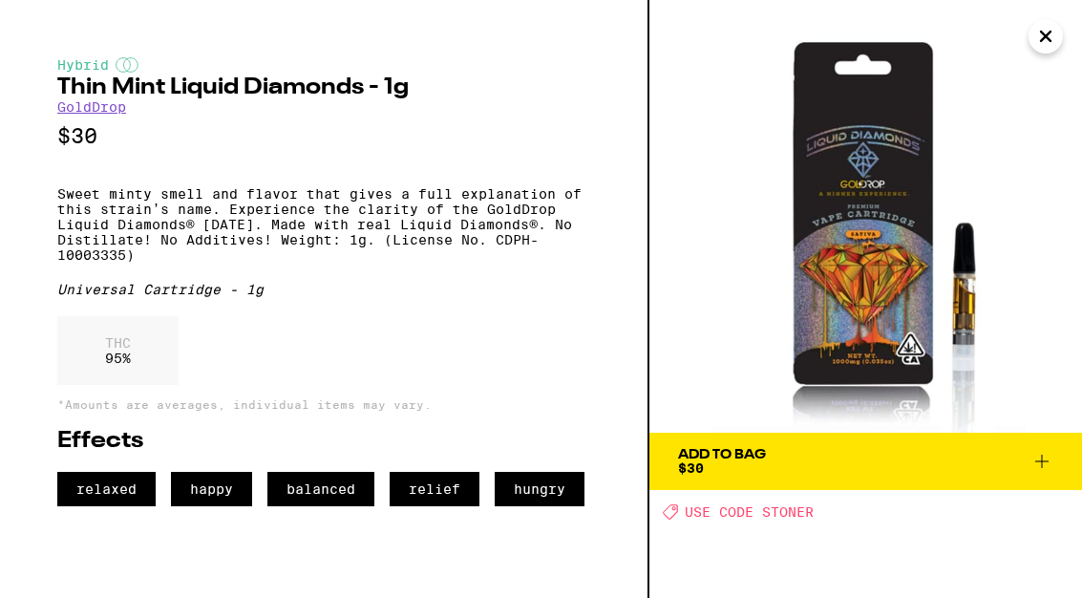
click at [1029, 464] on span "Add To Bag $30" at bounding box center [865, 461] width 375 height 27
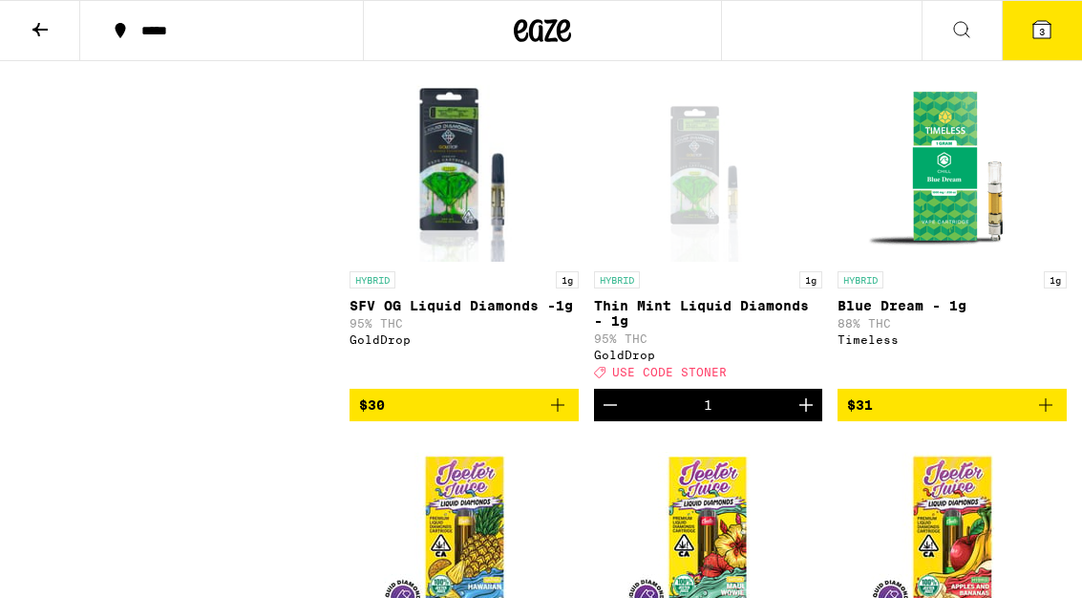
click at [1058, 19] on button "3" at bounding box center [1042, 30] width 80 height 59
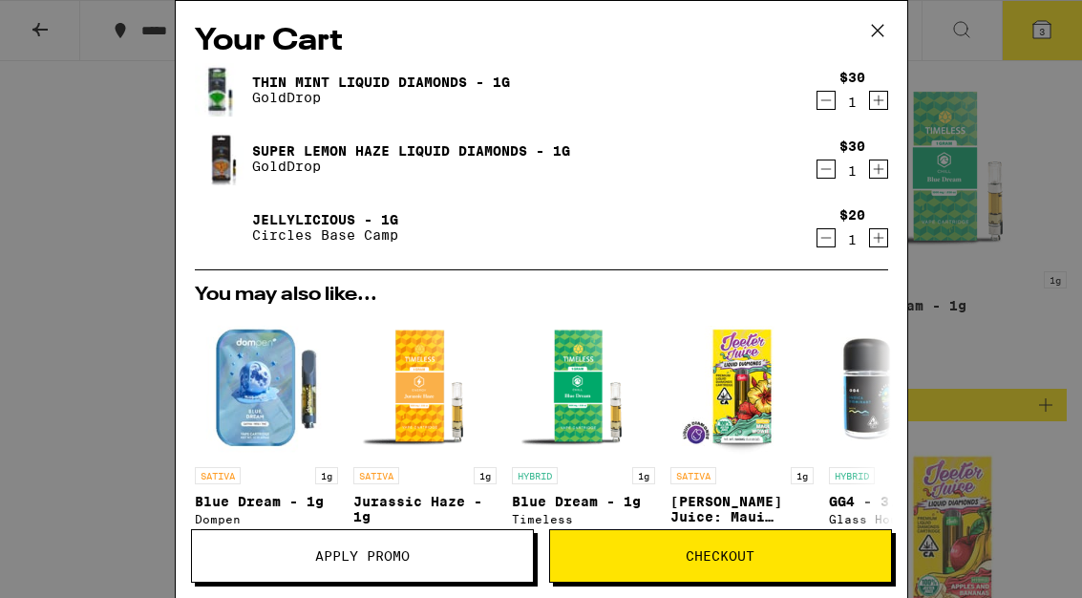
click at [278, 147] on link "Super Lemon Haze Liquid Diamonds - 1g" at bounding box center [411, 150] width 318 height 15
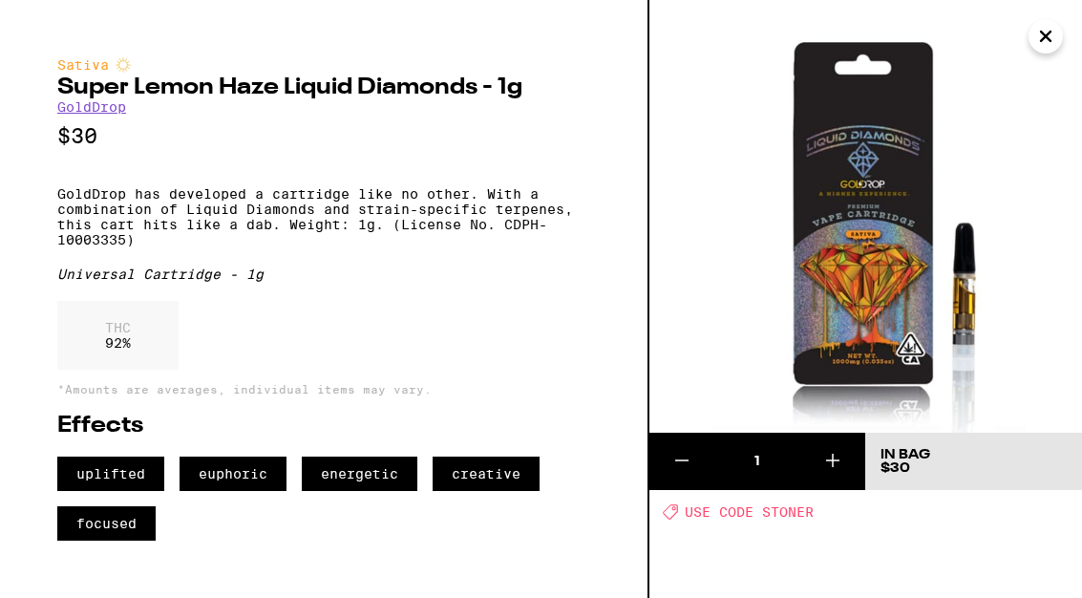
scroll to position [1915, 0]
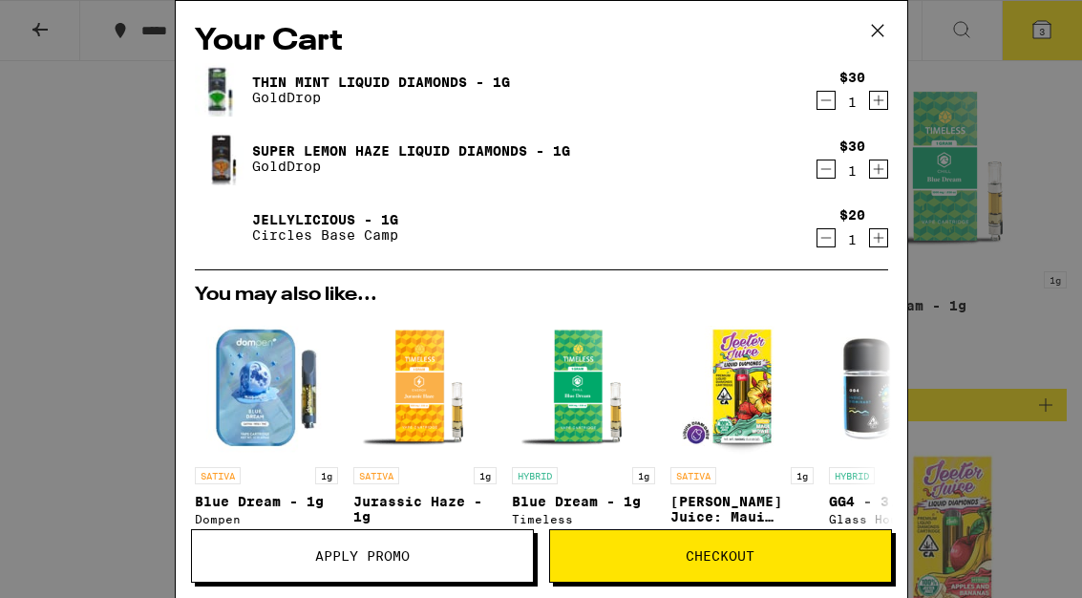
click at [289, 80] on link "Thin Mint Liquid Diamonds - 1g" at bounding box center [381, 82] width 258 height 15
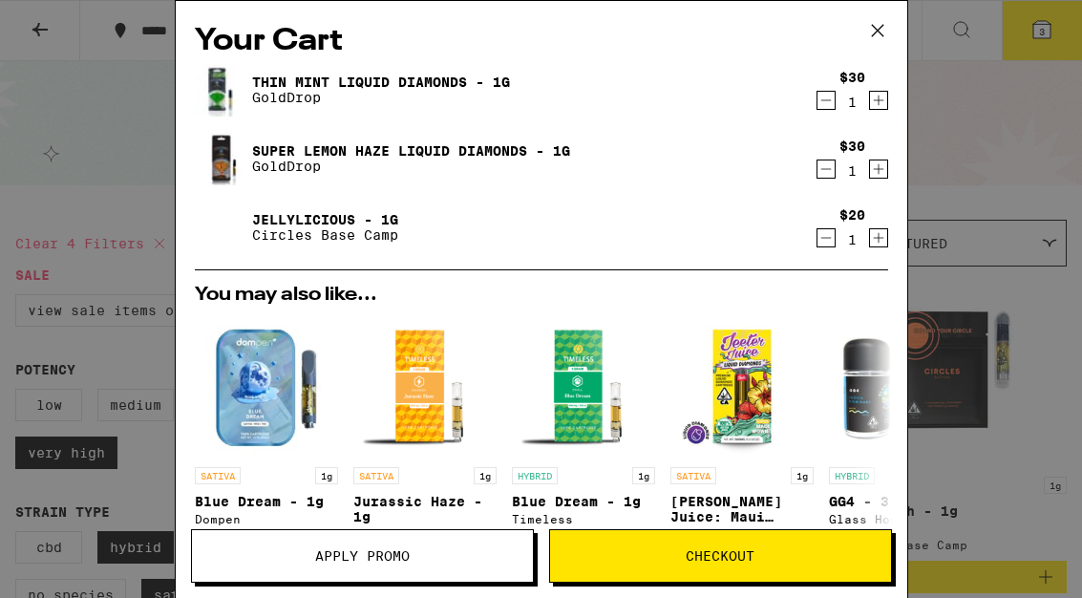
scroll to position [1915, 0]
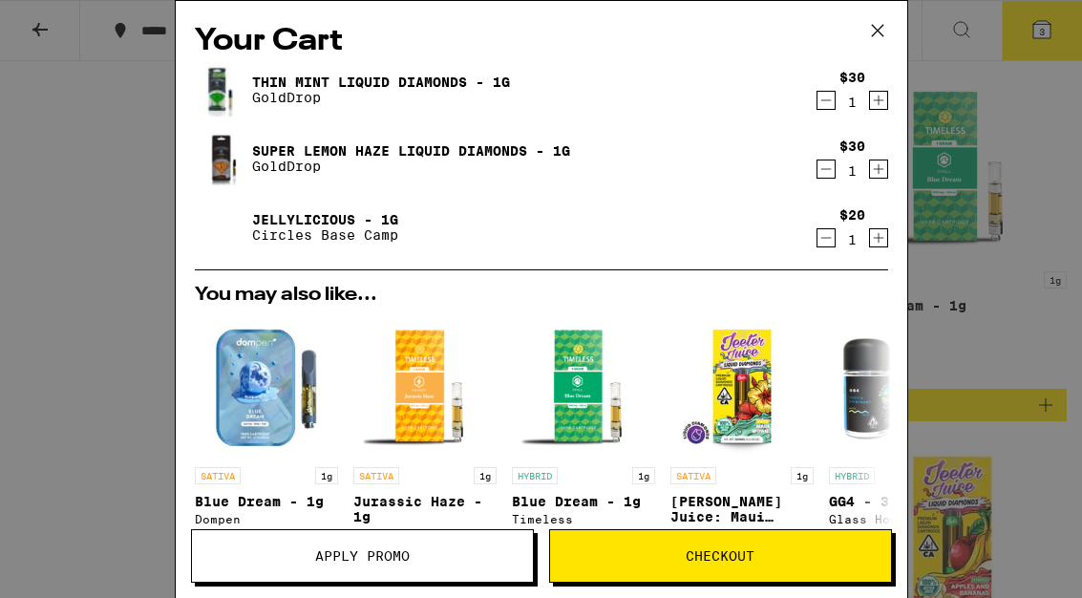
click at [822, 168] on icon "Decrement" at bounding box center [826, 169] width 17 height 23
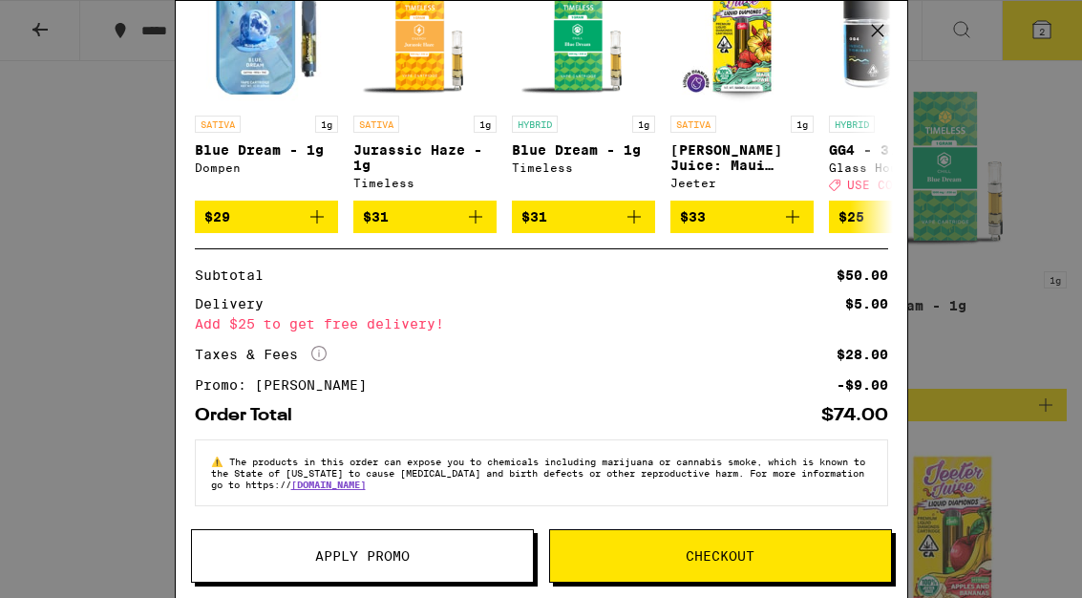
scroll to position [303, 0]
click at [695, 535] on button "Checkout" at bounding box center [720, 555] width 343 height 53
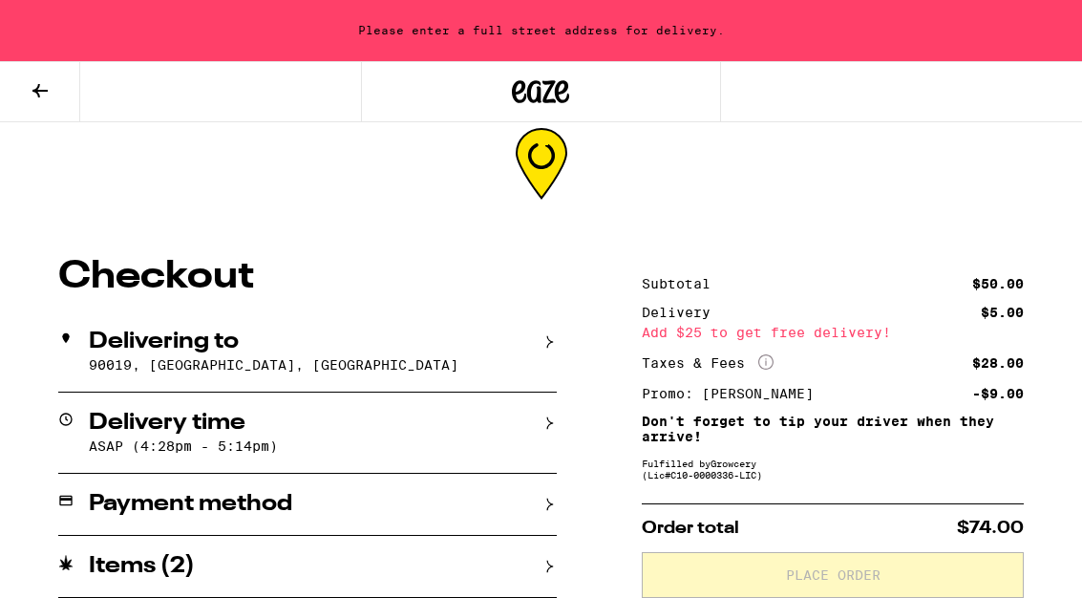
scroll to position [49, 0]
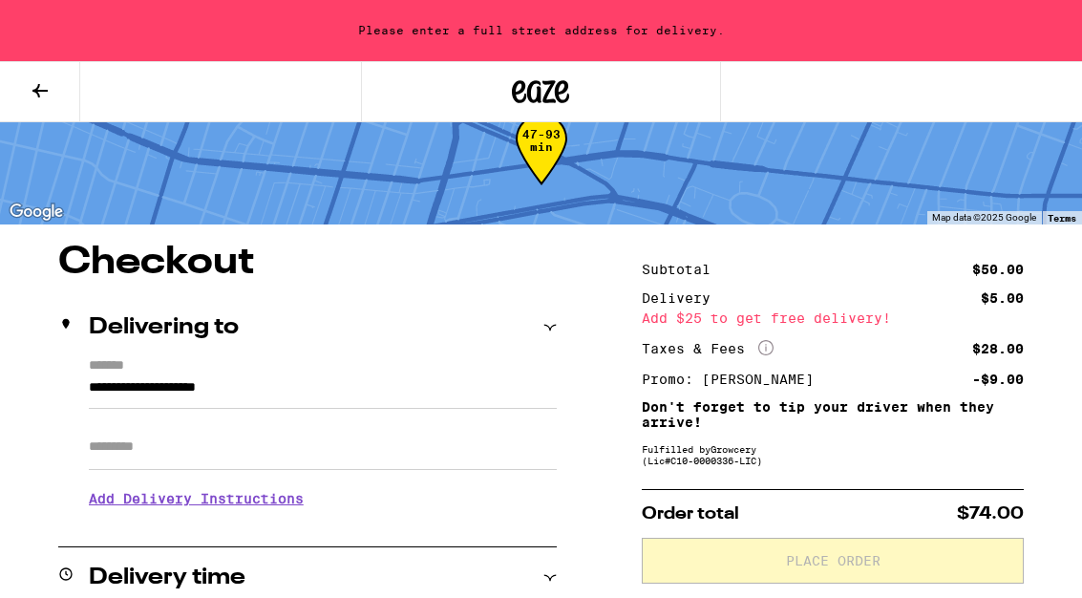
click at [205, 376] on input "**********" at bounding box center [323, 392] width 468 height 32
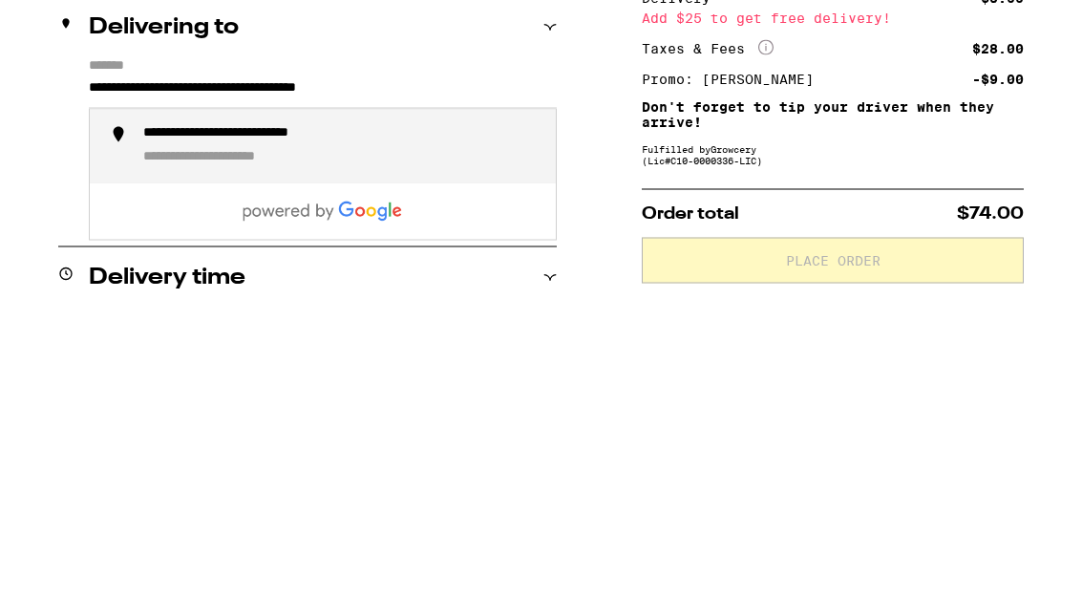
click at [265, 426] on div "**********" at bounding box center [272, 435] width 259 height 18
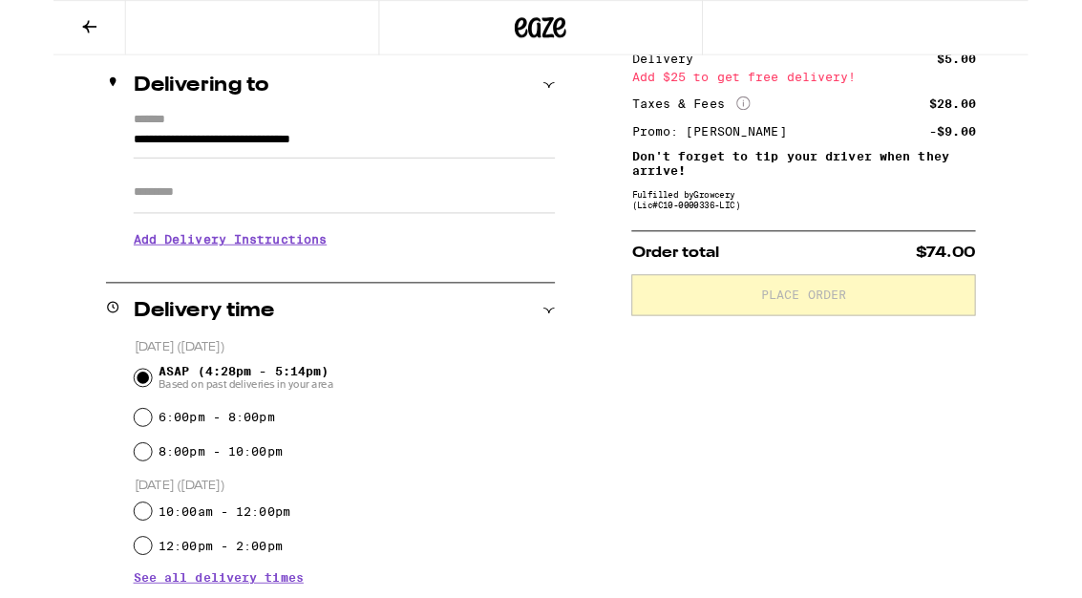
scroll to position [220, 0]
click at [133, 144] on input "**********" at bounding box center [323, 160] width 468 height 32
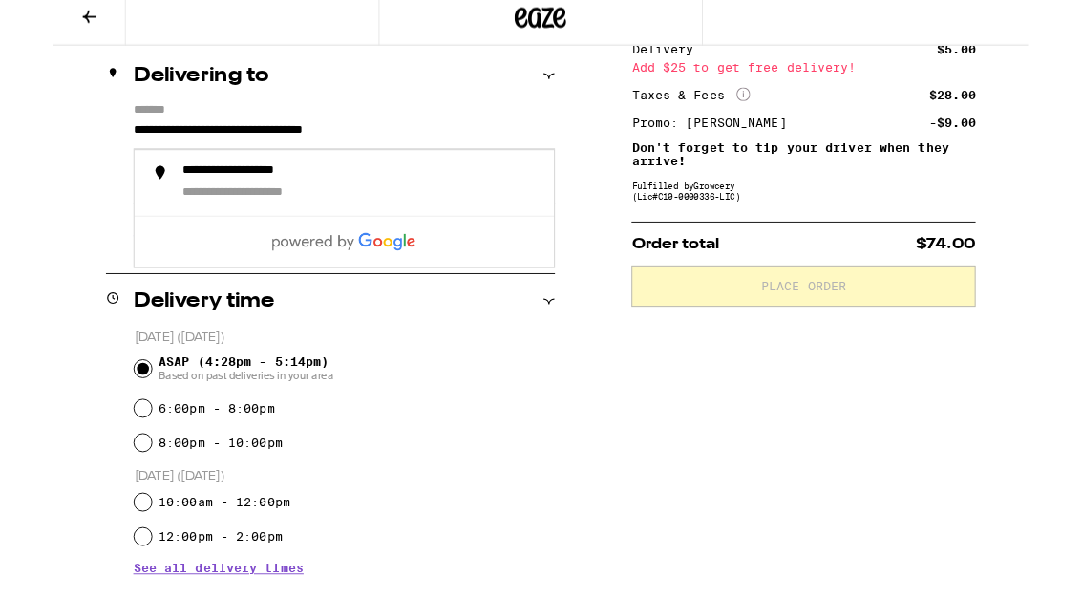
scroll to position [231, 0]
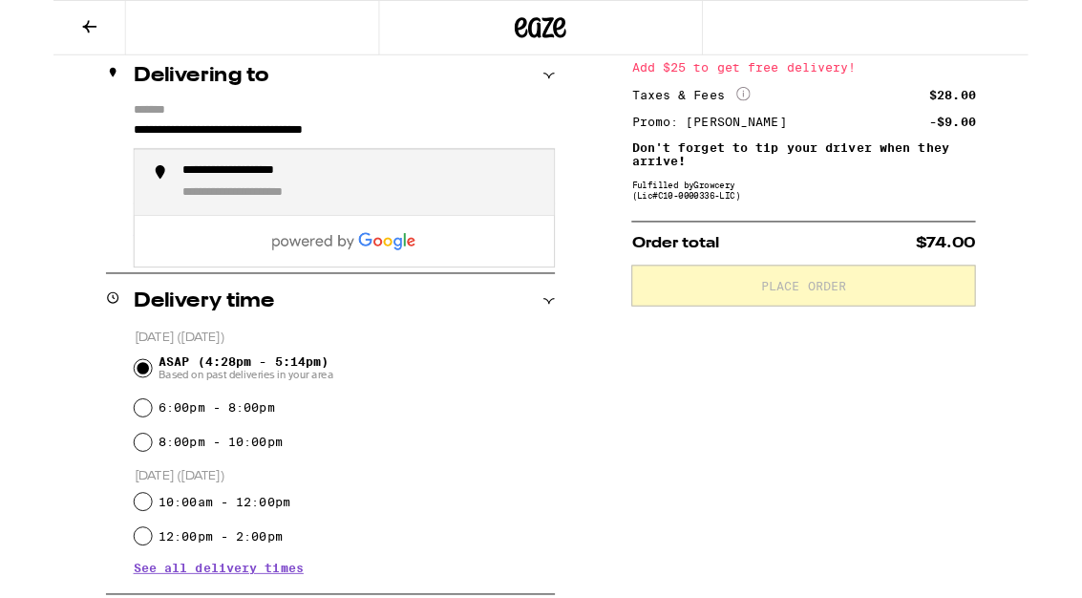
click at [202, 200] on div "**********" at bounding box center [233, 190] width 181 height 18
type input "**********"
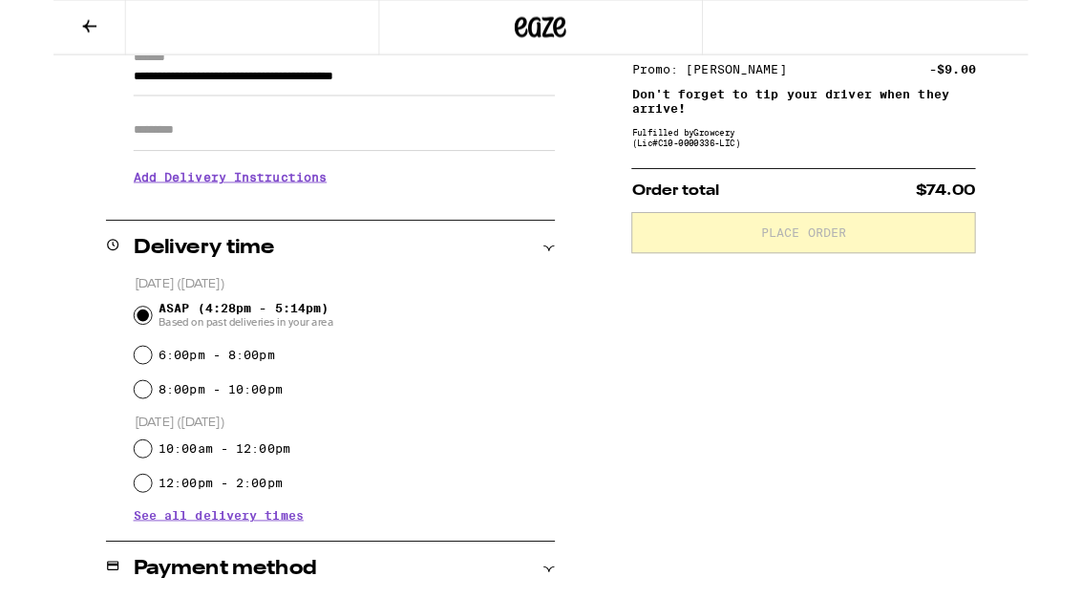
scroll to position [291, 0]
click at [149, 202] on h3 "Add Delivery Instructions" at bounding box center [323, 195] width 468 height 44
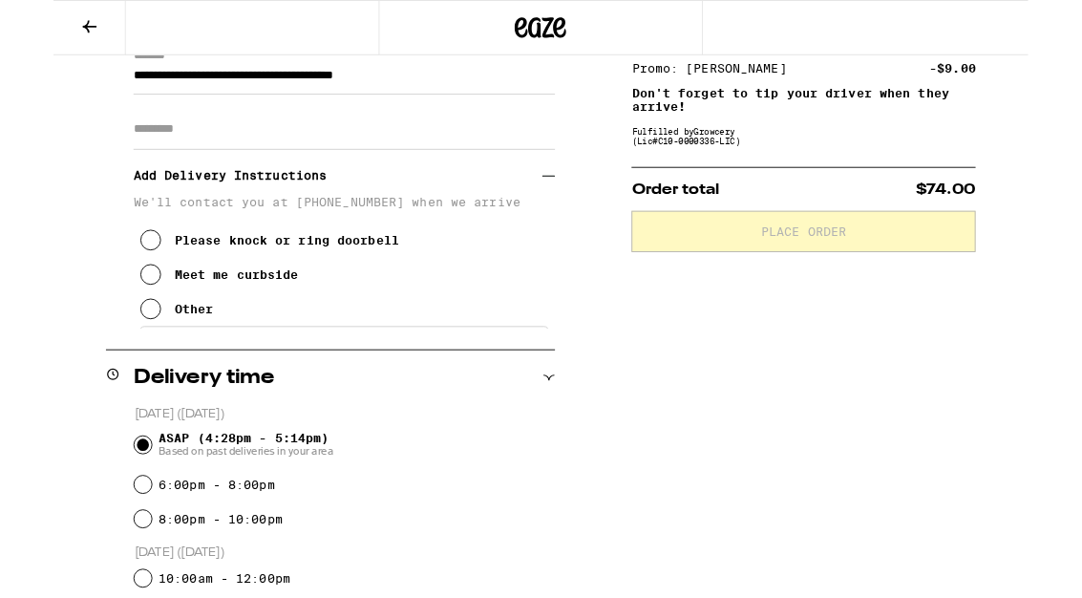
click at [109, 266] on icon at bounding box center [107, 266] width 23 height 23
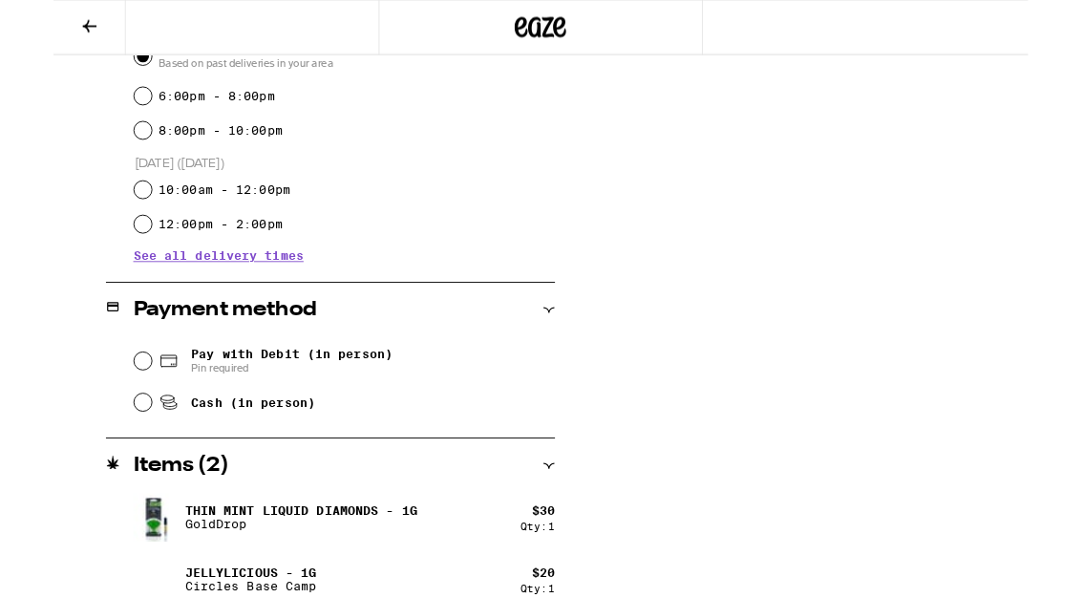
scroll to position [723, 0]
click at [102, 395] on input "Pay with Debit (in person) Pin required" at bounding box center [99, 400] width 19 height 19
radio input "true"
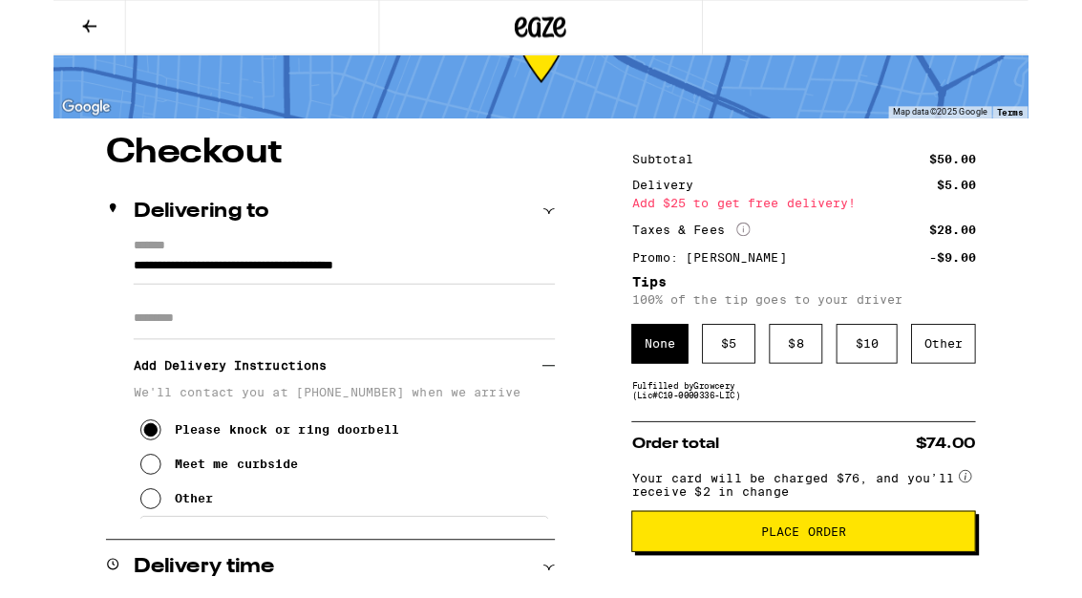
scroll to position [81, 0]
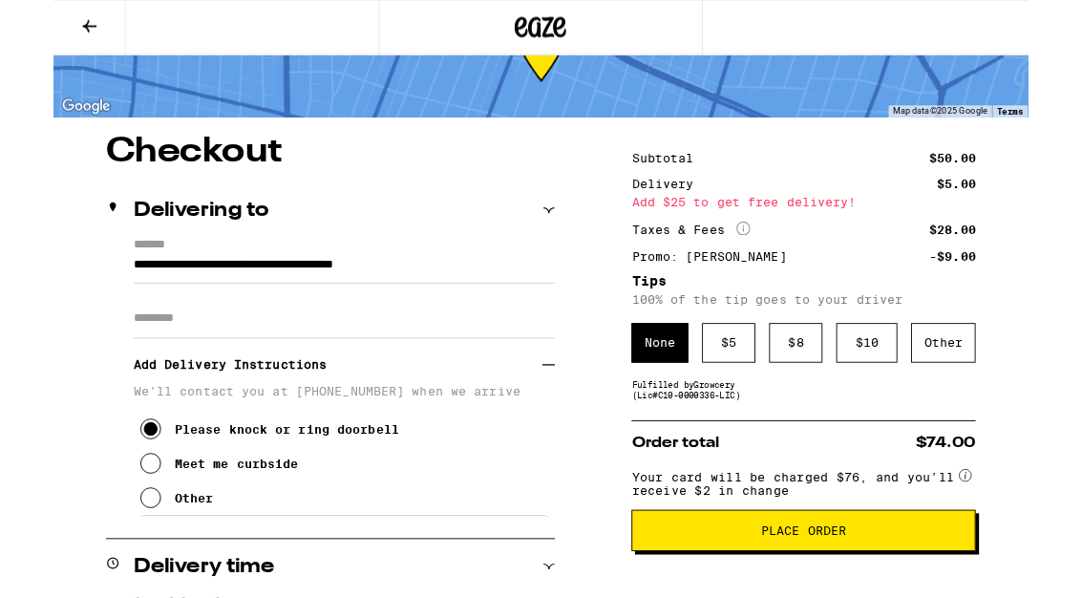
click at [756, 395] on div "$ 5" at bounding box center [749, 381] width 59 height 44
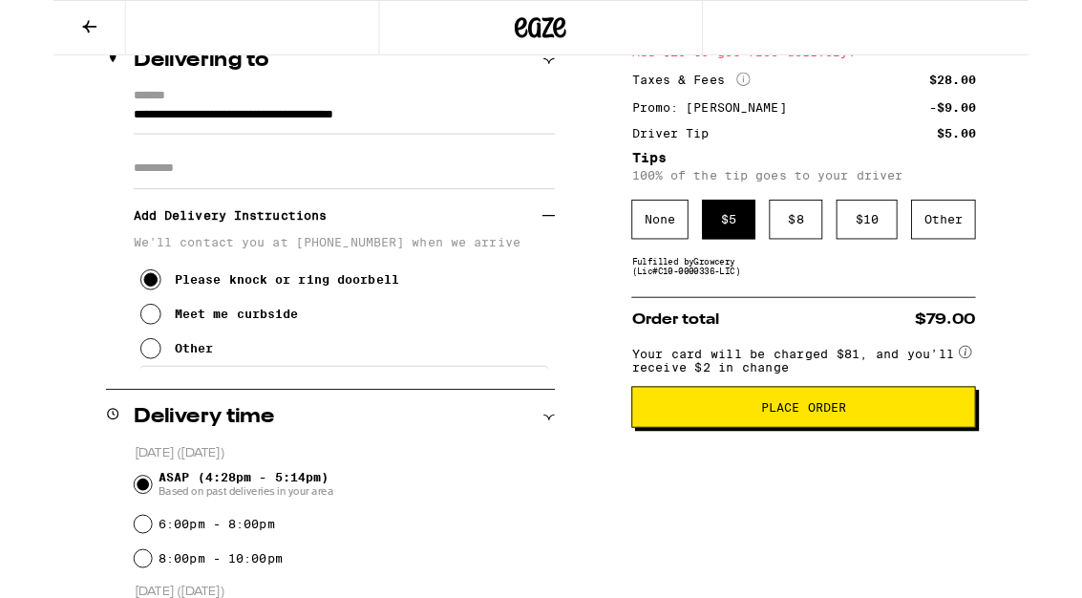
scroll to position [251, 0]
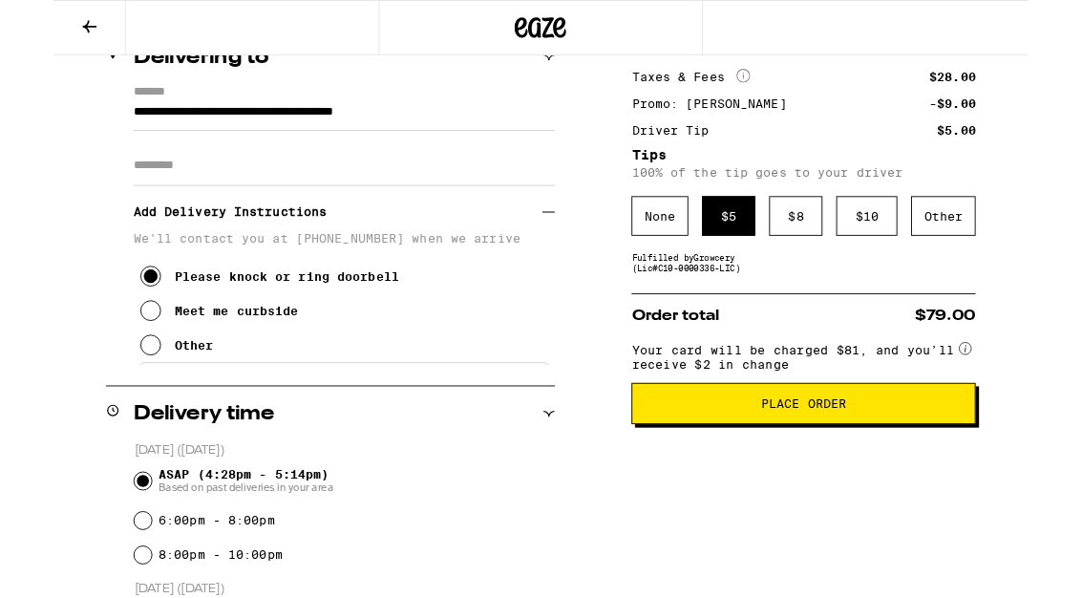
click at [840, 455] on span "Place Order" at bounding box center [833, 447] width 95 height 13
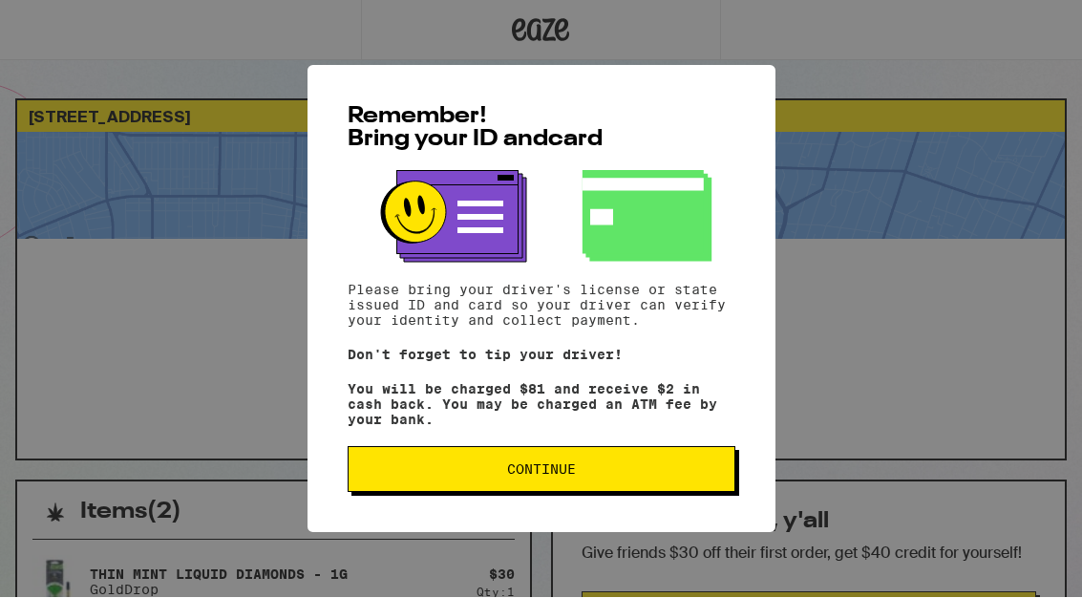
scroll to position [1, 0]
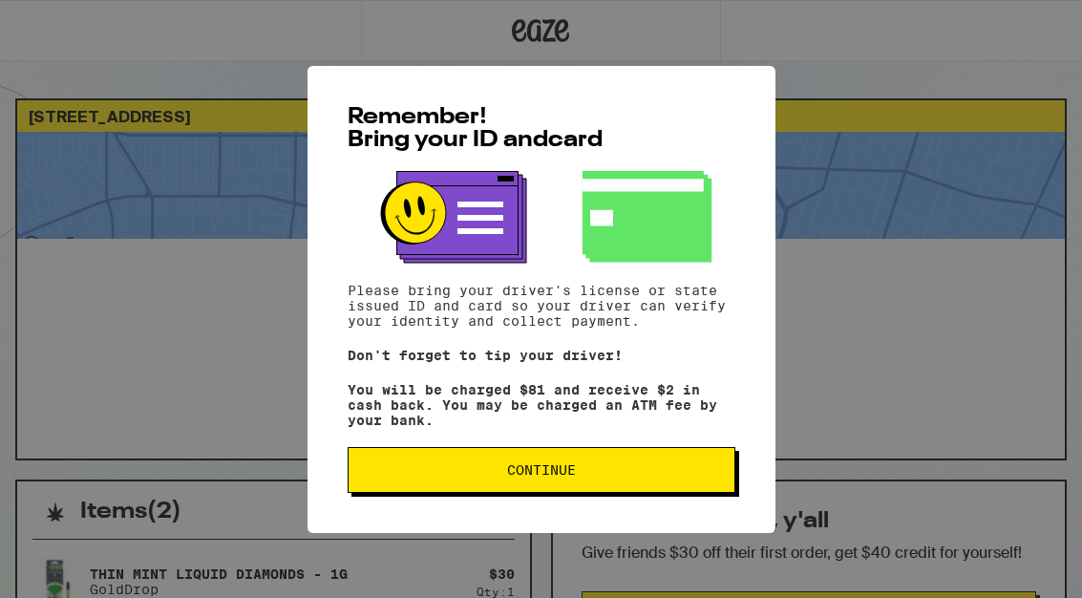
click at [525, 476] on span "Continue" at bounding box center [541, 469] width 69 height 13
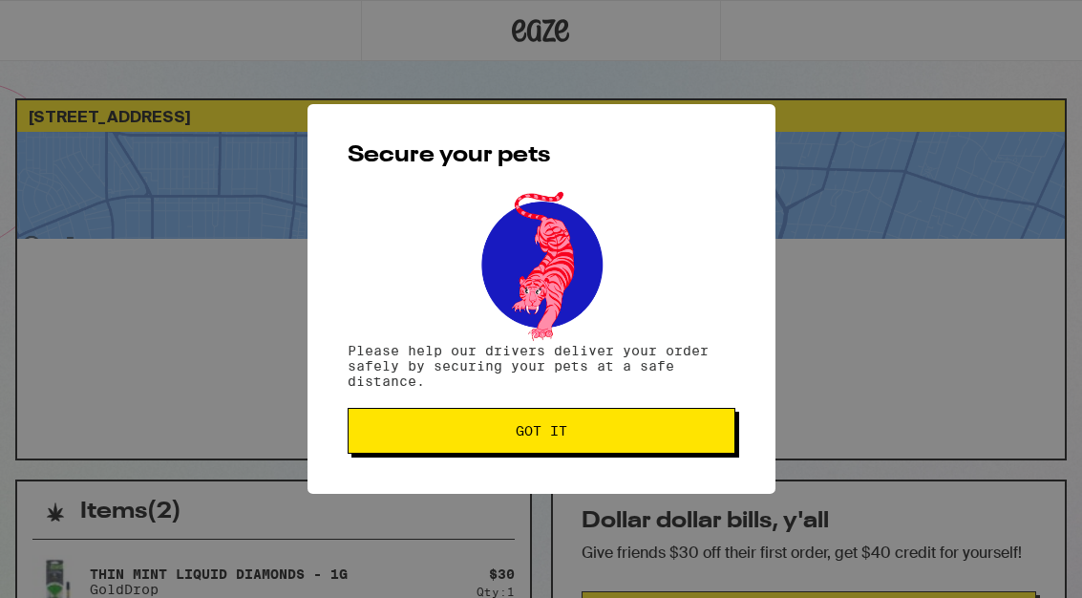
click at [483, 432] on span "Got it" at bounding box center [541, 430] width 355 height 13
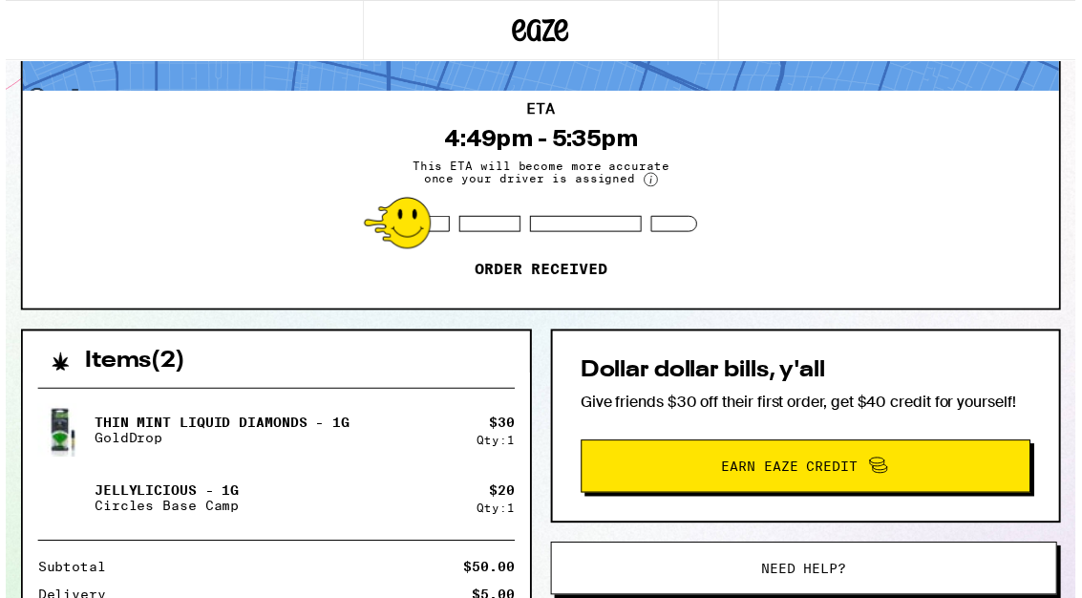
scroll to position [0, 0]
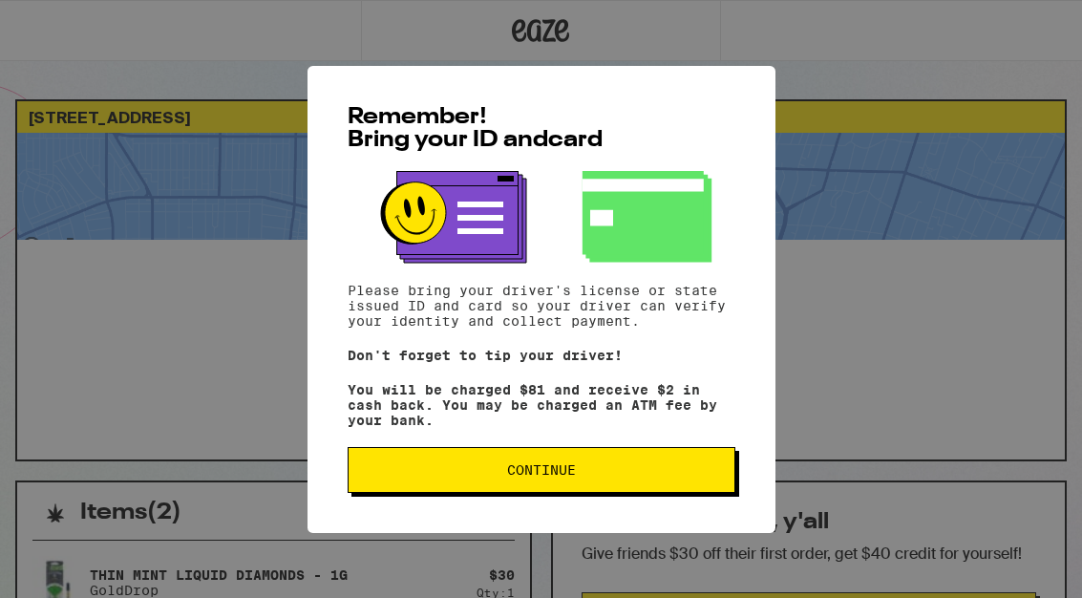
click at [589, 488] on button "Continue" at bounding box center [542, 470] width 388 height 46
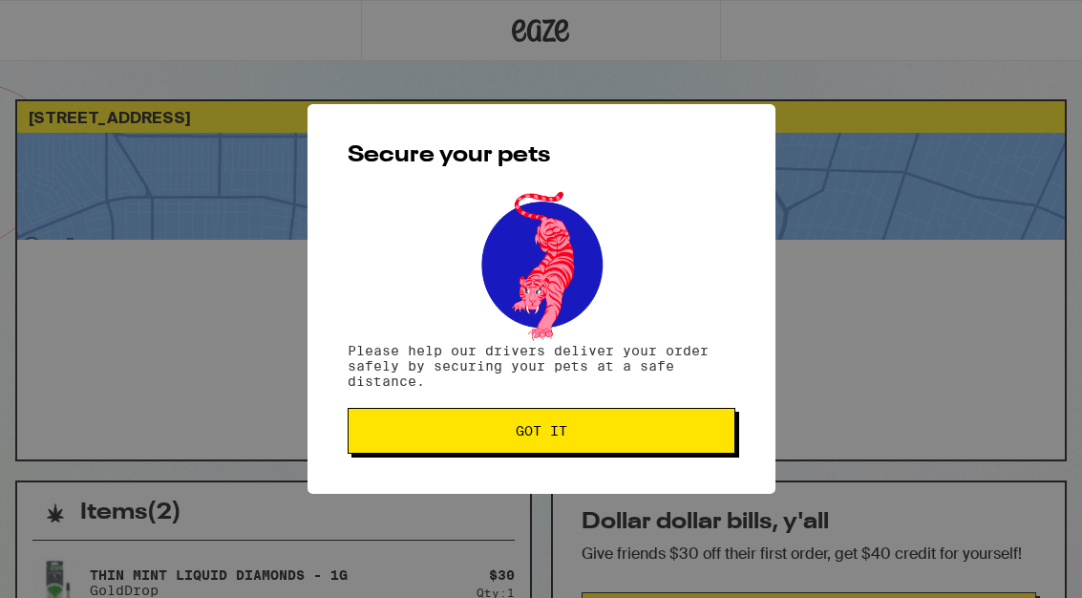
click at [607, 426] on button "Got it" at bounding box center [542, 431] width 388 height 46
